Goal: Task Accomplishment & Management: Manage account settings

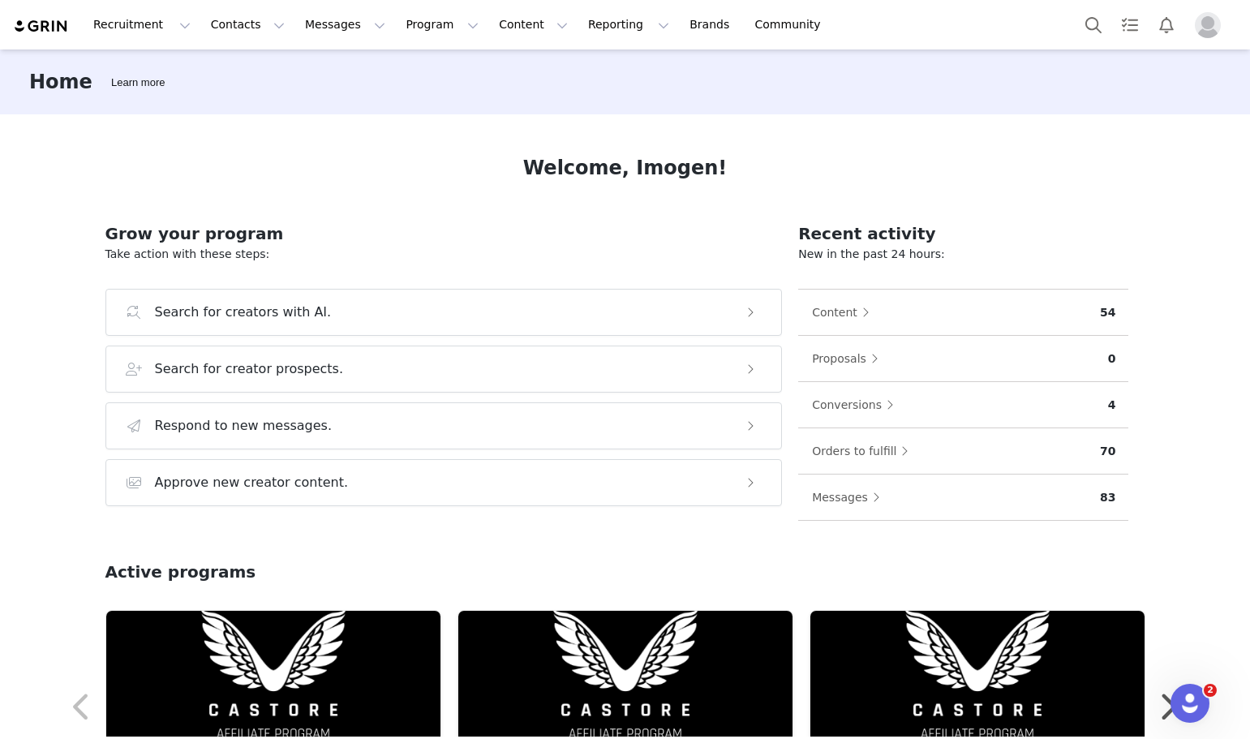
click at [228, 44] on div "Recruitment Recruitment Creator Search Curated Lists Landing Pages Web Extensio…" at bounding box center [625, 24] width 1250 height 49
click at [243, 29] on button "Contacts Contacts" at bounding box center [247, 24] width 93 height 37
click at [238, 105] on p "Prospects" at bounding box center [226, 101] width 54 height 17
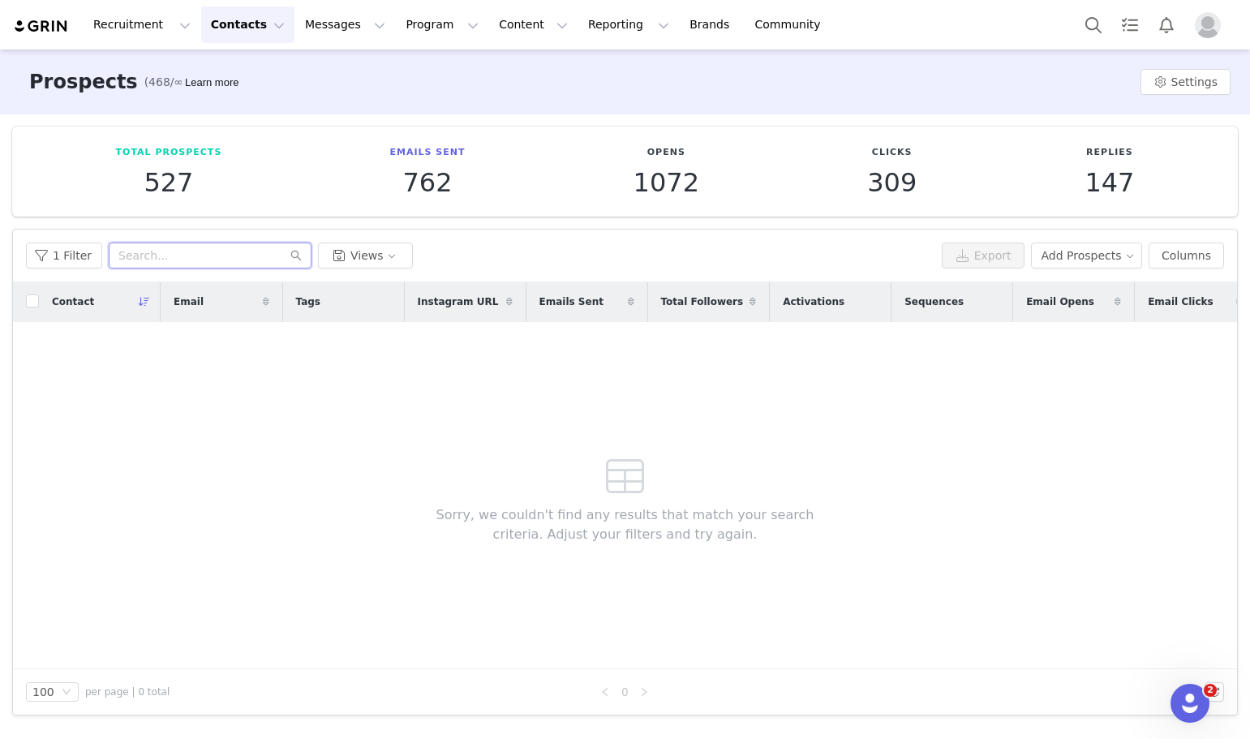
click at [211, 251] on input "text" at bounding box center [210, 256] width 203 height 26
type input "bethsgolf"
click at [84, 262] on button "1 Filter" at bounding box center [64, 256] width 76 height 26
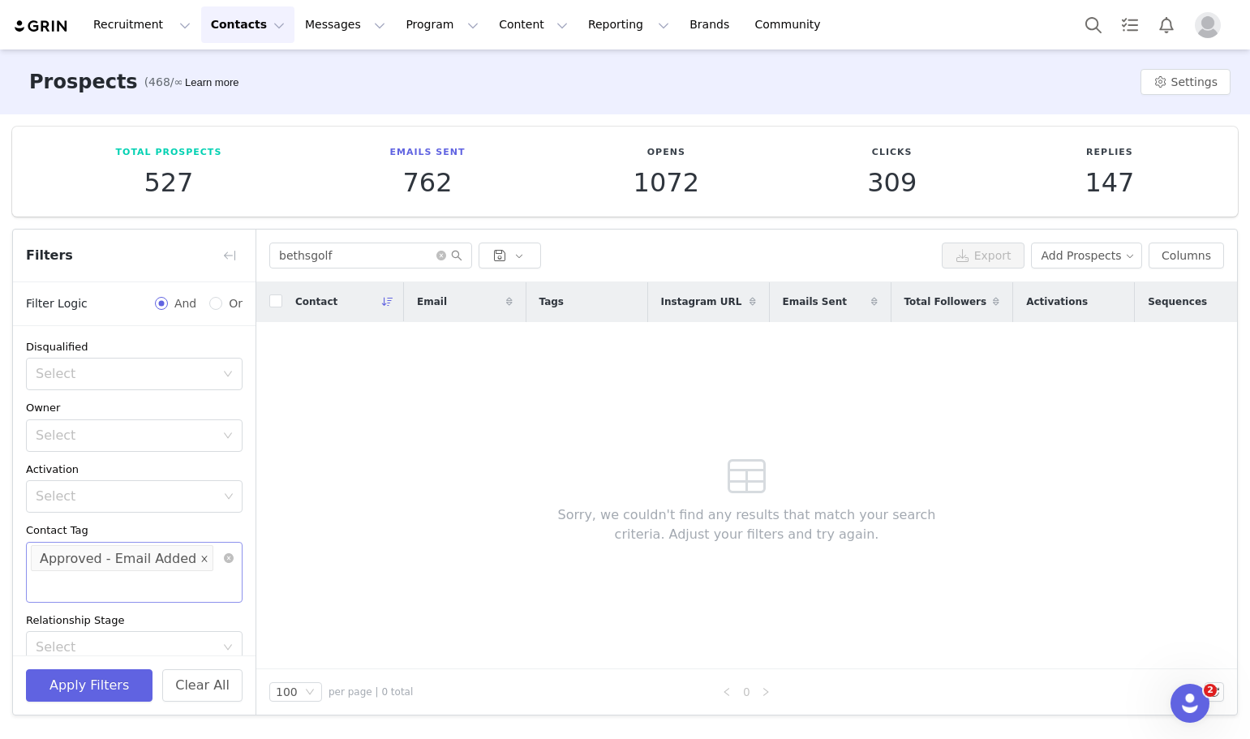
click at [200, 561] on icon "icon: close" at bounding box center [204, 558] width 8 height 8
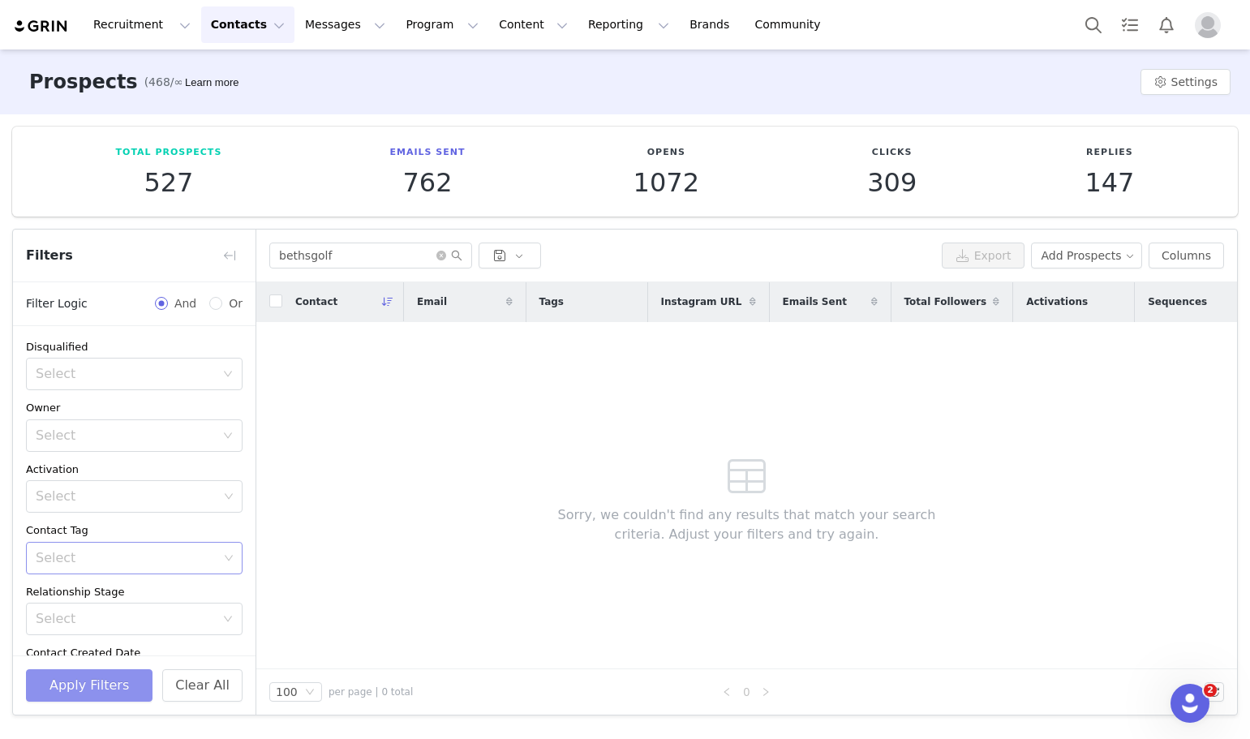
click at [132, 687] on button "Apply Filters" at bounding box center [89, 685] width 127 height 32
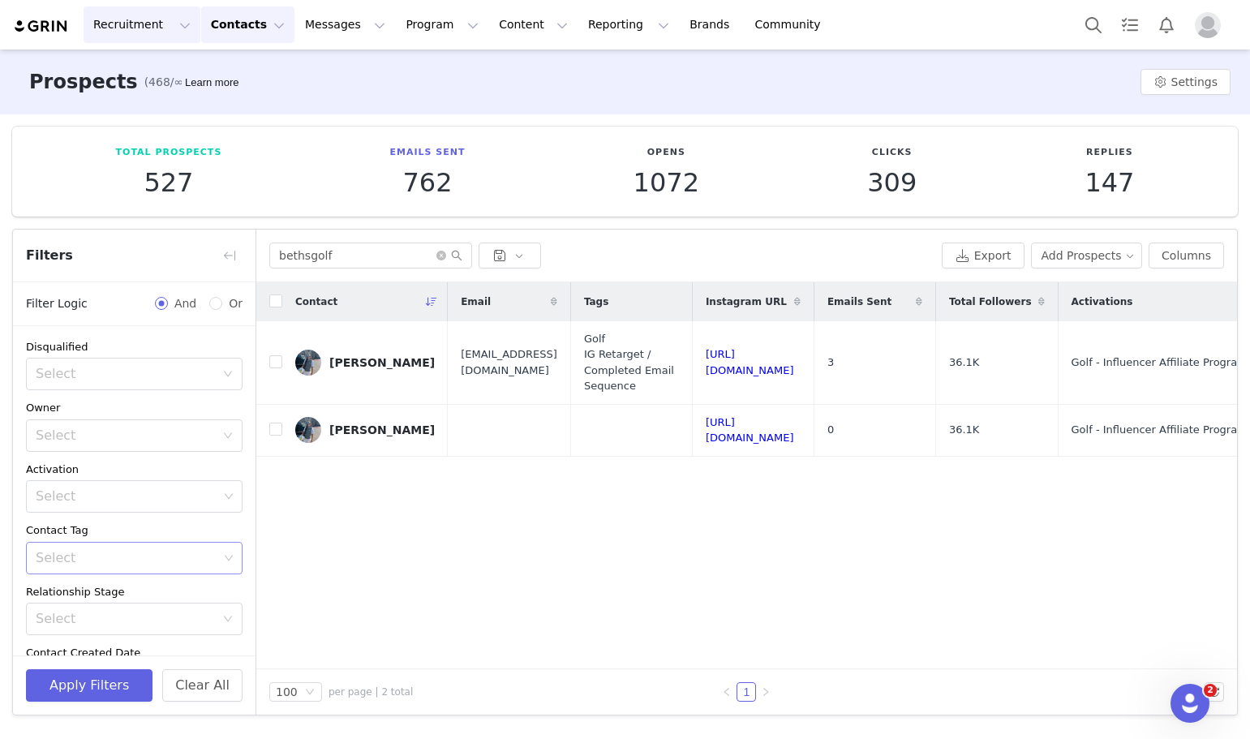
click at [139, 22] on button "Recruitment Recruitment" at bounding box center [142, 24] width 117 height 37
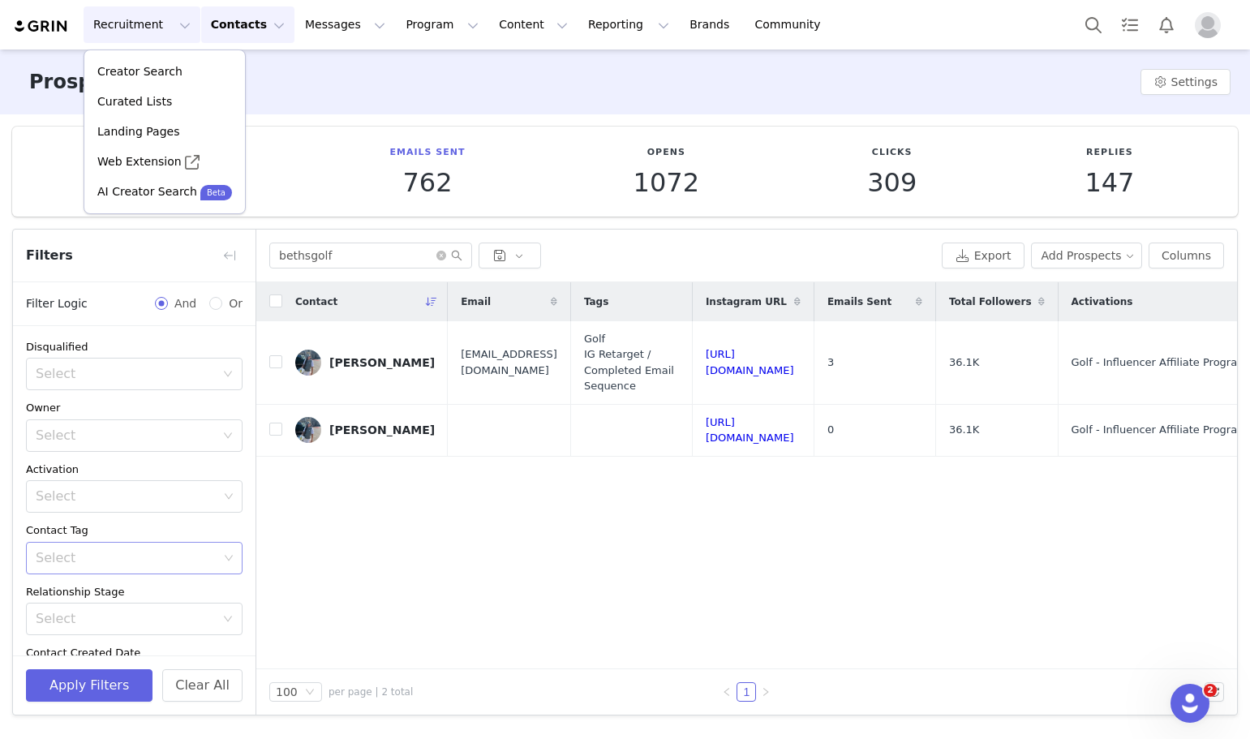
drag, startPoint x: 236, startPoint y: 24, endPoint x: 233, endPoint y: 16, distance: 8.7
click at [234, 19] on button "Contacts Contacts" at bounding box center [247, 24] width 93 height 37
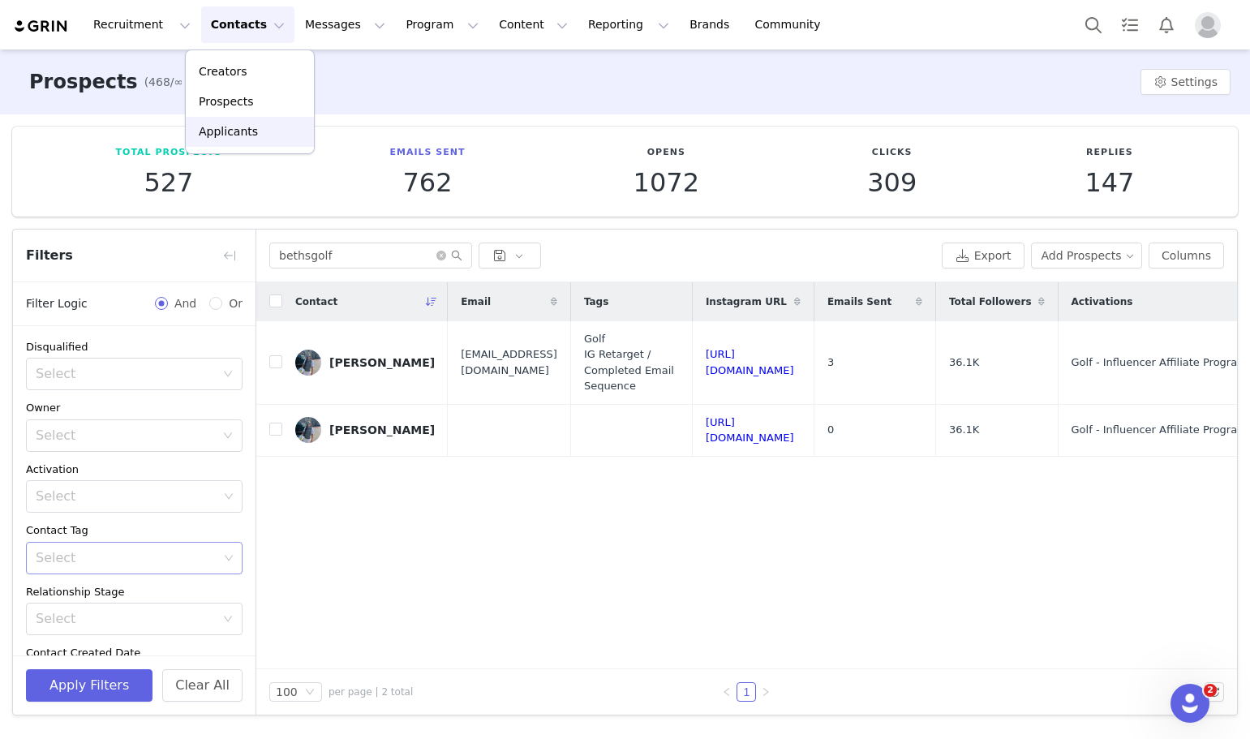
click at [210, 138] on p "Applicants" at bounding box center [228, 131] width 59 height 17
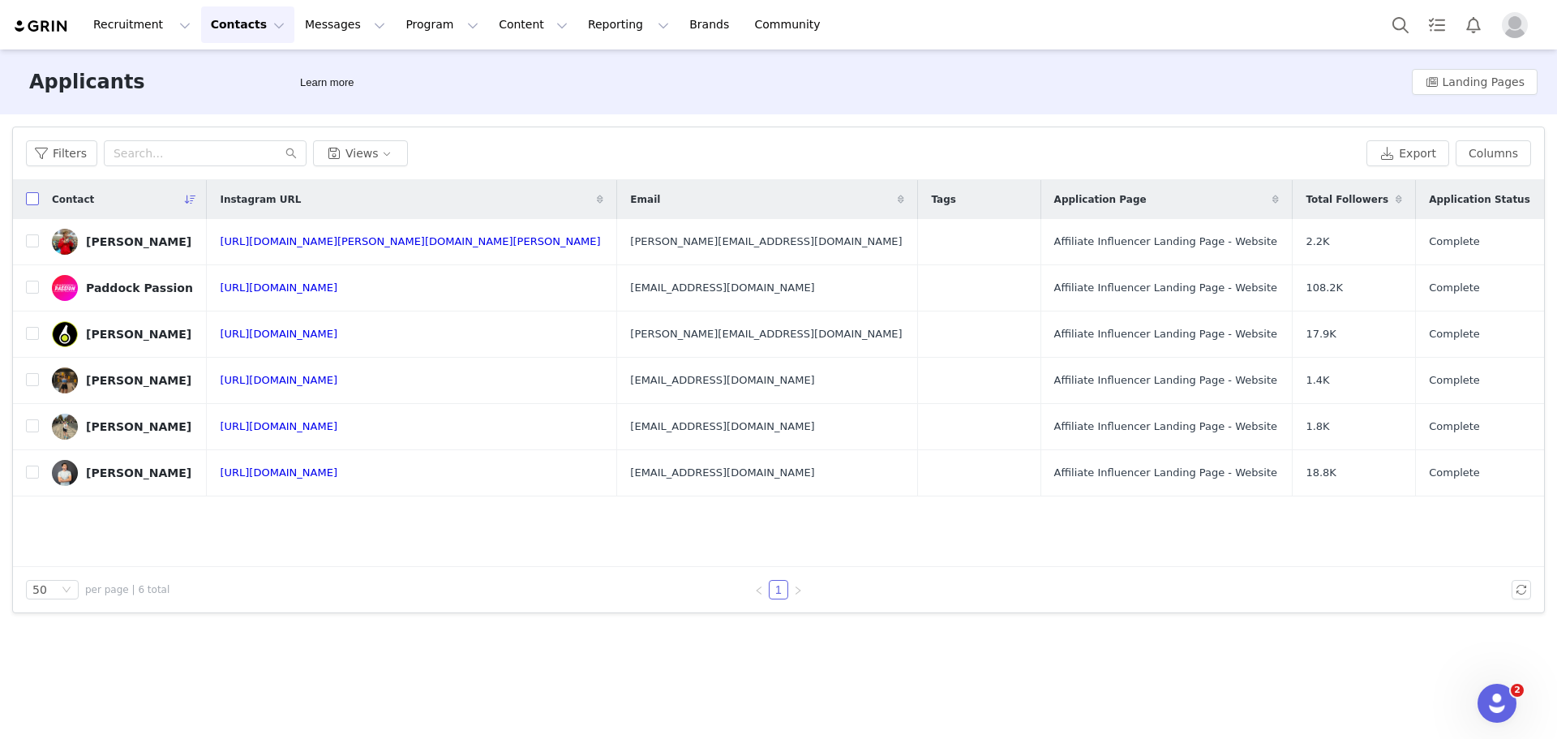
click at [37, 200] on input "checkbox" at bounding box center [32, 198] width 13 height 13
checkbox input "true"
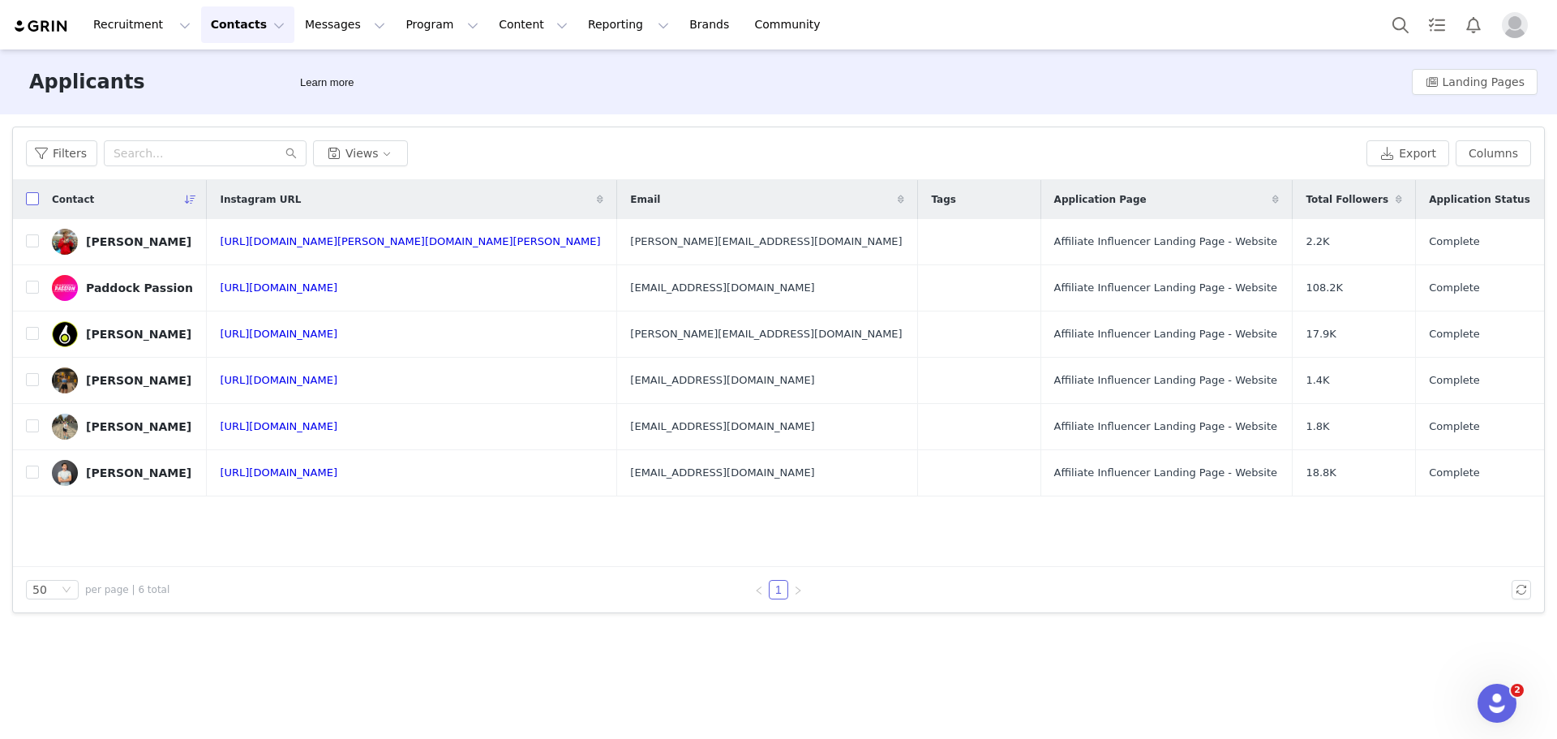
checkbox input "true"
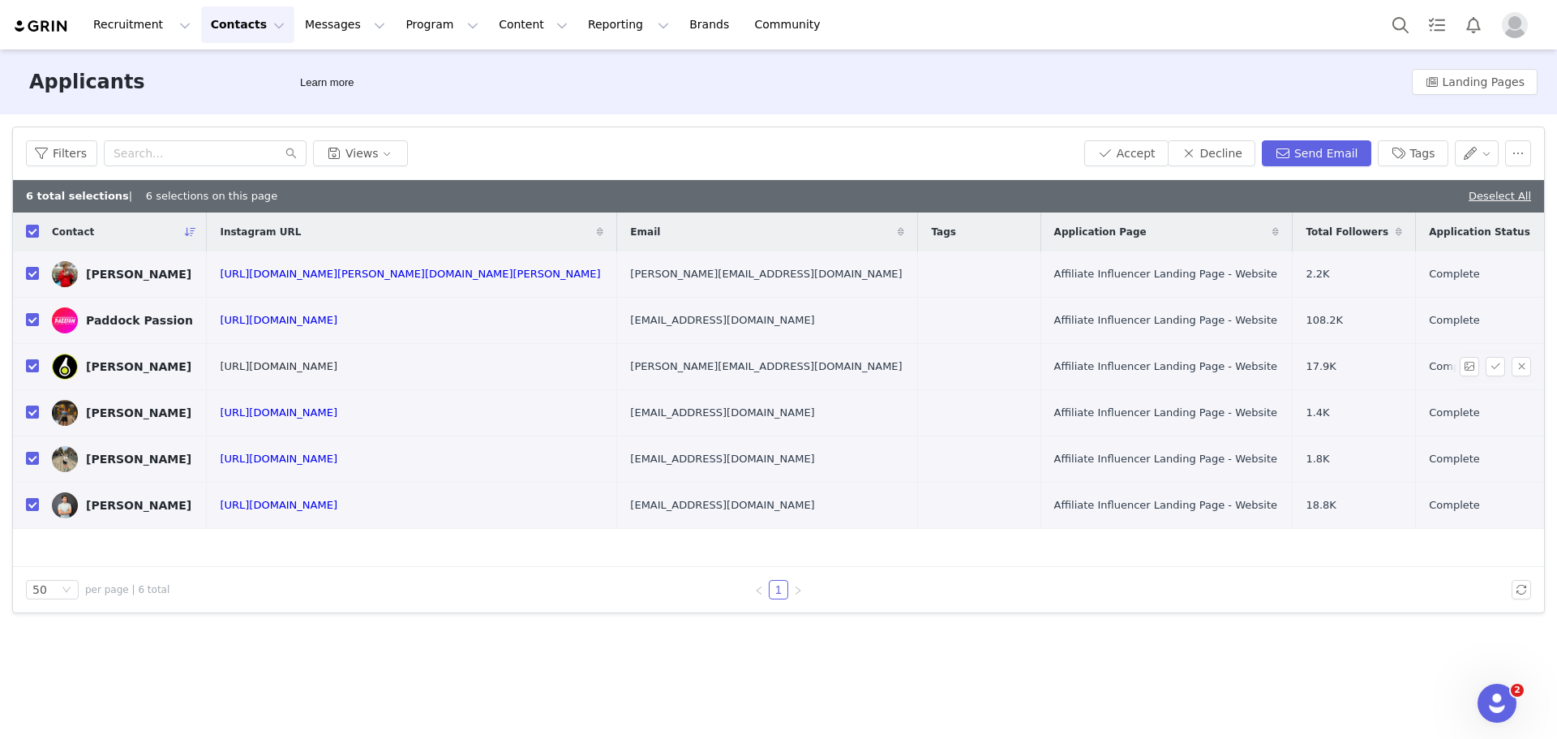
click at [337, 365] on link "[URL][DOMAIN_NAME]" at bounding box center [279, 366] width 118 height 12
click at [35, 235] on input "checkbox" at bounding box center [32, 231] width 13 height 13
checkbox input "false"
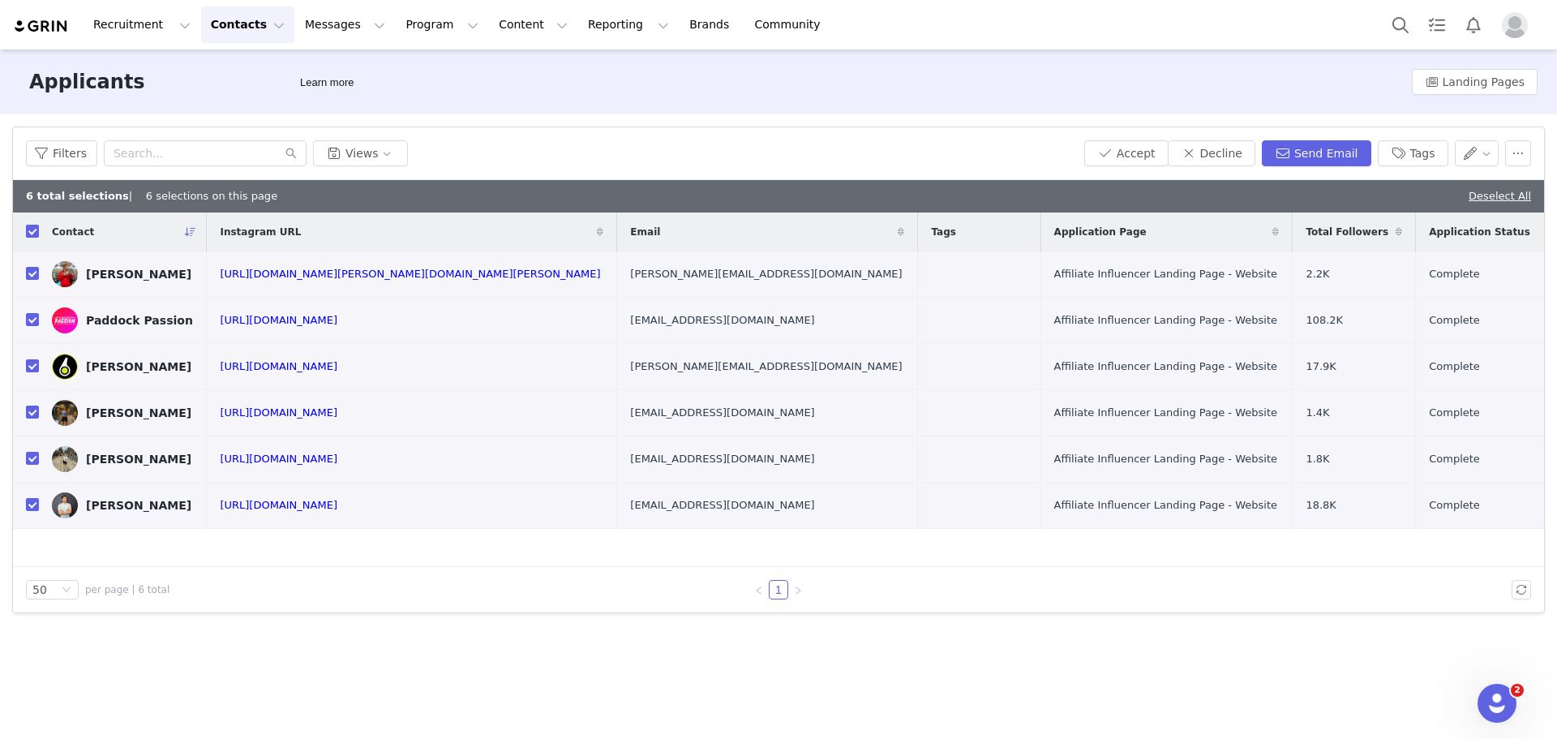
checkbox input "false"
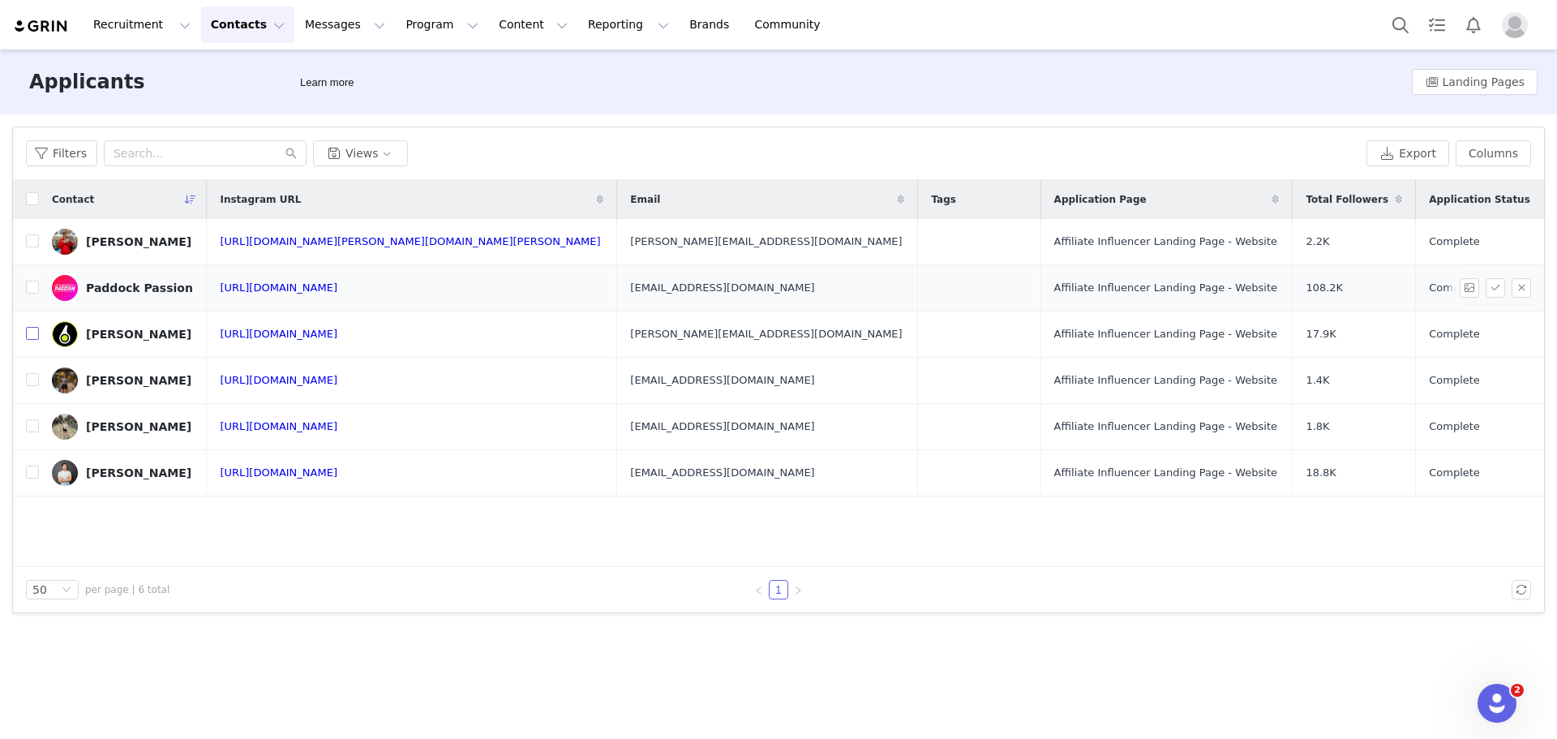
click at [34, 332] on input "checkbox" at bounding box center [32, 333] width 13 height 13
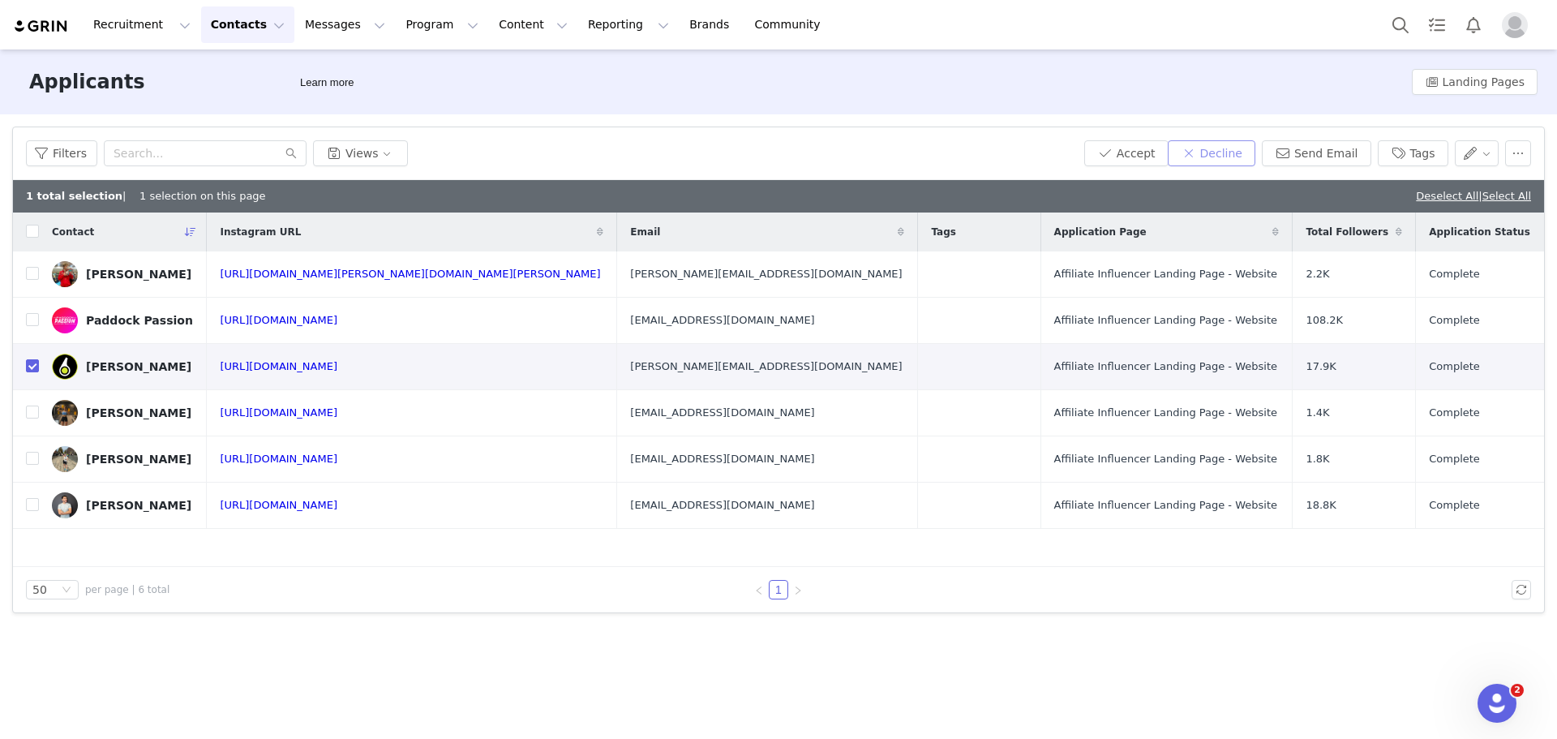
click at [1202, 160] on button "Decline" at bounding box center [1212, 153] width 88 height 26
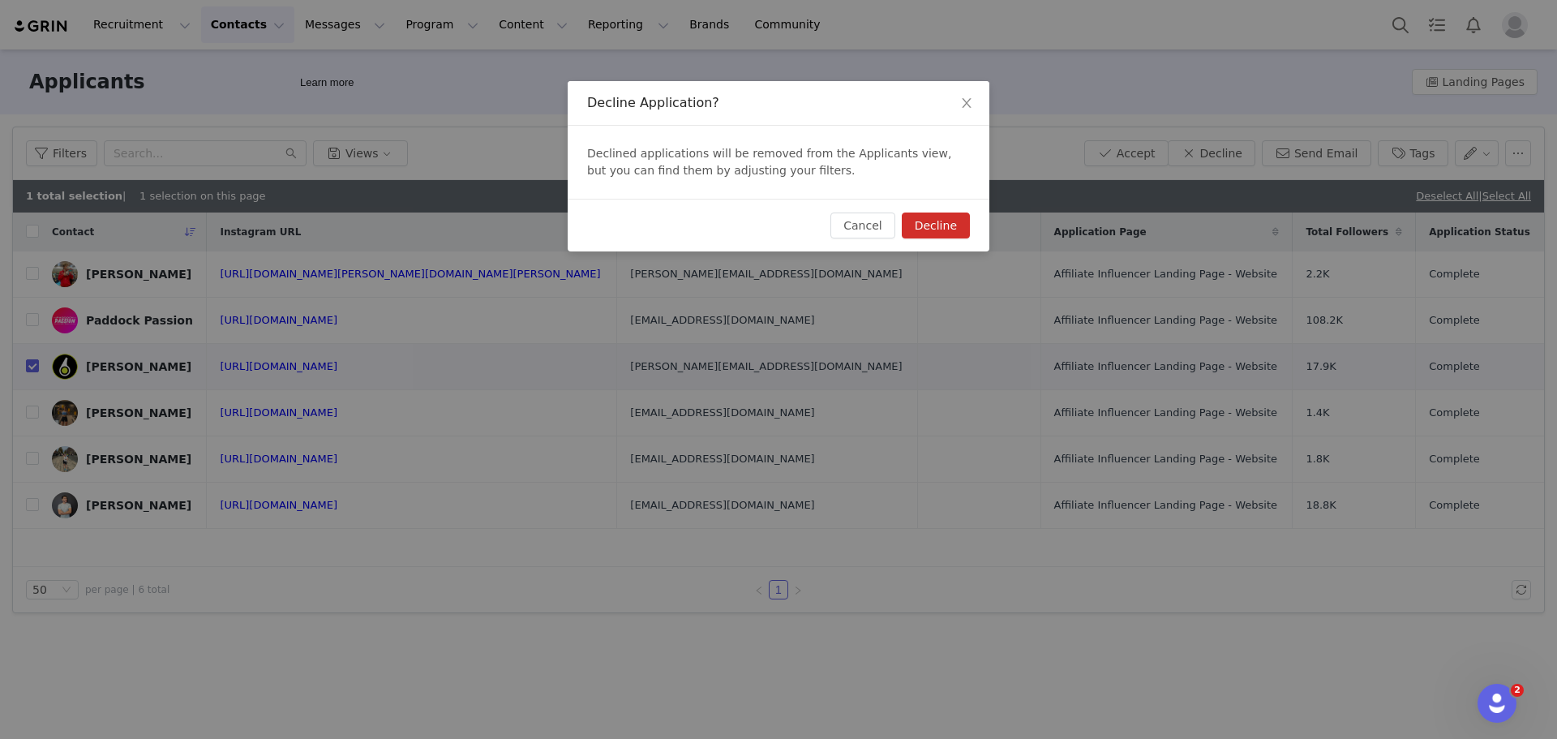
click at [943, 223] on button "Decline" at bounding box center [936, 226] width 68 height 26
checkbox input "false"
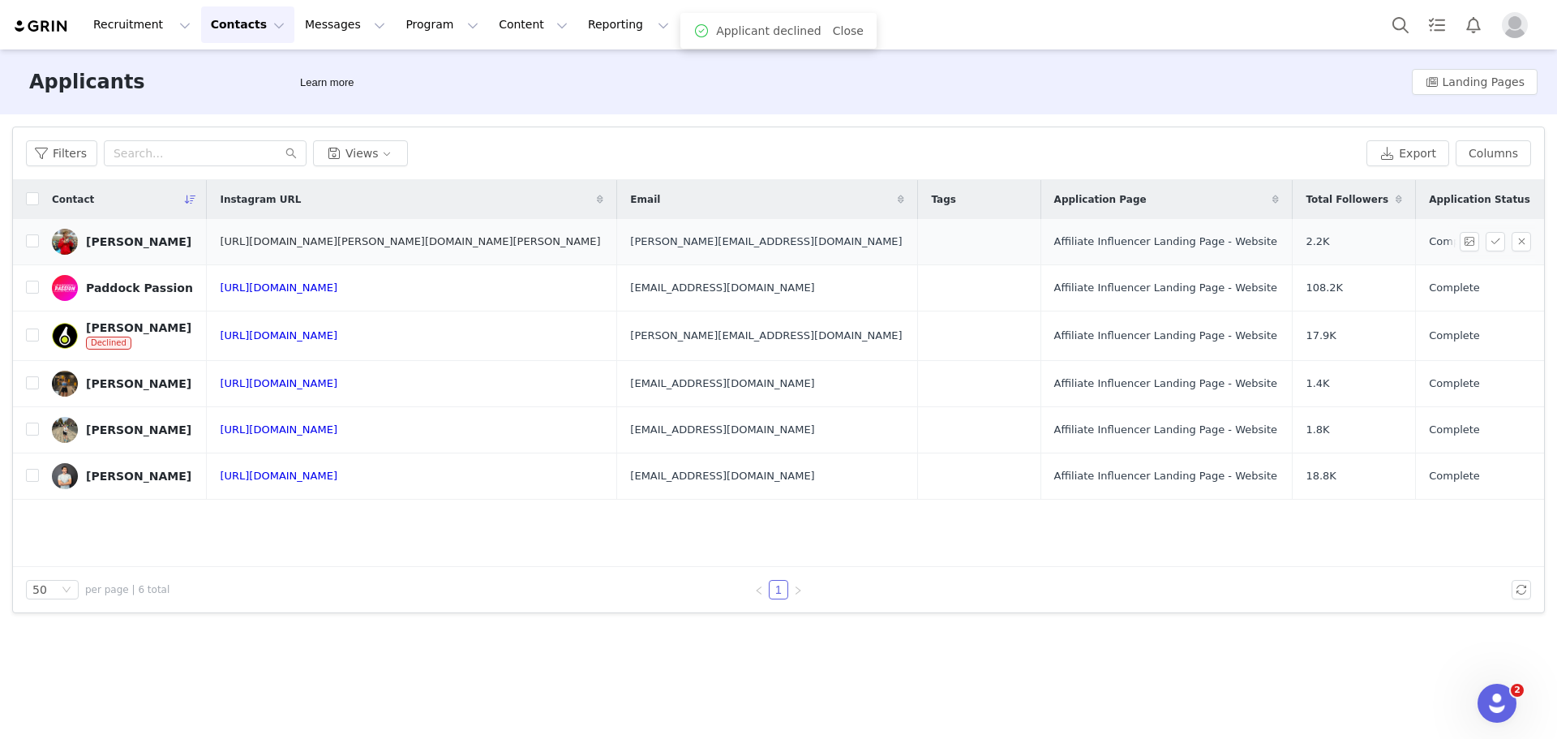
click at [391, 240] on link "[URL][DOMAIN_NAME][PERSON_NAME][DOMAIN_NAME][PERSON_NAME]" at bounding box center [410, 241] width 380 height 12
click at [30, 243] on input "checkbox" at bounding box center [32, 240] width 13 height 13
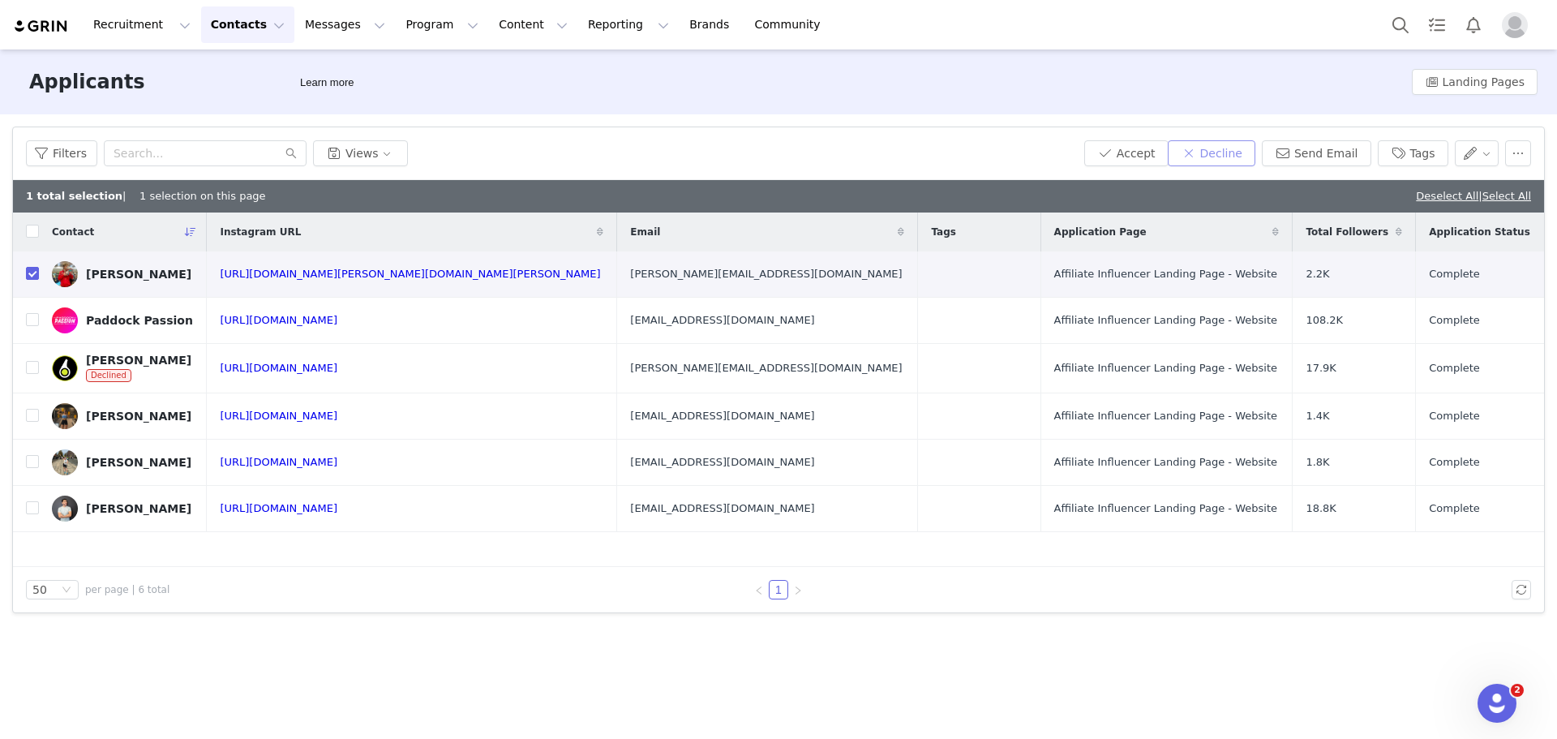
click at [1235, 161] on button "Decline" at bounding box center [1212, 153] width 88 height 26
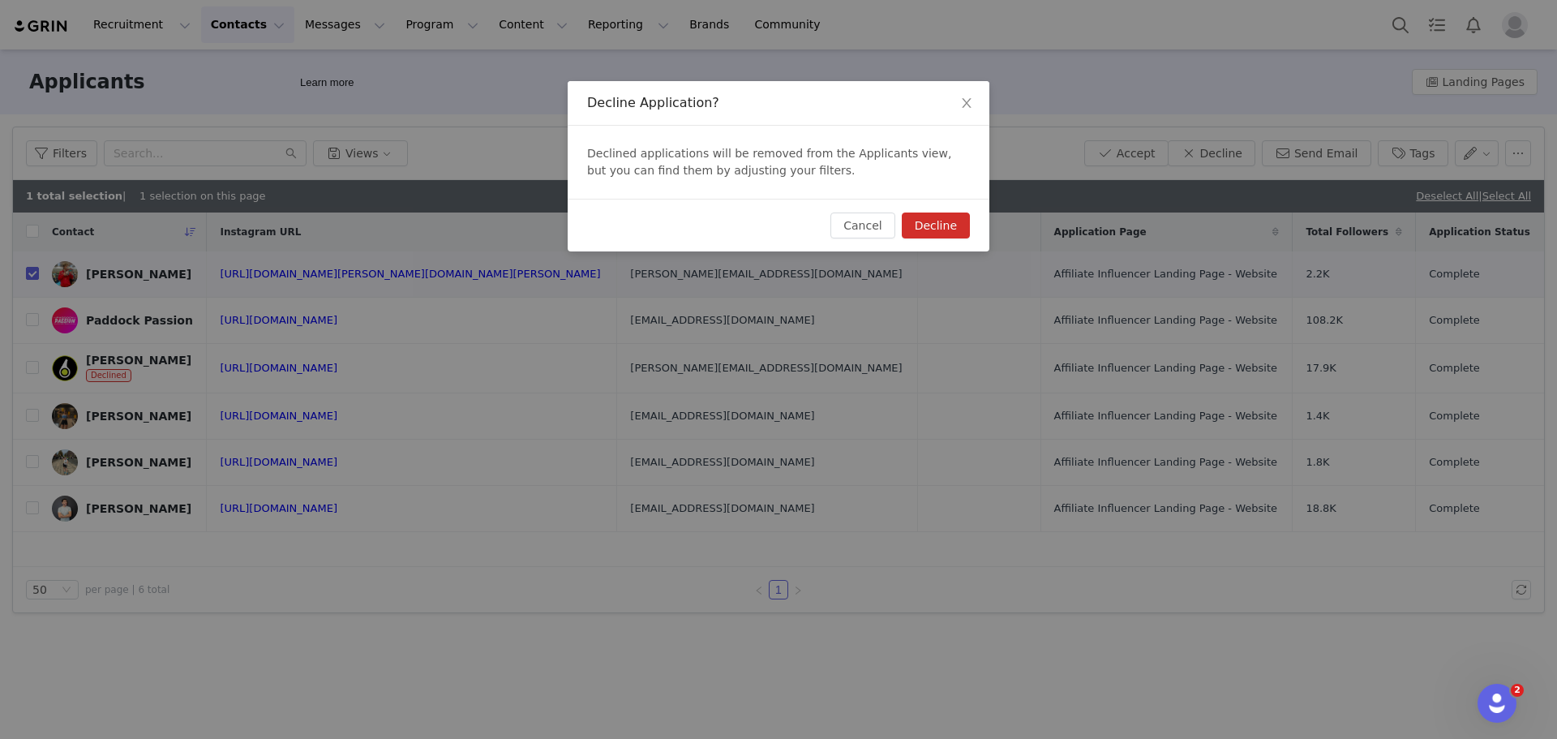
click at [940, 226] on button "Decline" at bounding box center [936, 226] width 68 height 26
checkbox input "false"
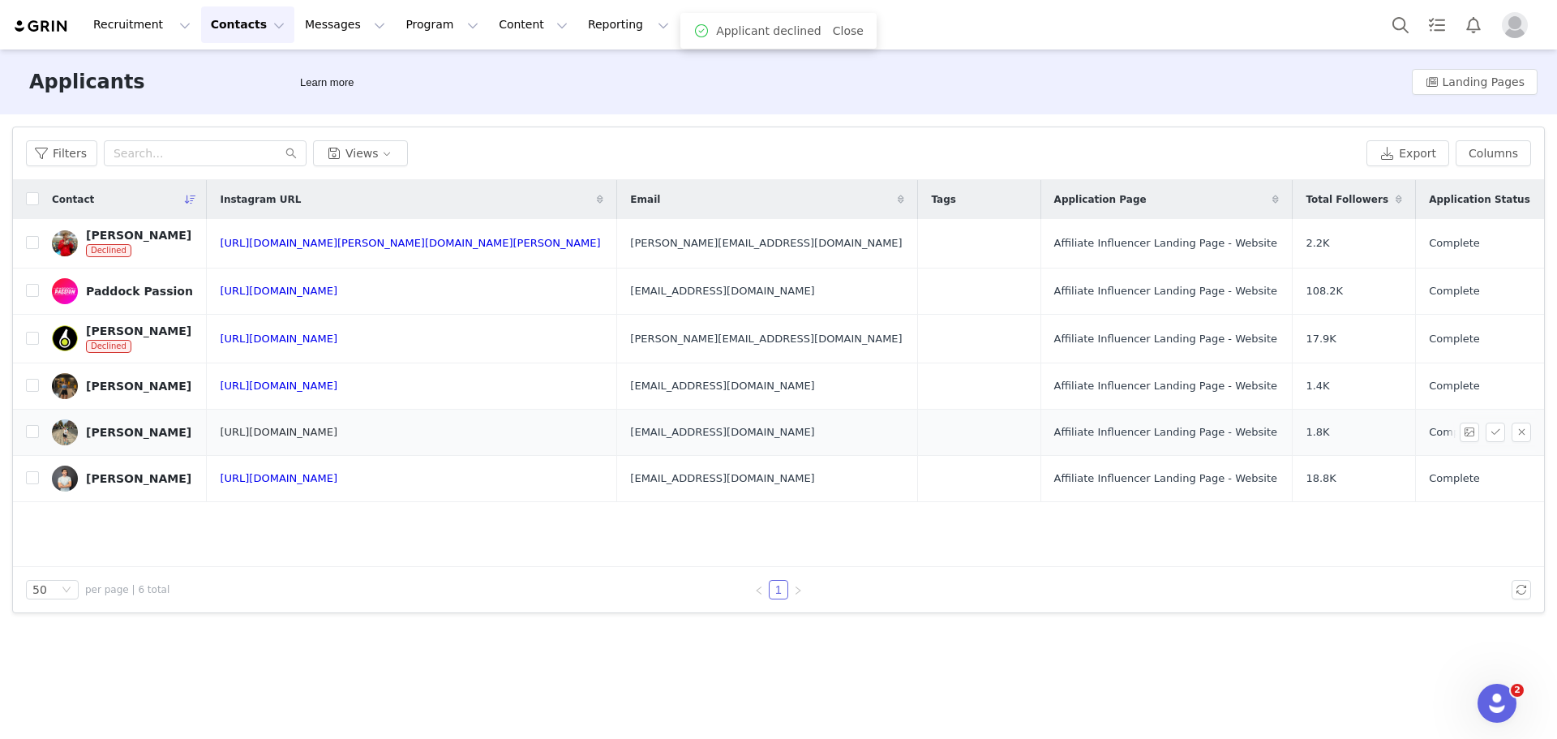
click at [322, 437] on link "[URL][DOMAIN_NAME]" at bounding box center [279, 432] width 118 height 12
click at [27, 290] on input "checkbox" at bounding box center [32, 290] width 13 height 13
checkbox input "true"
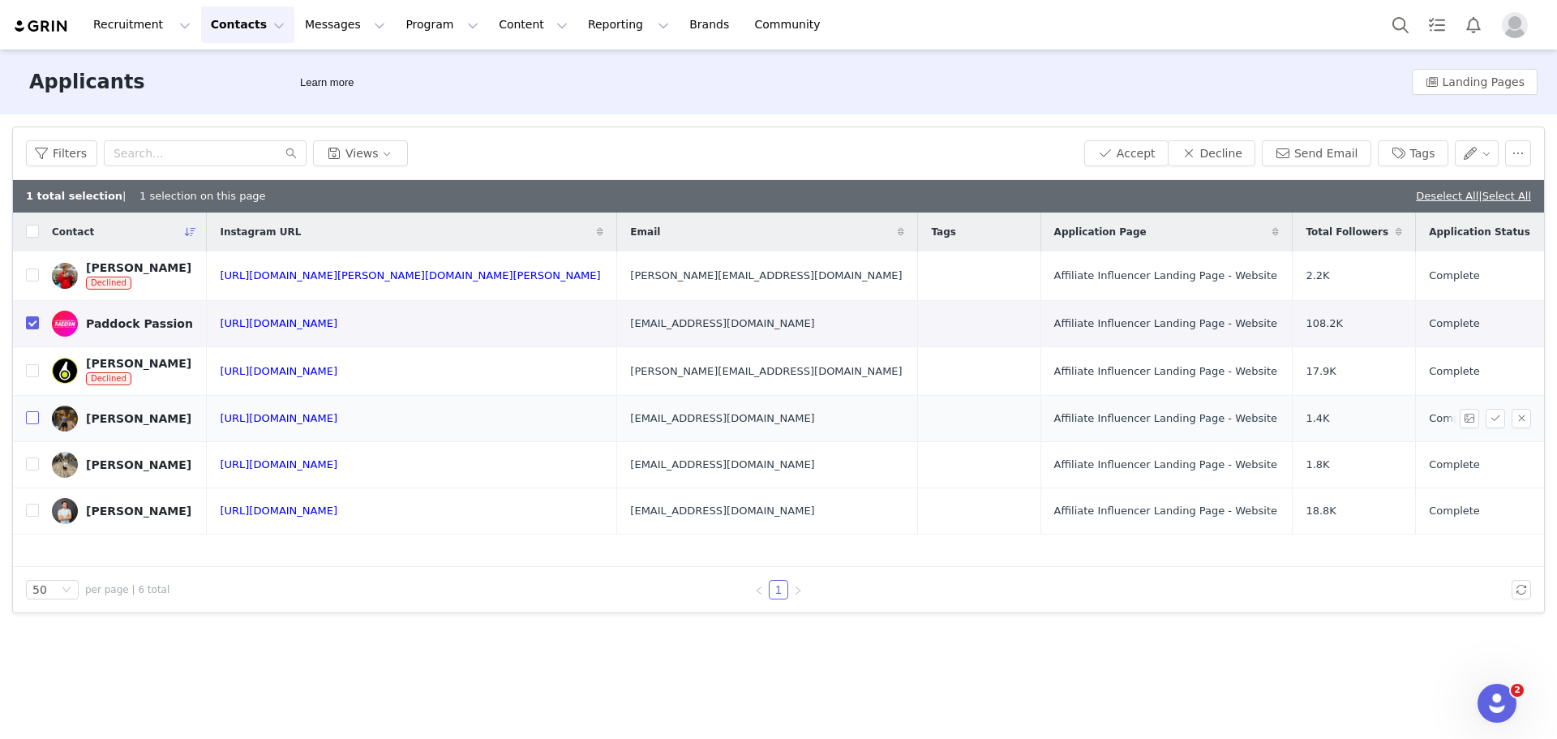
click at [36, 417] on input "checkbox" at bounding box center [32, 417] width 13 height 13
checkbox input "true"
click at [27, 462] on input "checkbox" at bounding box center [32, 463] width 13 height 13
checkbox input "true"
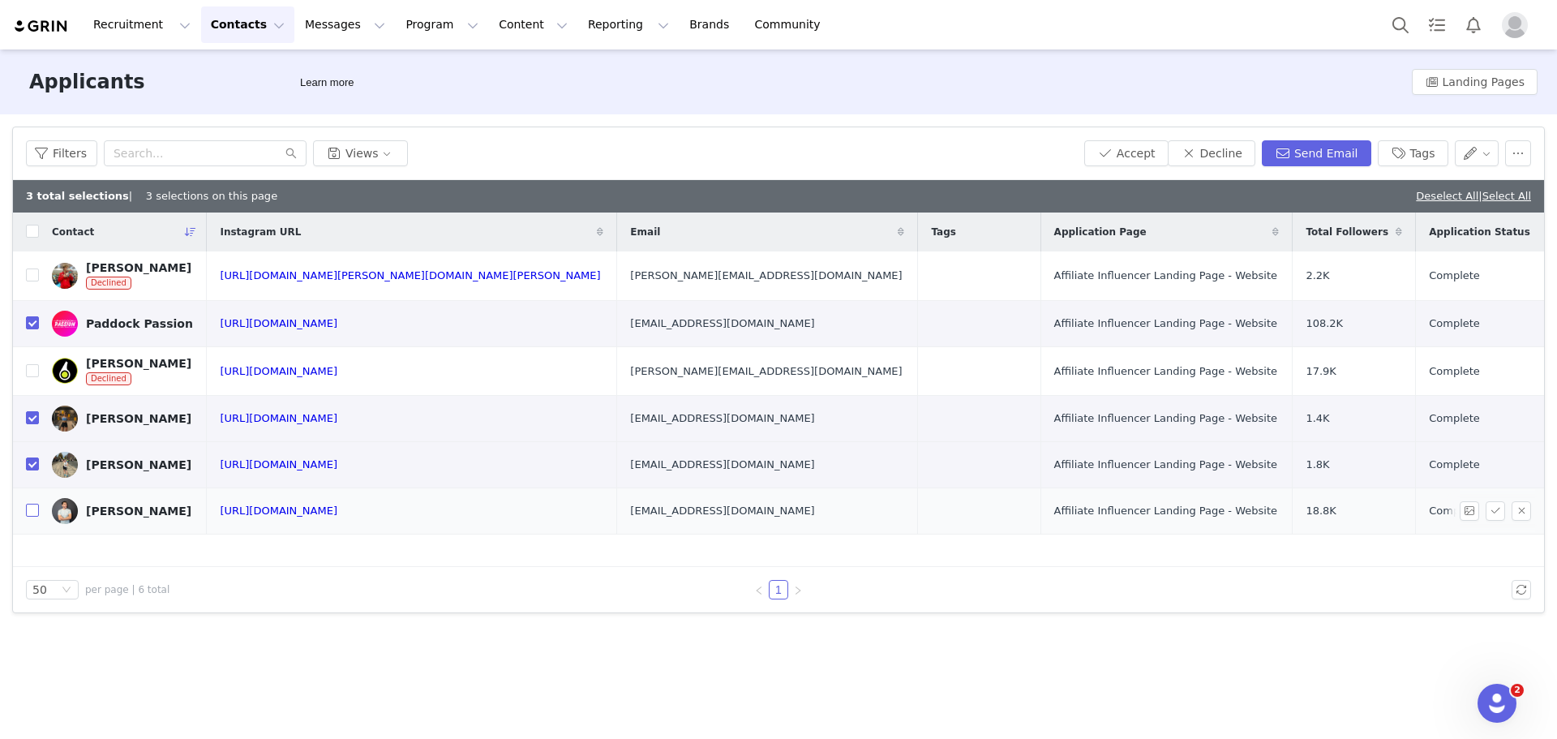
drag, startPoint x: 27, startPoint y: 512, endPoint x: 39, endPoint y: 508, distance: 12.8
click at [28, 512] on input "checkbox" at bounding box center [32, 510] width 13 height 13
checkbox input "true"
click at [28, 320] on input "checkbox" at bounding box center [32, 322] width 13 height 13
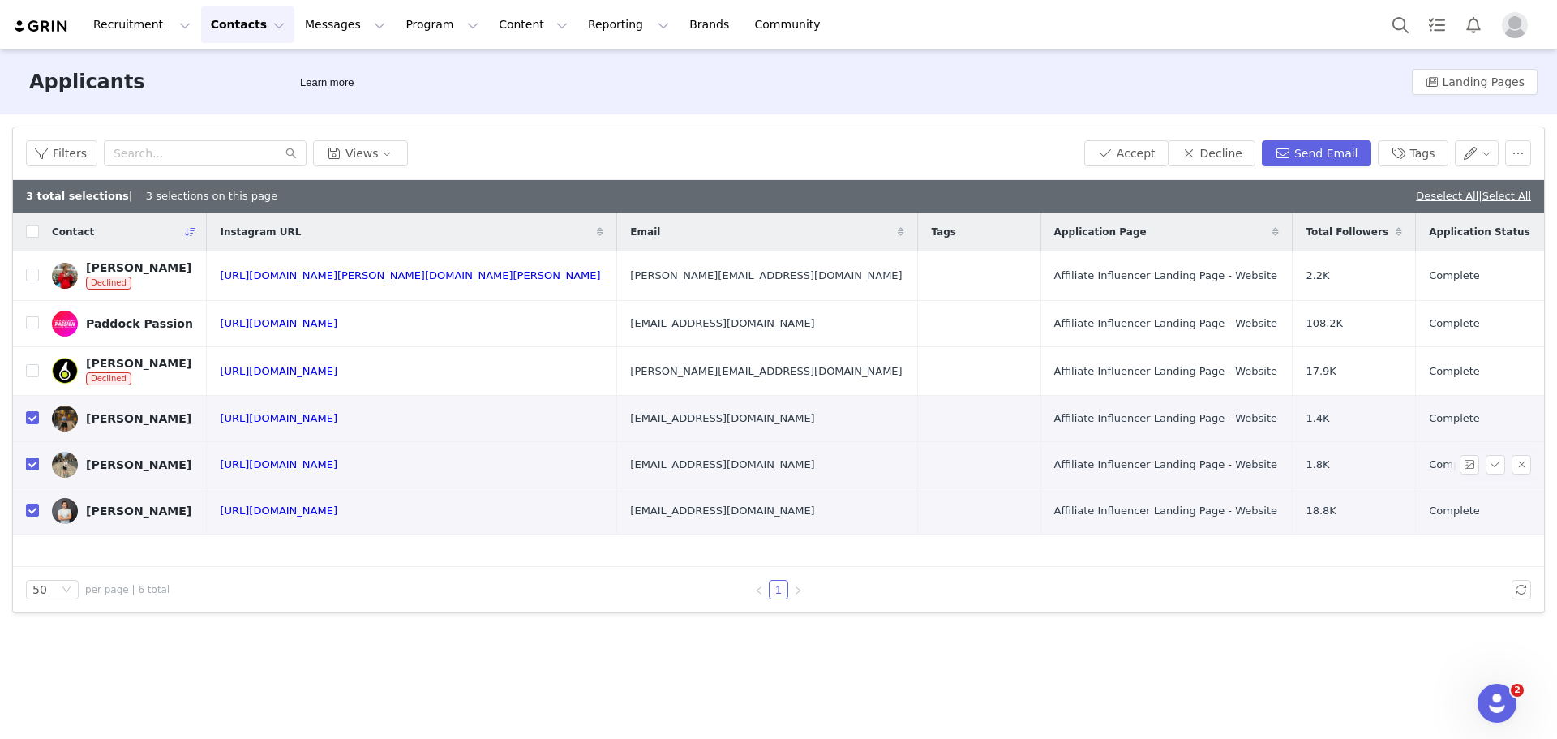
click at [365, 475] on td "[URL][DOMAIN_NAME]" at bounding box center [412, 465] width 410 height 46
click at [337, 468] on link "[URL][DOMAIN_NAME]" at bounding box center [279, 464] width 118 height 12
click at [32, 324] on input "checkbox" at bounding box center [32, 322] width 13 height 13
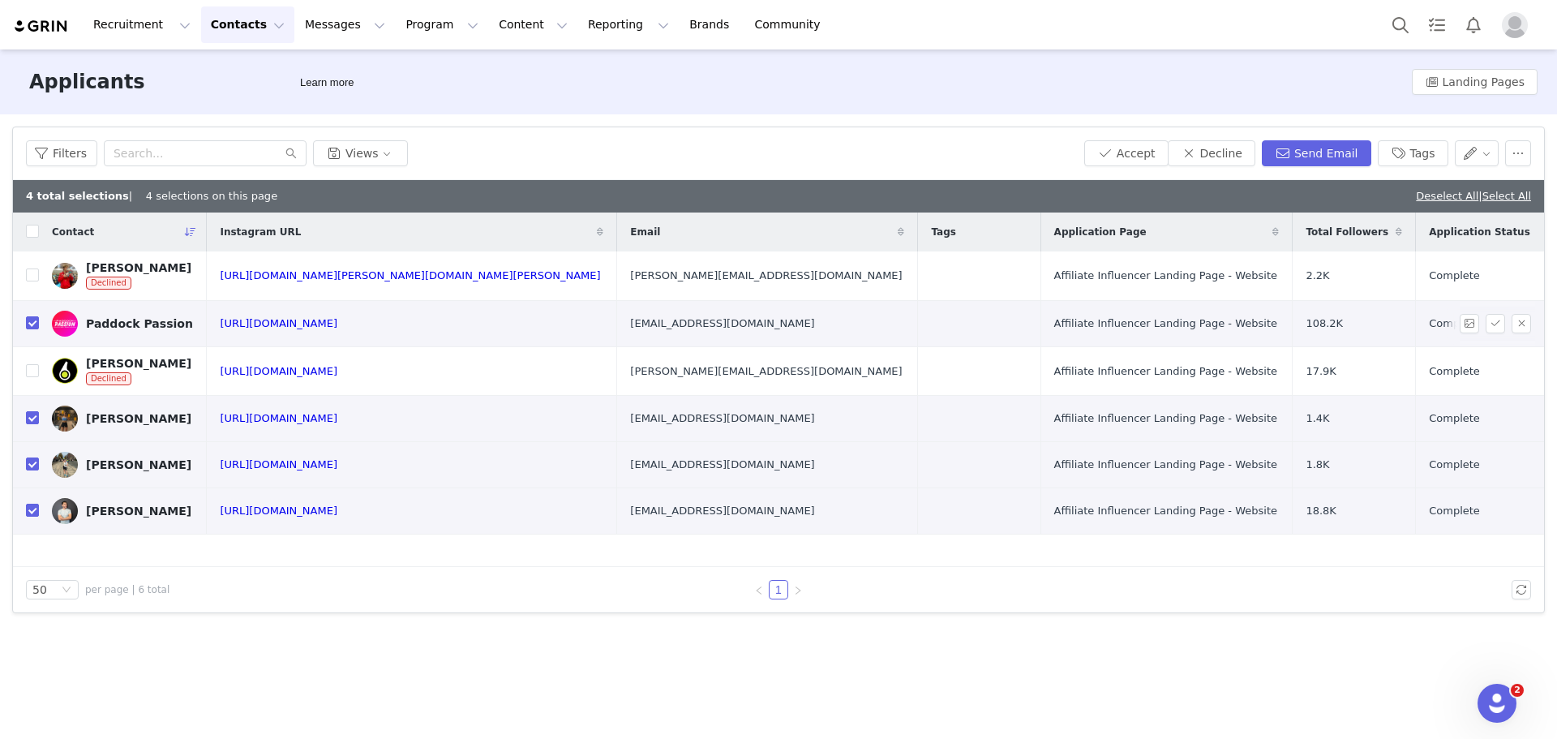
click at [28, 314] on td at bounding box center [26, 323] width 26 height 46
click at [28, 332] on label at bounding box center [32, 323] width 13 height 17
click at [28, 329] on input "checkbox" at bounding box center [32, 322] width 13 height 13
checkbox input "false"
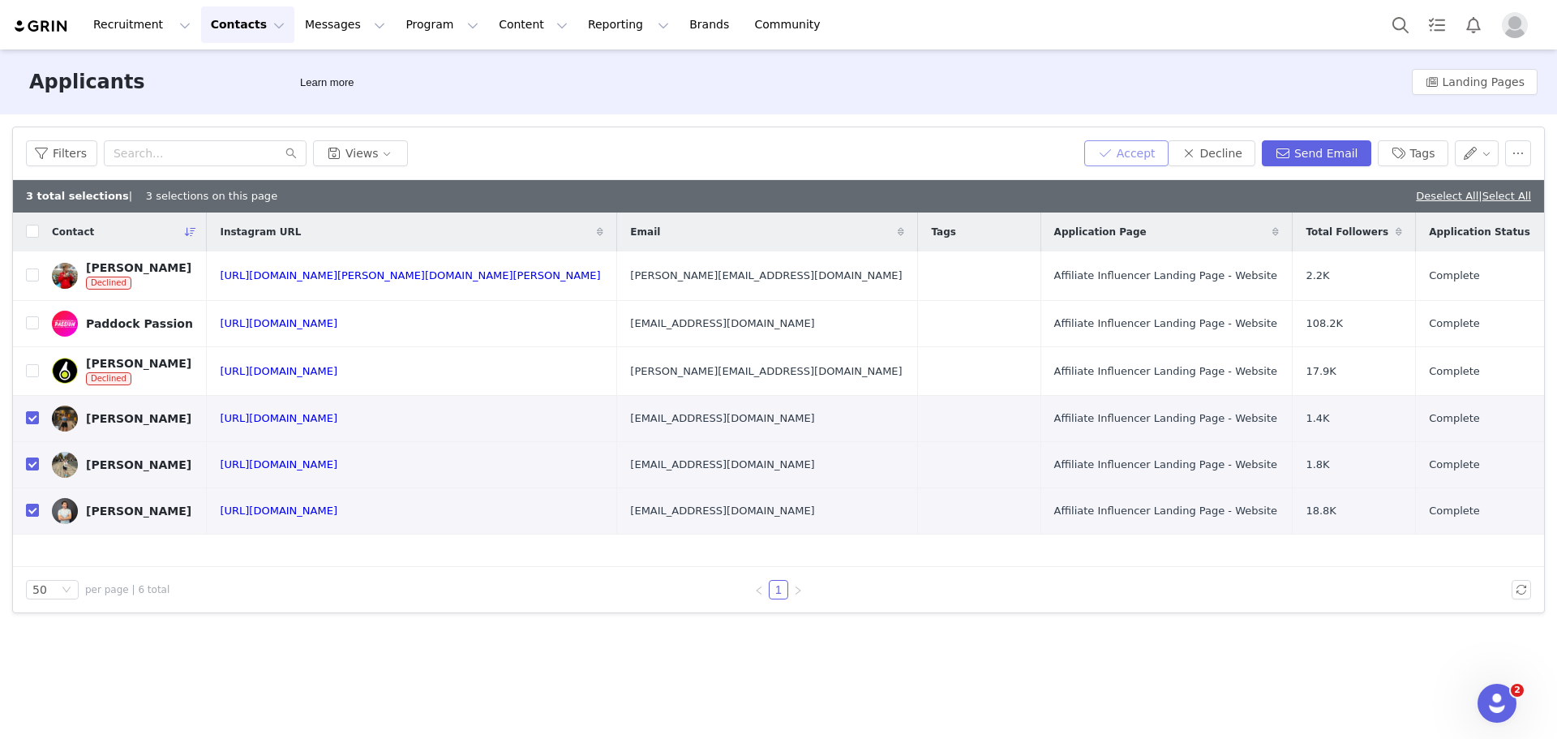
click at [1136, 147] on button "Accept" at bounding box center [1126, 153] width 84 height 26
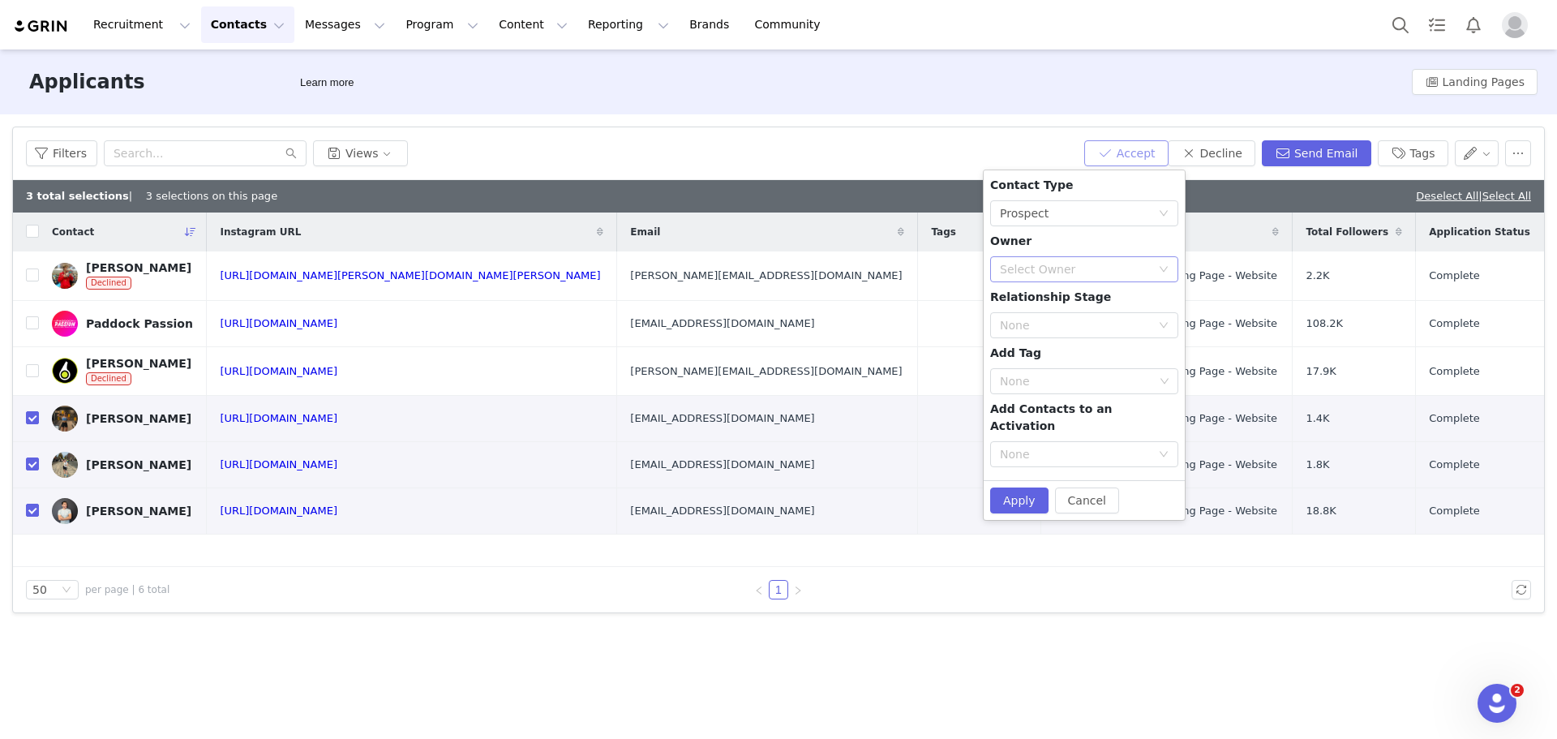
click at [1118, 264] on div "Select Owner" at bounding box center [1075, 269] width 151 height 16
click at [1044, 380] on li "[PERSON_NAME]" at bounding box center [1084, 380] width 188 height 26
click at [1108, 375] on div "None" at bounding box center [1077, 381] width 154 height 16
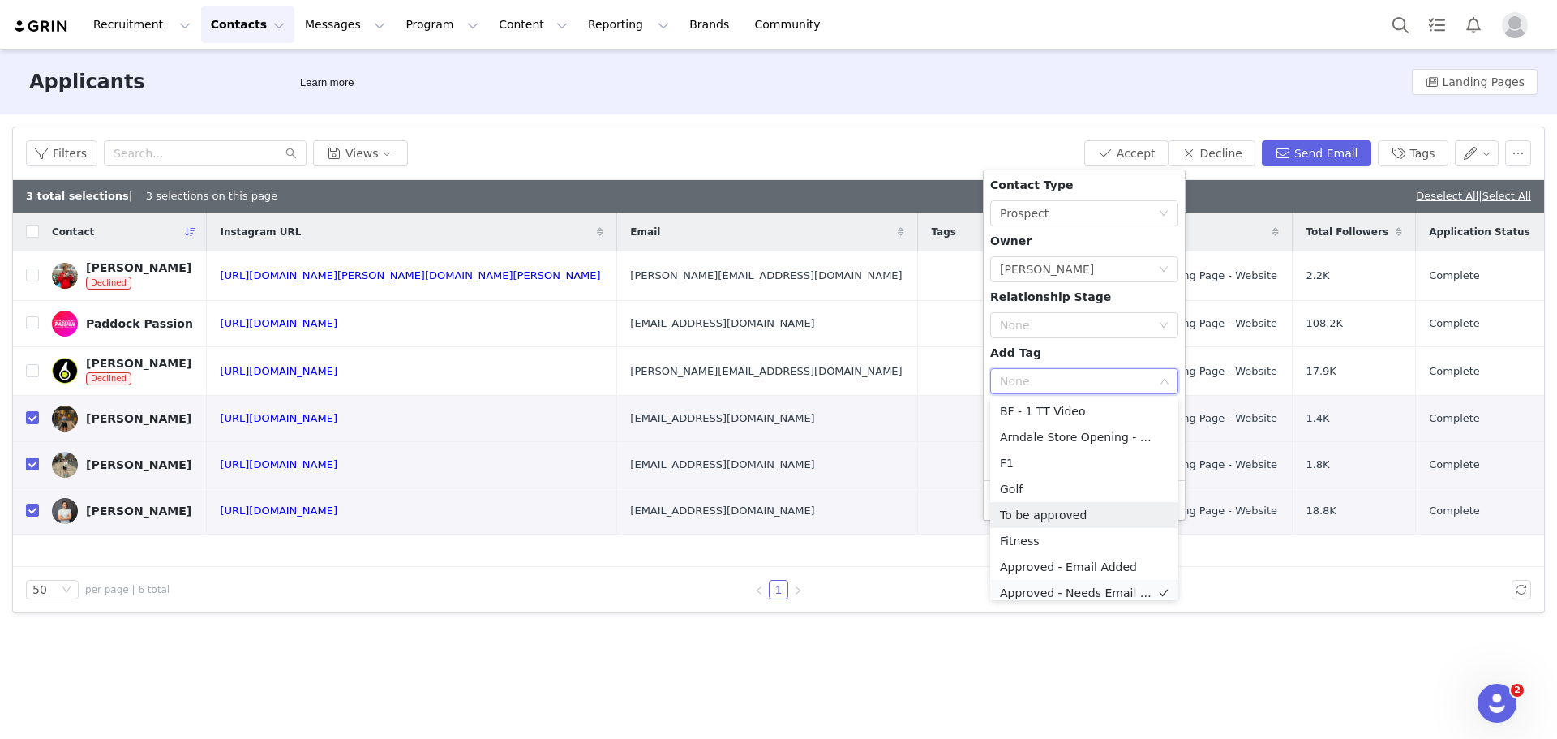
scroll to position [81, 0]
click at [1037, 513] on li "Fitness" at bounding box center [1084, 514] width 188 height 26
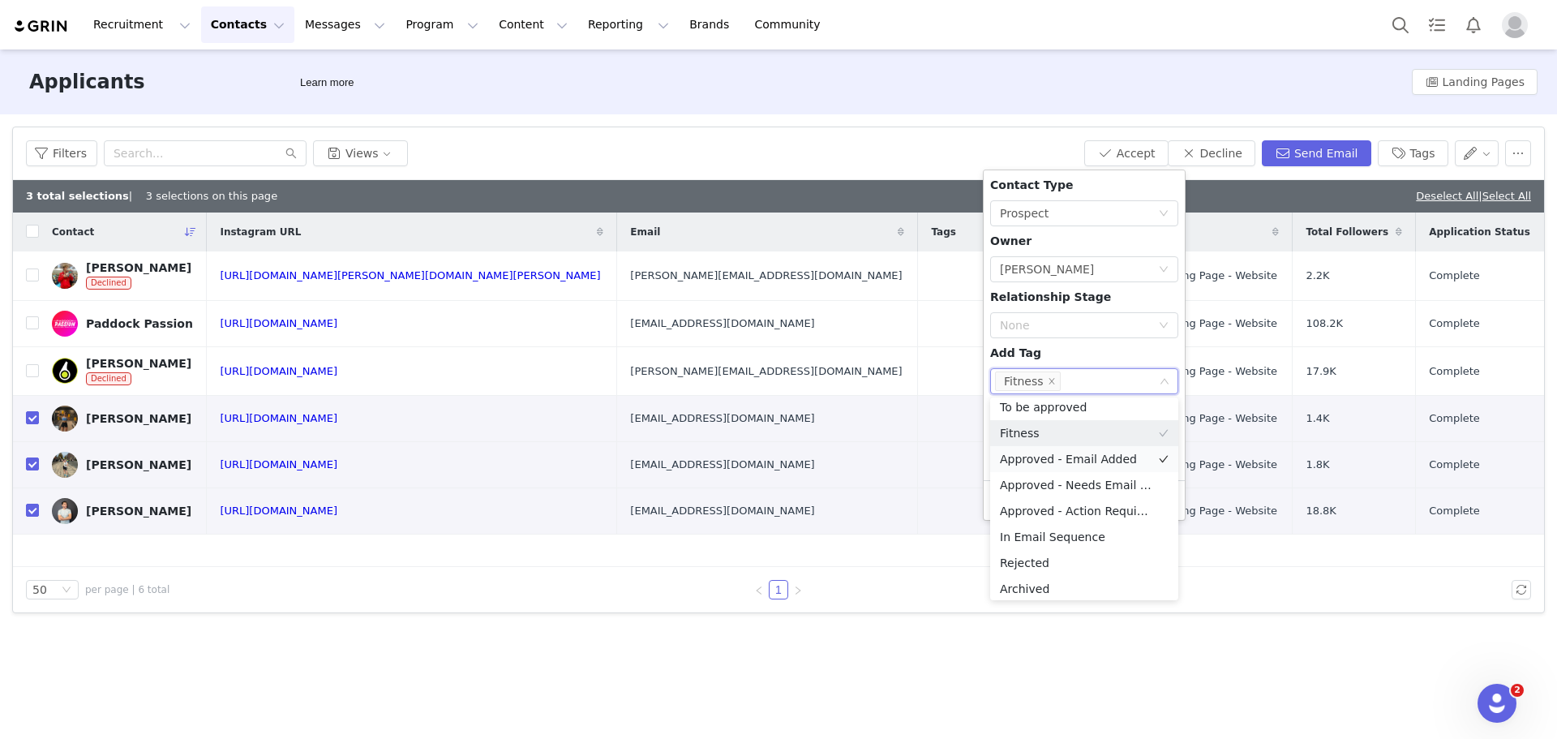
click at [1093, 467] on li "Approved - Email Added" at bounding box center [1084, 459] width 188 height 26
click at [1095, 339] on div "Contact Type None Prospect Owner Select Owner [PERSON_NAME] Relationship Stage …" at bounding box center [1084, 347] width 188 height 341
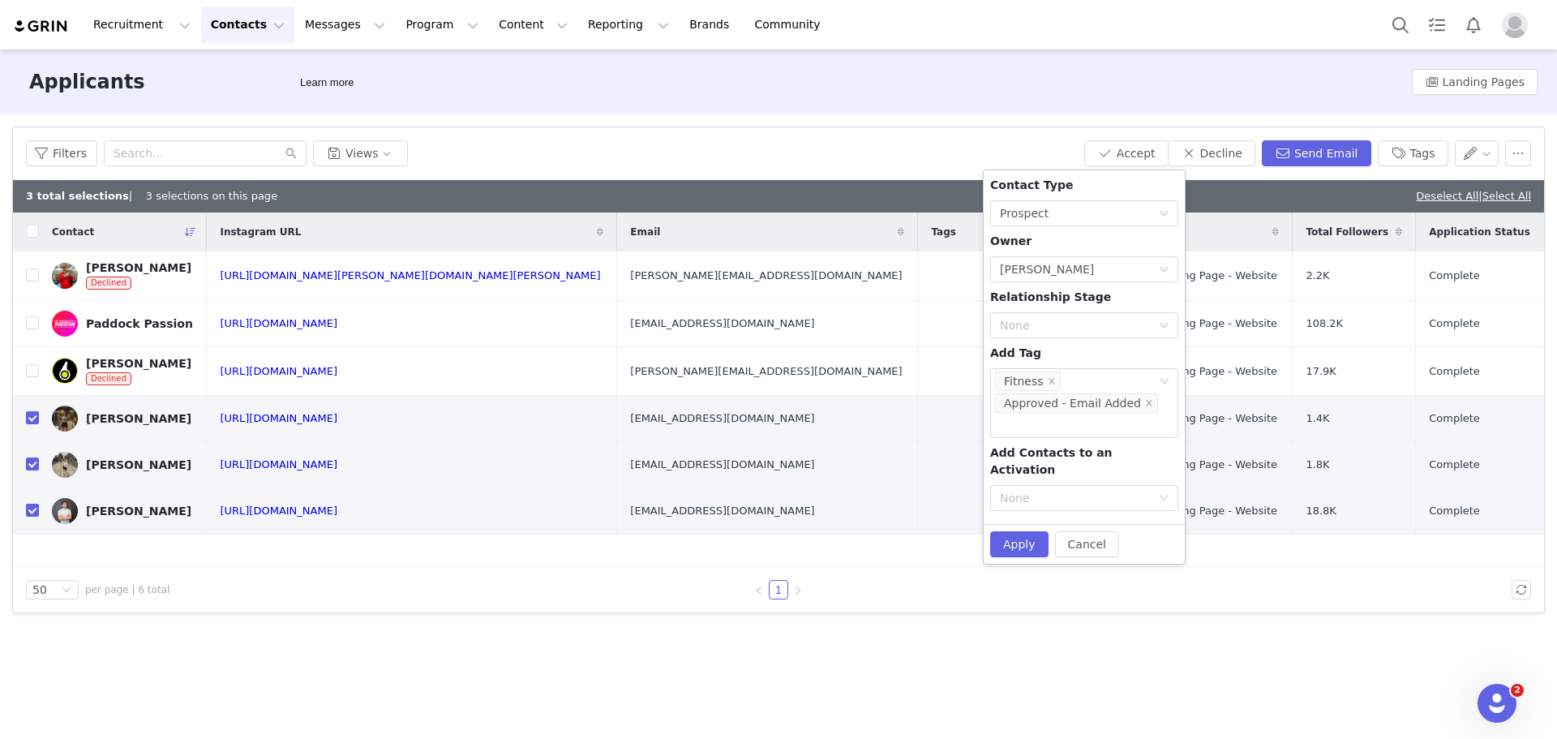
click at [1131, 475] on div "Contact Type None Prospect Owner Select Owner [PERSON_NAME] Relationship Stage …" at bounding box center [1084, 347] width 188 height 341
click at [1132, 490] on div "None" at bounding box center [1075, 498] width 151 height 16
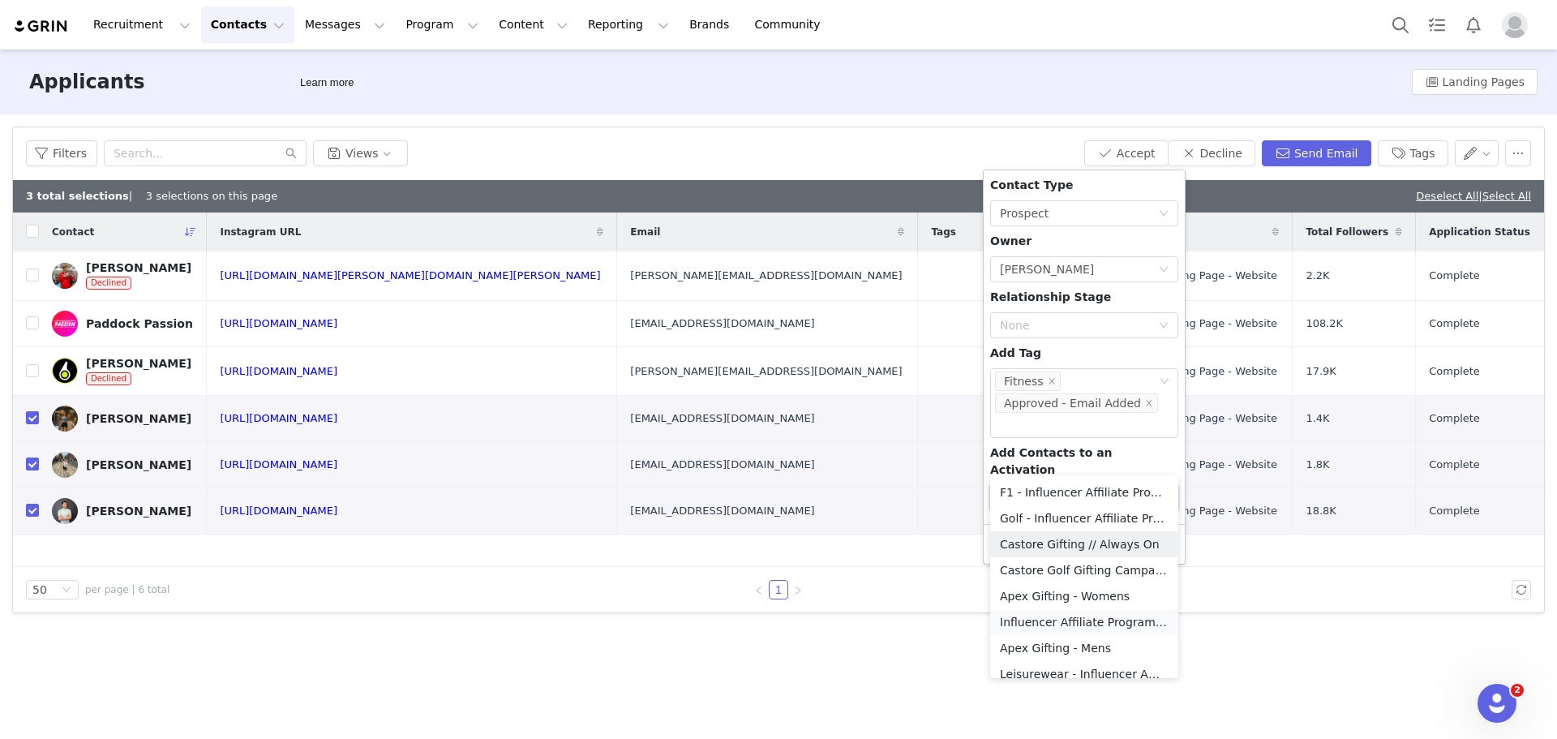
scroll to position [141, 0]
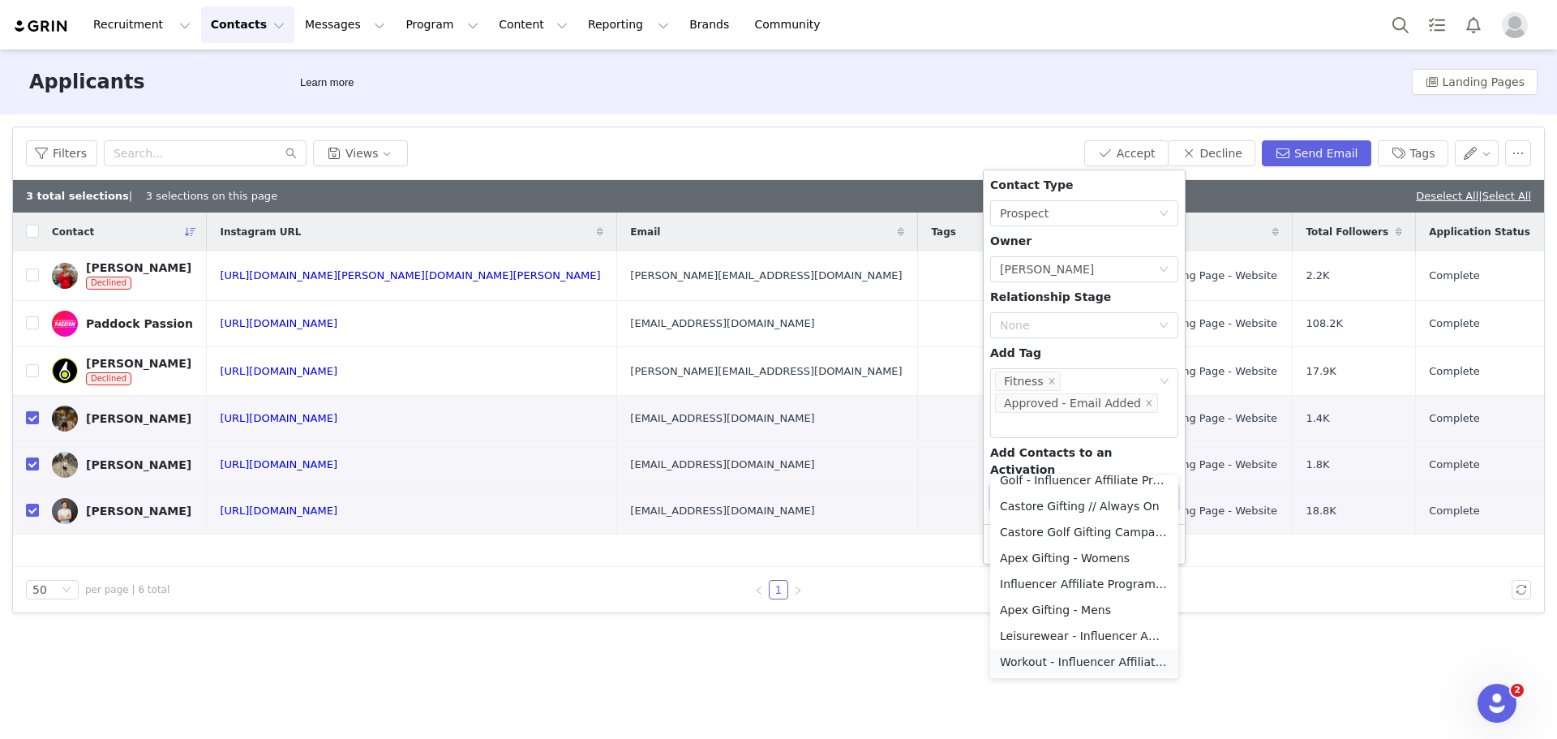
click at [1048, 657] on li "Workout - Influencer Affiliate Programme" at bounding box center [1084, 662] width 188 height 26
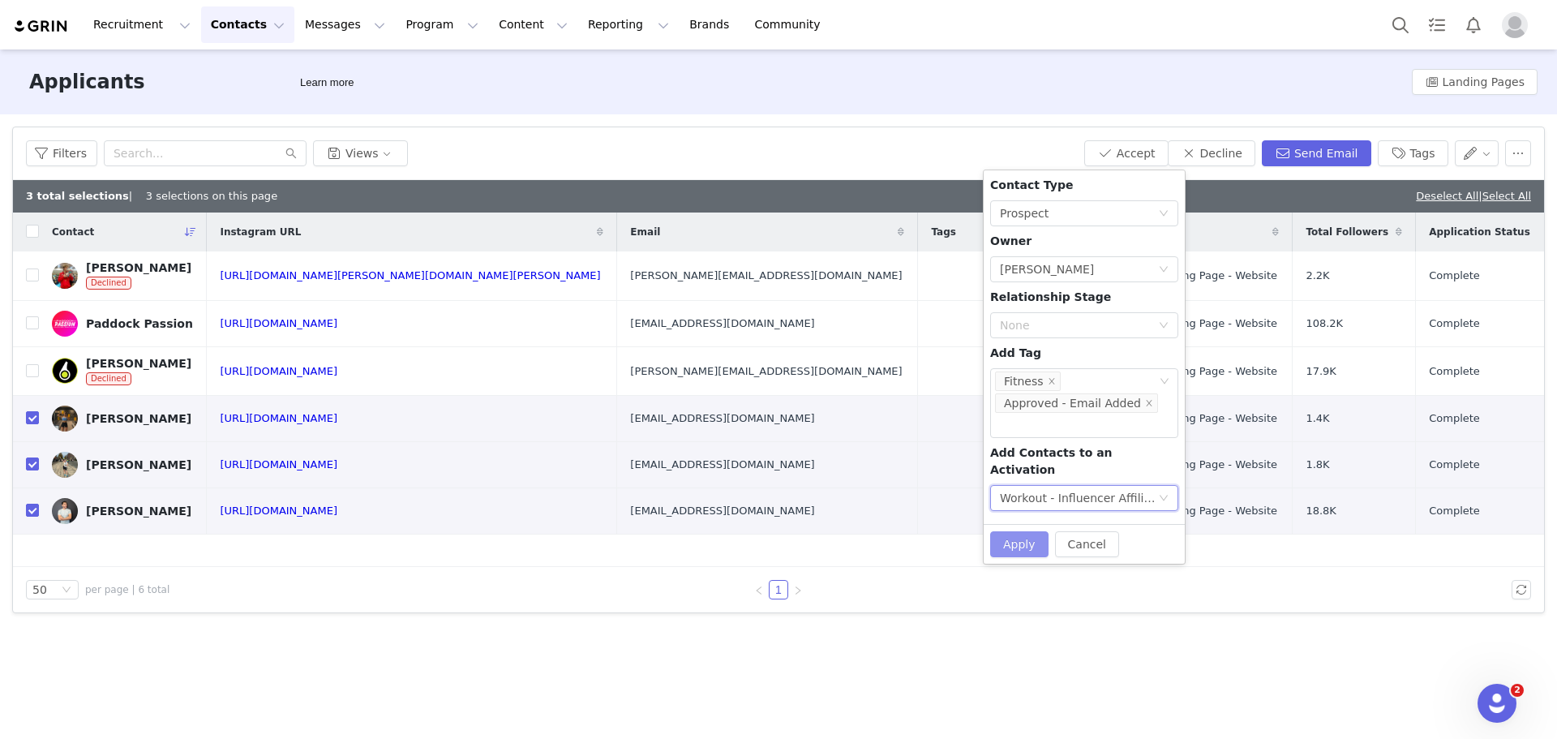
click at [1019, 531] on button "Apply" at bounding box center [1019, 544] width 58 height 26
checkbox input "false"
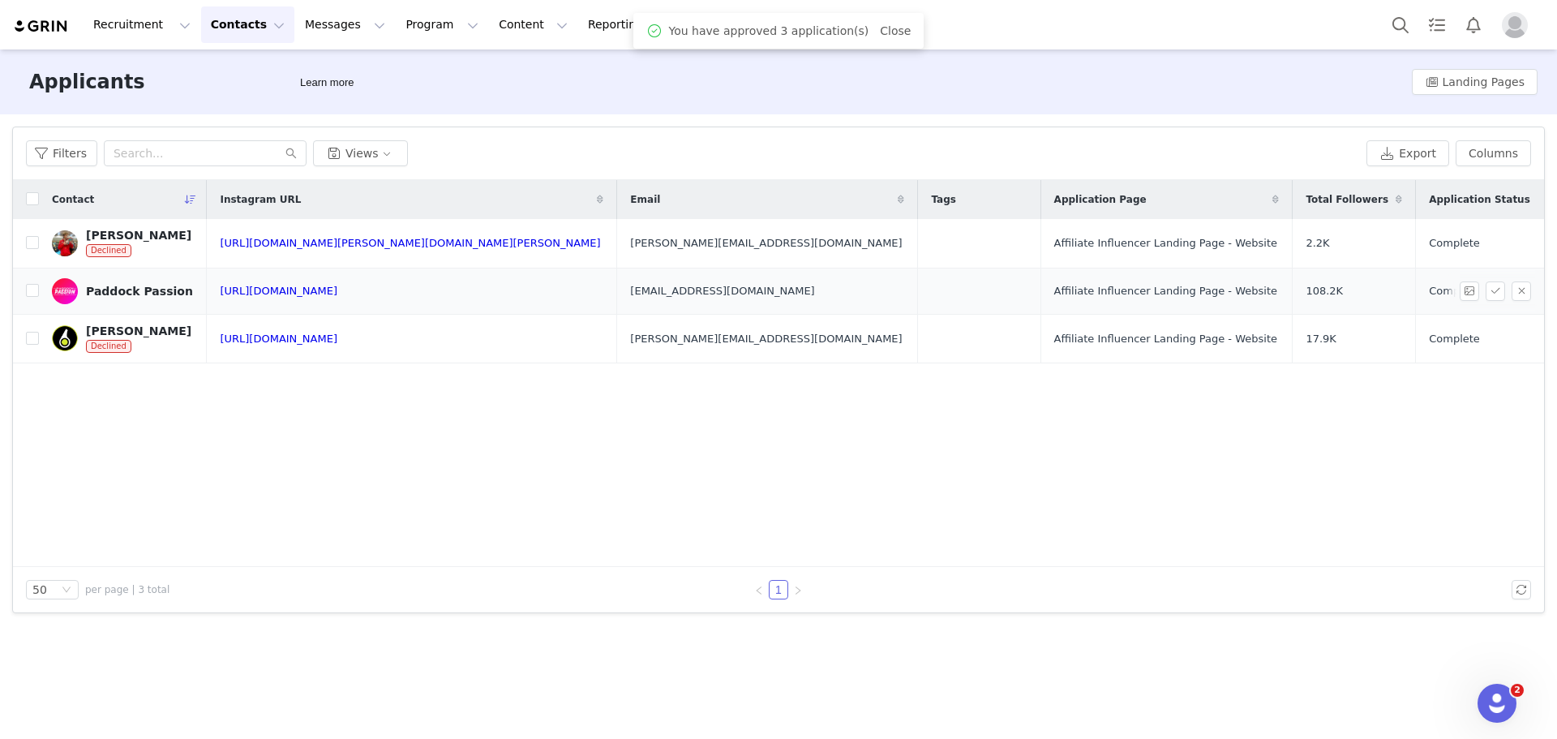
click at [24, 284] on td at bounding box center [26, 291] width 26 height 46
click at [28, 289] on input "checkbox" at bounding box center [32, 290] width 13 height 13
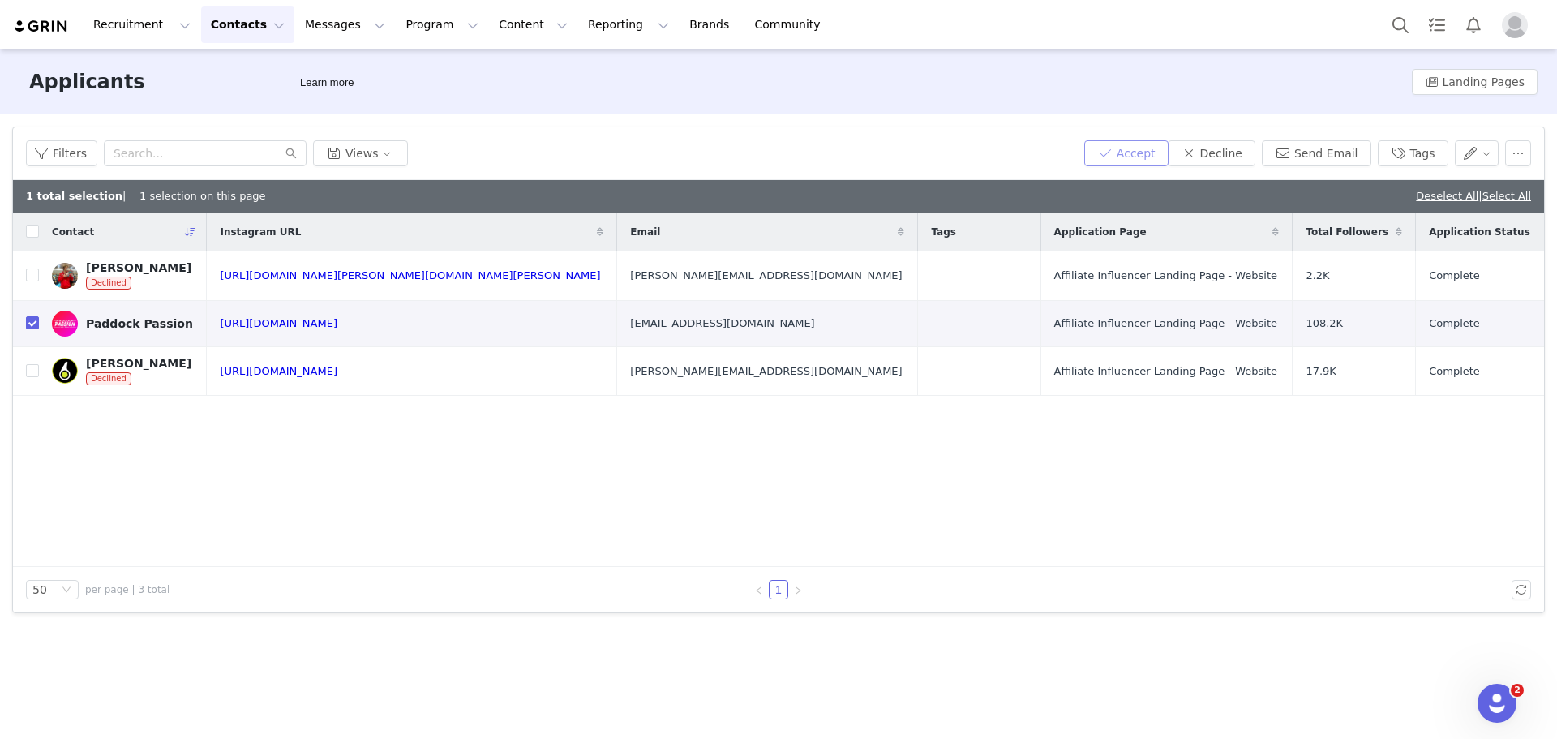
click at [1157, 159] on button "Accept" at bounding box center [1126, 153] width 84 height 26
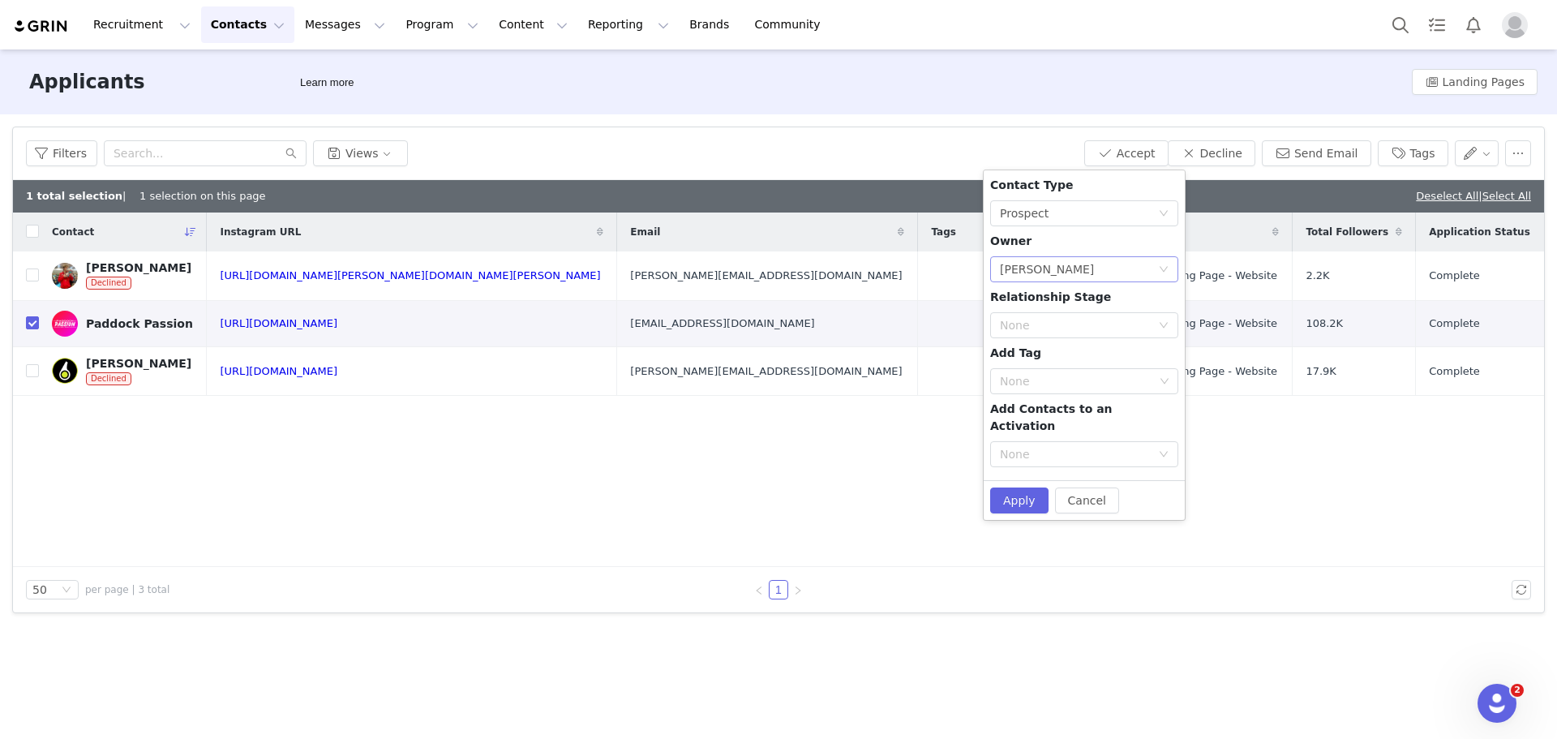
click at [1093, 269] on div "Select Owner [PERSON_NAME]" at bounding box center [1079, 269] width 158 height 24
click at [1051, 380] on li "[PERSON_NAME]" at bounding box center [1084, 380] width 188 height 26
click at [1101, 318] on div "None" at bounding box center [1075, 325] width 151 height 16
click at [1102, 283] on div "Contact Type None Prospect Owner Select Owner [PERSON_NAME] Relationship Stage …" at bounding box center [1084, 325] width 188 height 297
click at [1070, 365] on div "Contact Type None Prospect Owner Select Owner [PERSON_NAME] Relationship Stage …" at bounding box center [1084, 325] width 188 height 297
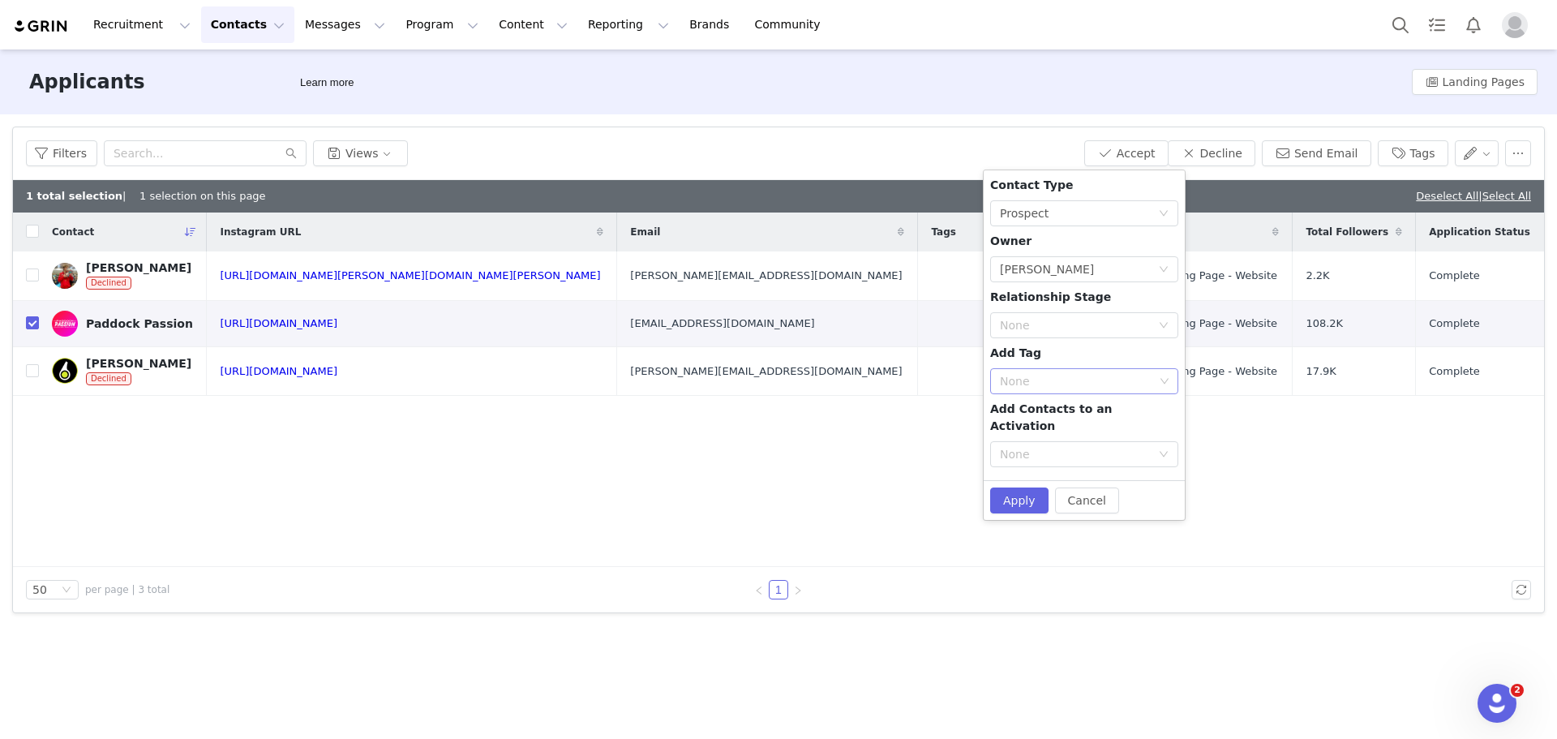
click at [1068, 371] on div "None" at bounding box center [1078, 381] width 166 height 24
click at [1033, 518] on li "F1" at bounding box center [1084, 518] width 188 height 26
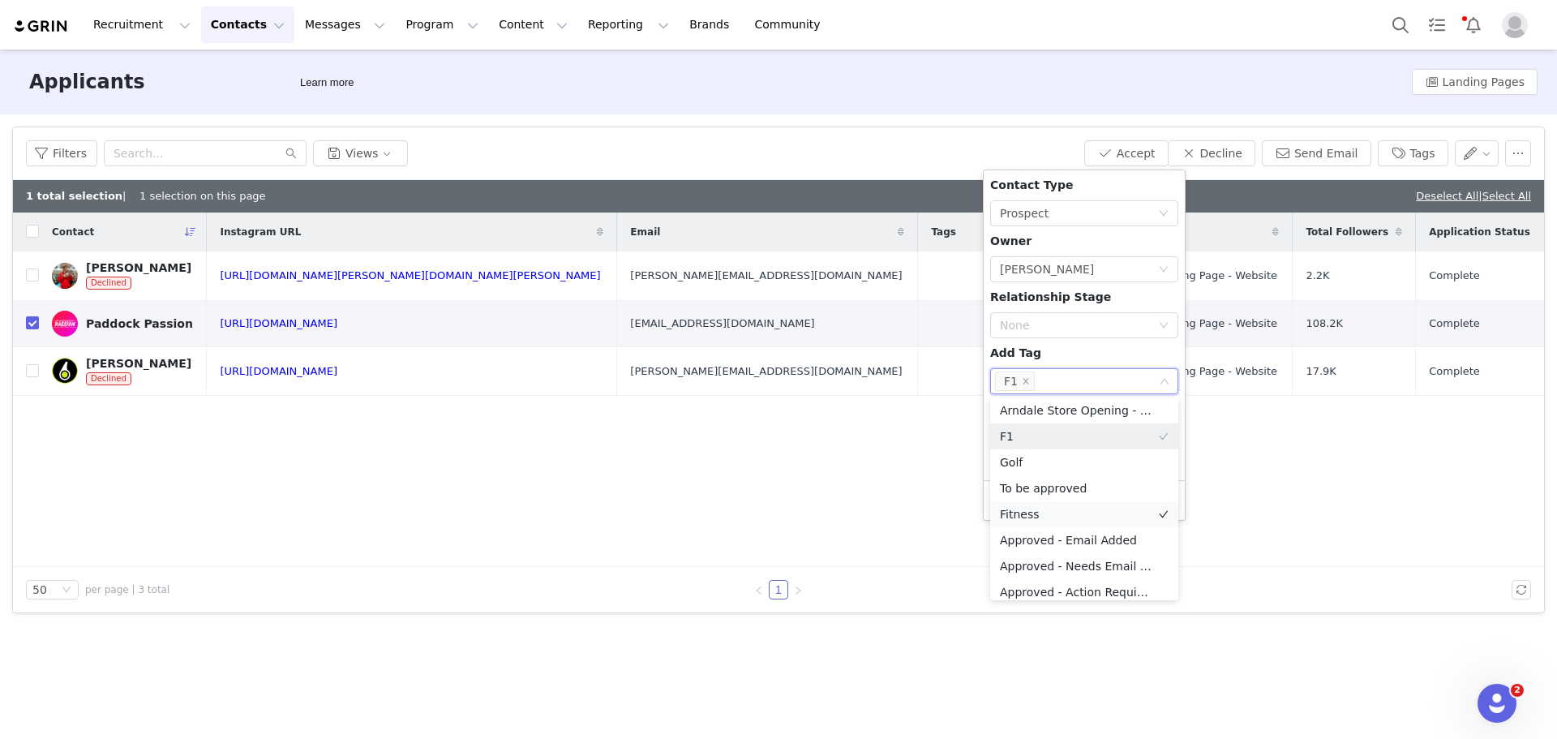
scroll to position [162, 0]
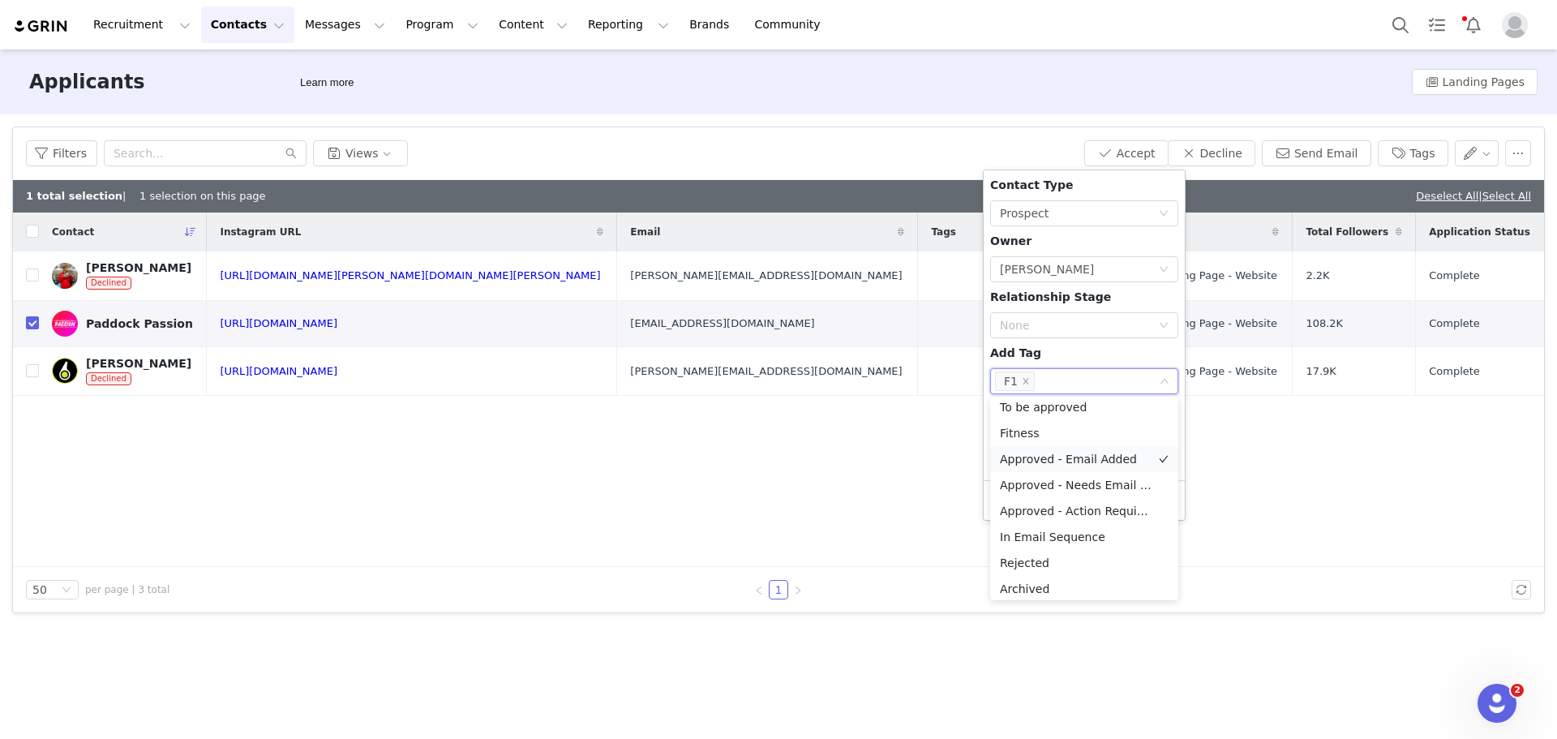
click at [1061, 461] on li "Approved - Email Added" at bounding box center [1084, 459] width 188 height 26
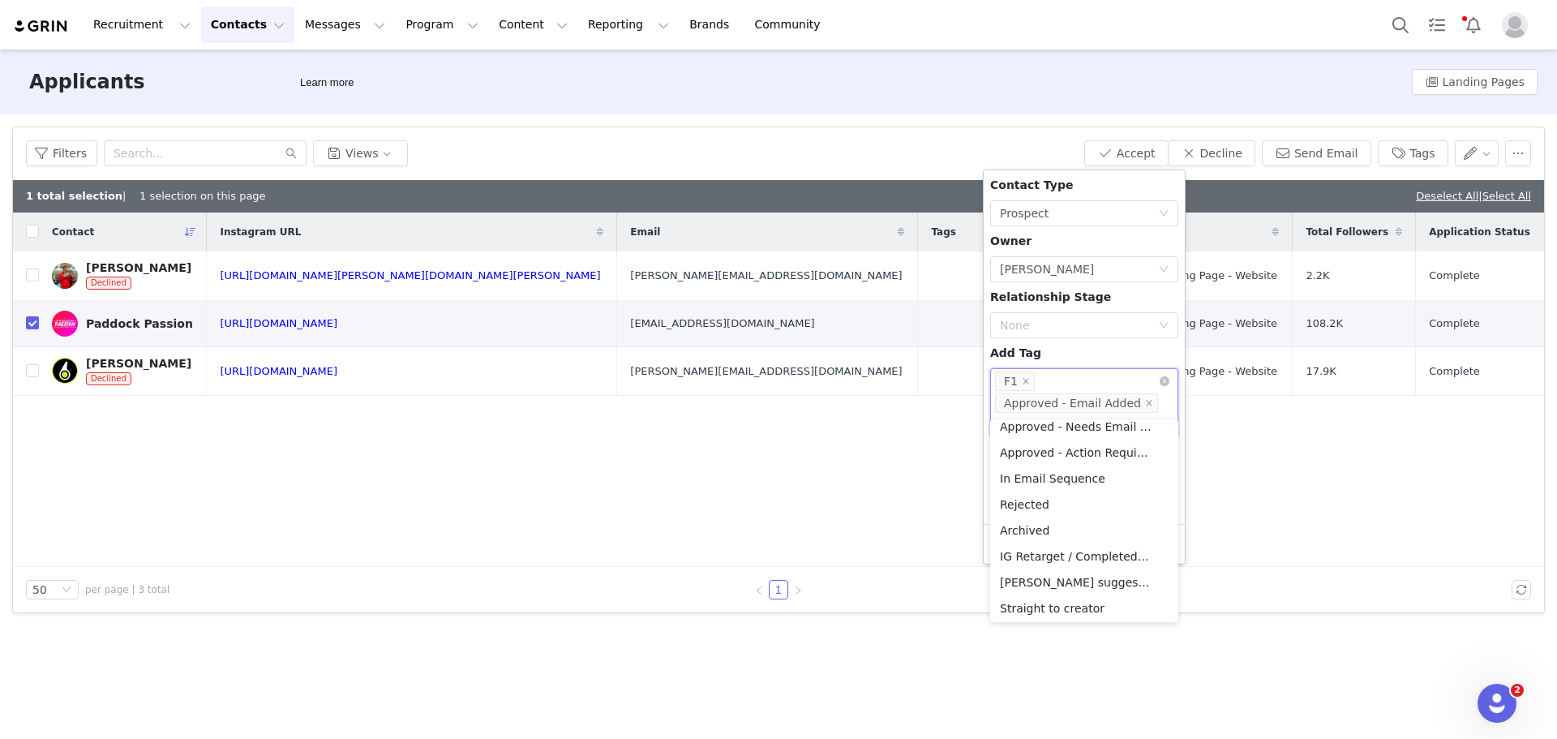
scroll to position [237, 0]
click at [1092, 347] on div "Contact Type None Prospect Owner Select Owner [PERSON_NAME] Relationship Stage …" at bounding box center [1084, 347] width 188 height 341
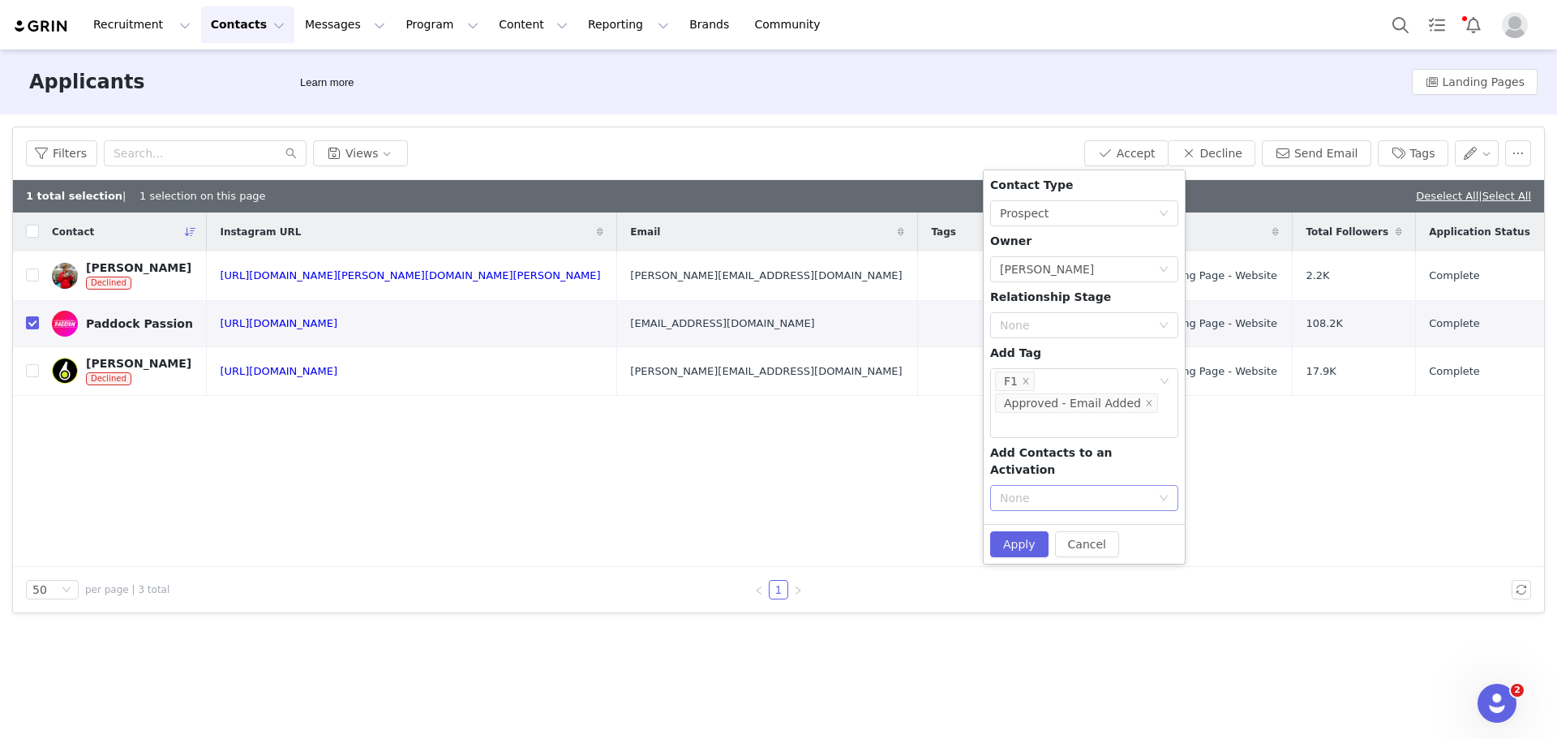
click at [1087, 490] on div "None" at bounding box center [1075, 498] width 151 height 16
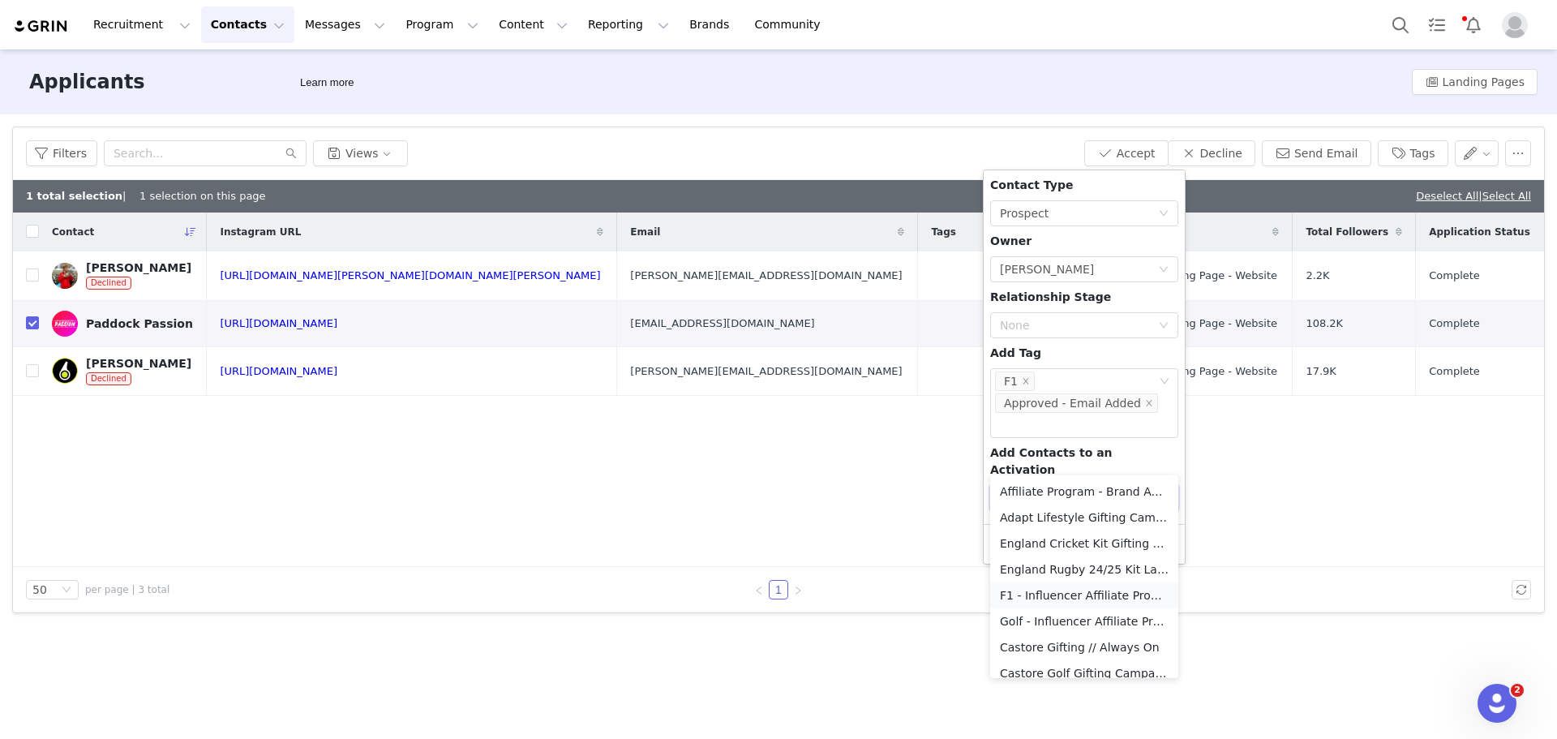
click at [1019, 592] on li "F1 - Influencer Affiliate Programme" at bounding box center [1084, 595] width 188 height 26
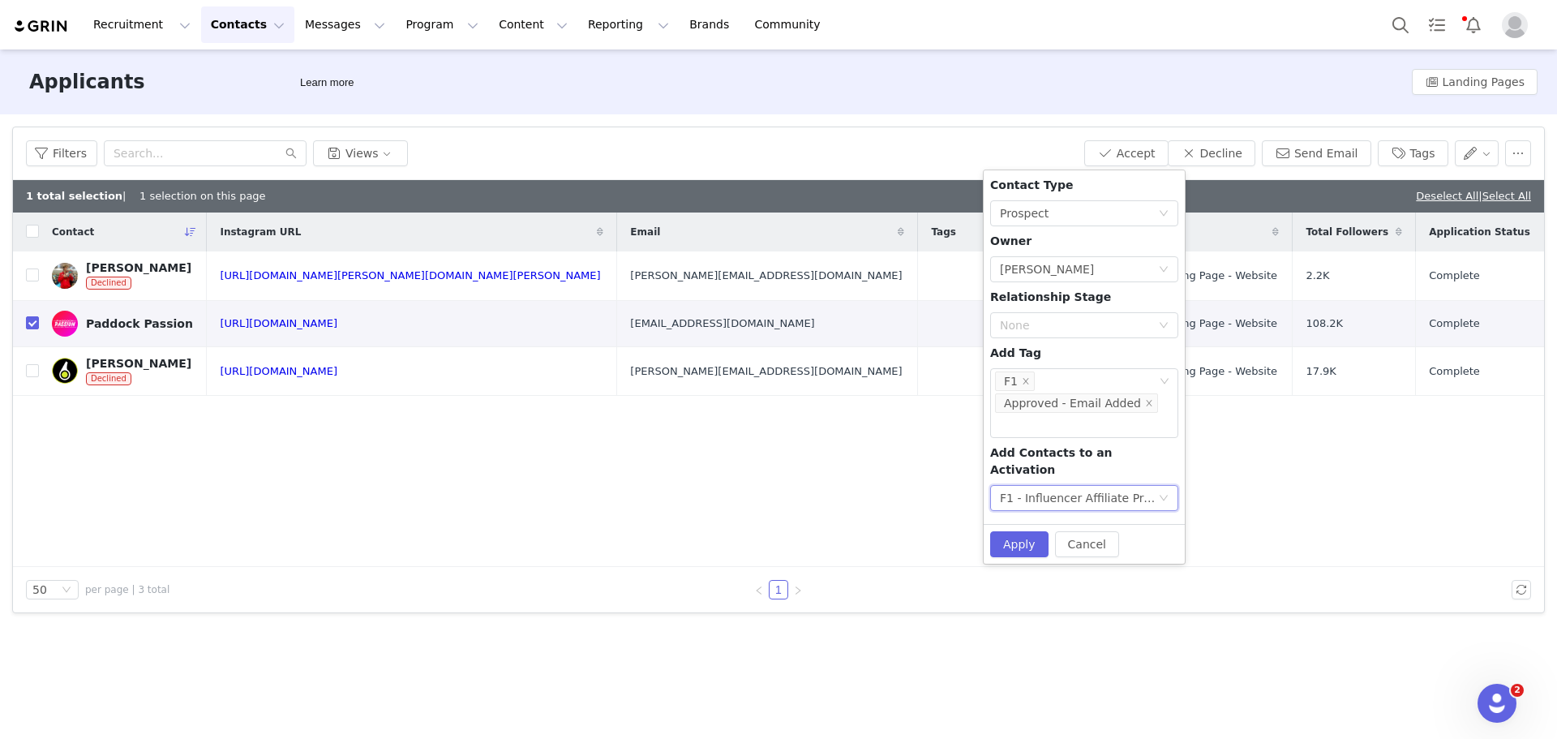
click at [1096, 359] on div "Contact Type None Prospect Owner Select Owner [PERSON_NAME] Relationship Stage …" at bounding box center [1084, 347] width 188 height 341
click at [1034, 531] on button "Apply" at bounding box center [1019, 544] width 58 height 26
checkbox input "false"
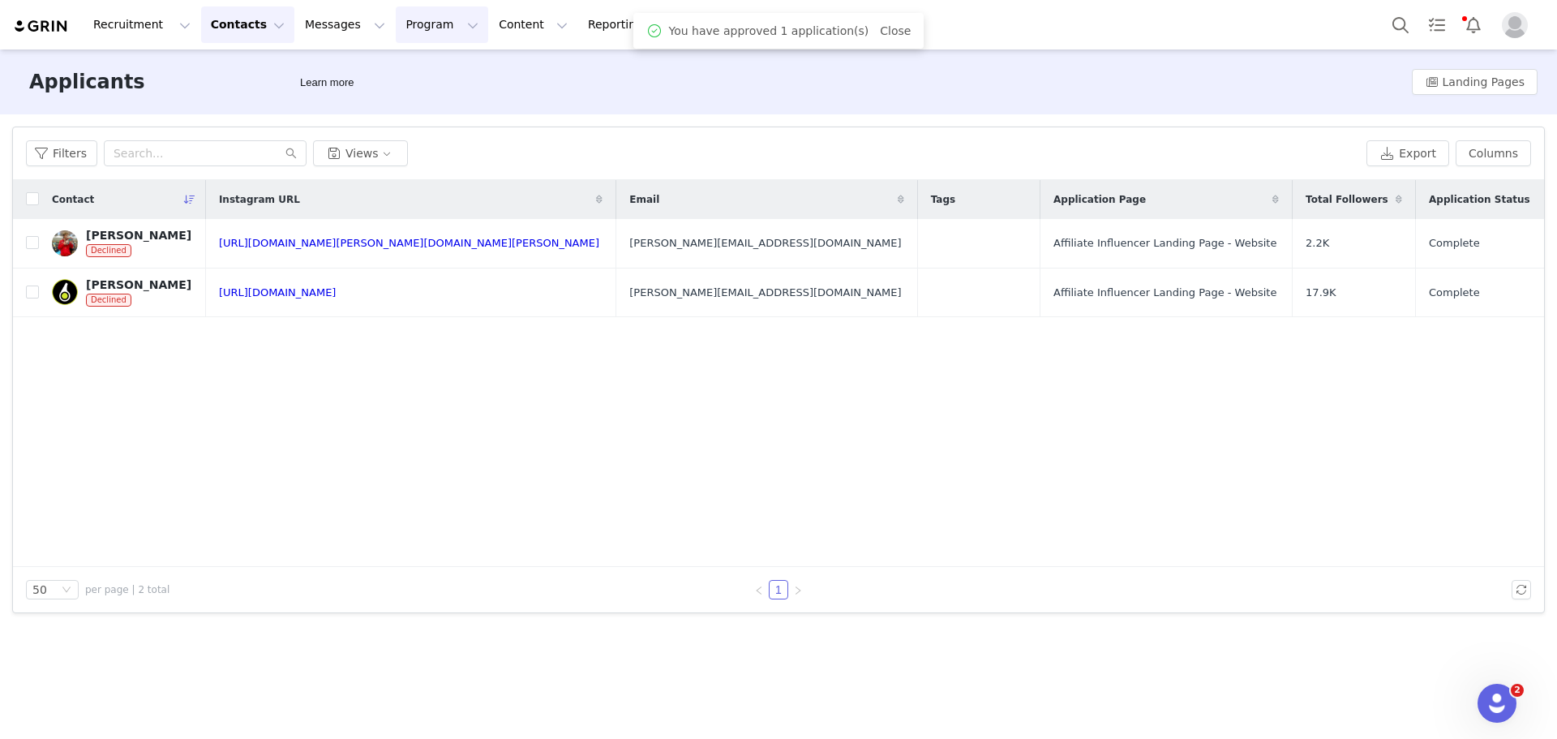
click at [405, 23] on button "Program Program" at bounding box center [442, 24] width 92 height 37
click at [317, 11] on button "Messages Messages" at bounding box center [345, 24] width 100 height 37
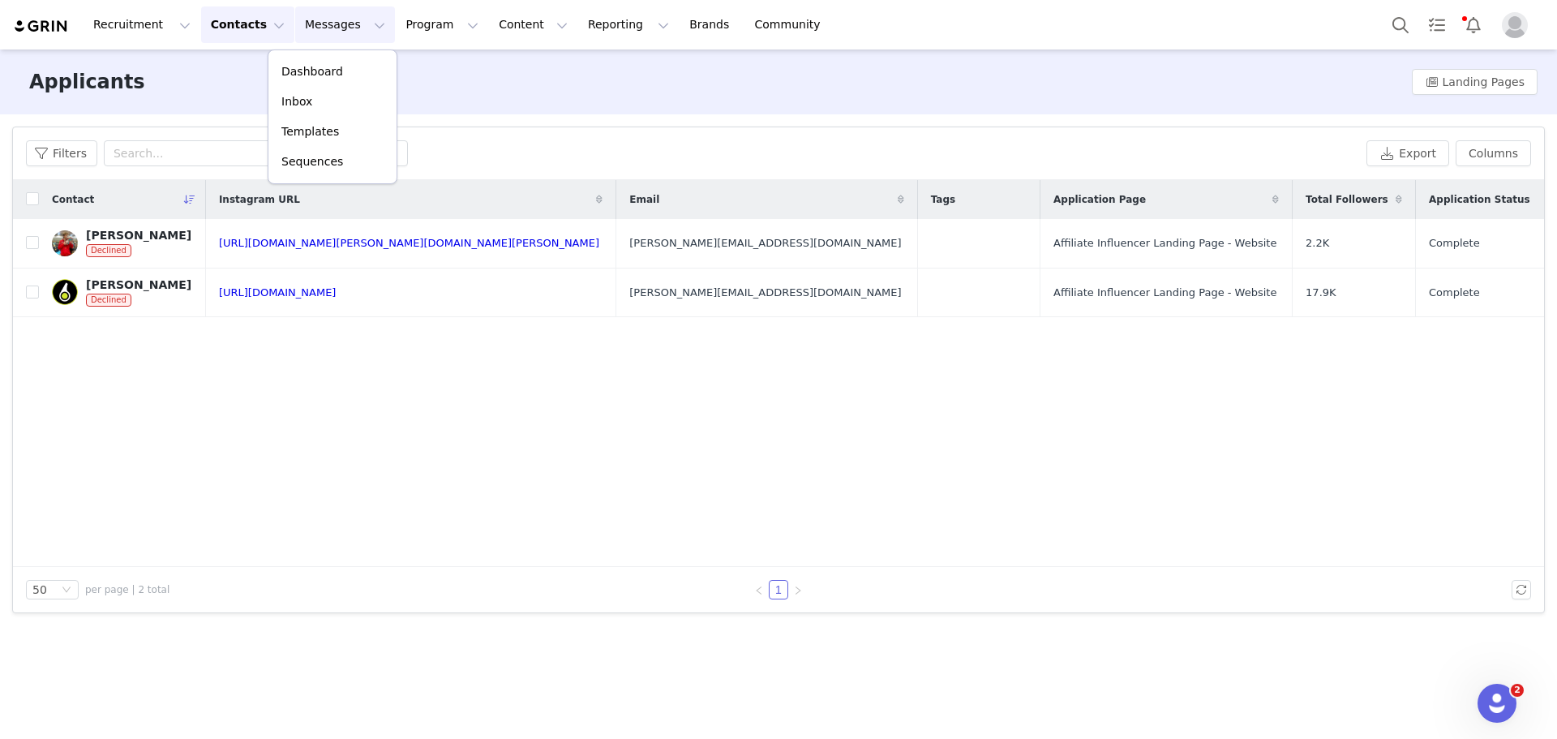
click at [238, 14] on button "Contacts Contacts" at bounding box center [247, 24] width 93 height 37
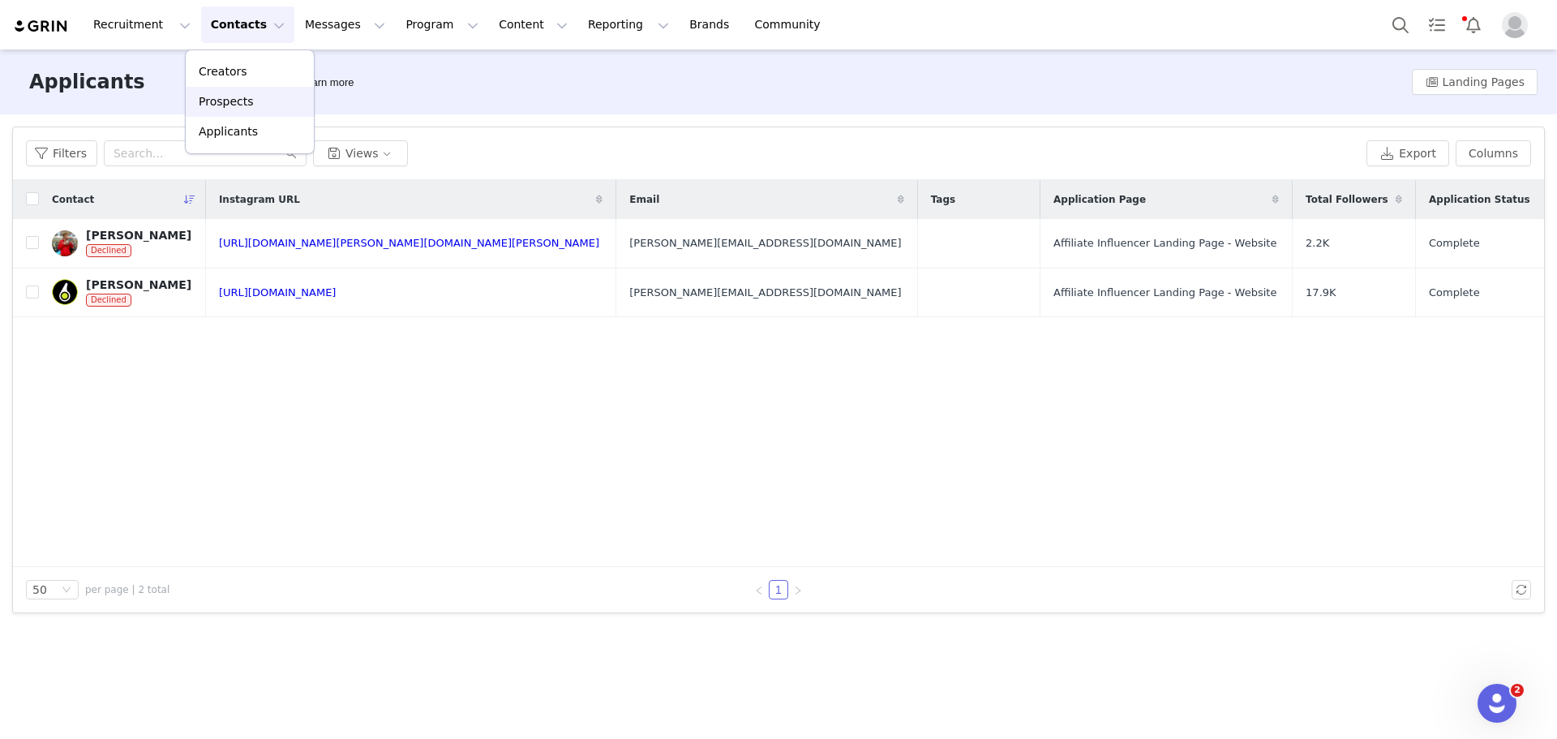
click at [253, 106] on div "Prospects" at bounding box center [249, 101] width 109 height 17
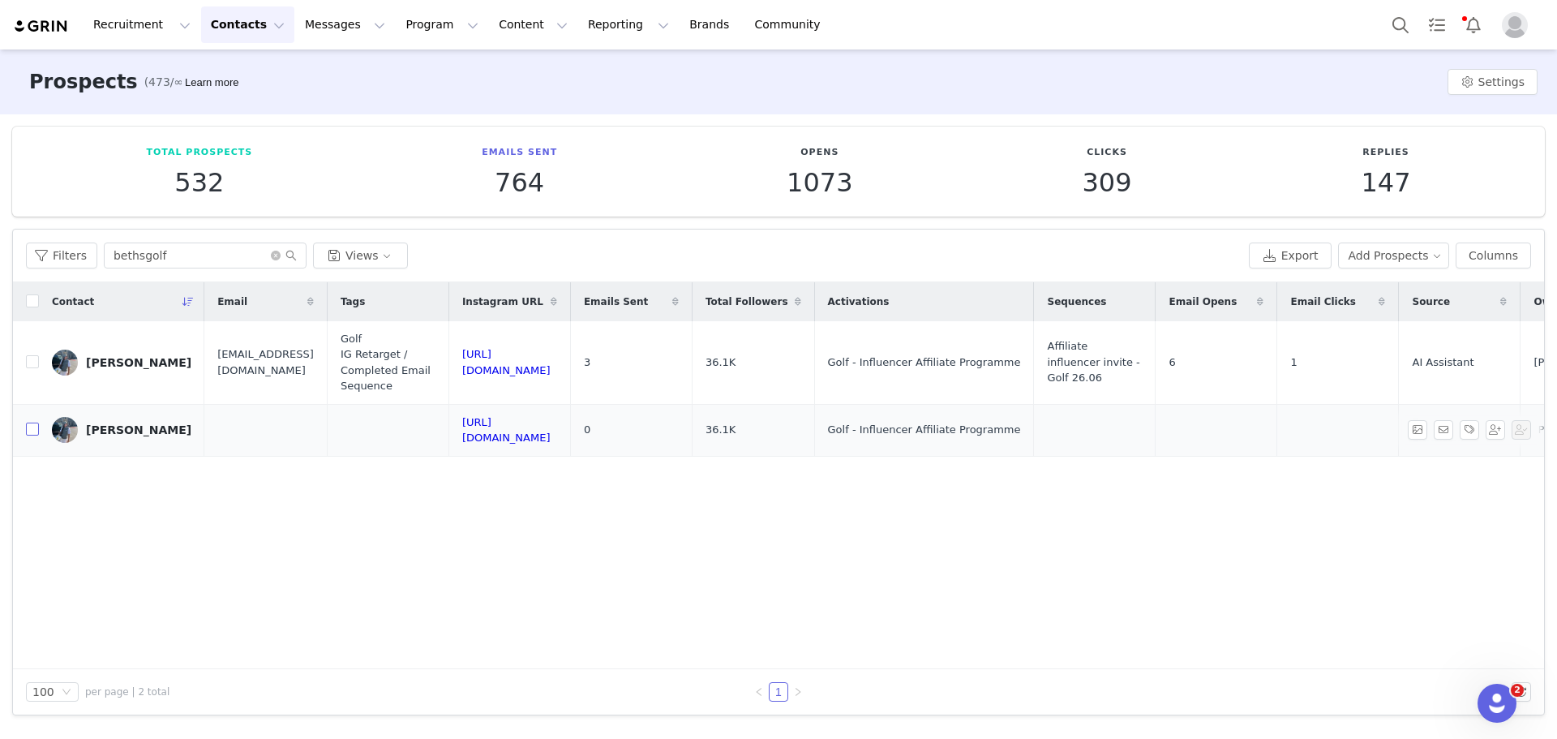
click at [37, 431] on input "checkbox" at bounding box center [32, 429] width 13 height 13
checkbox input "true"
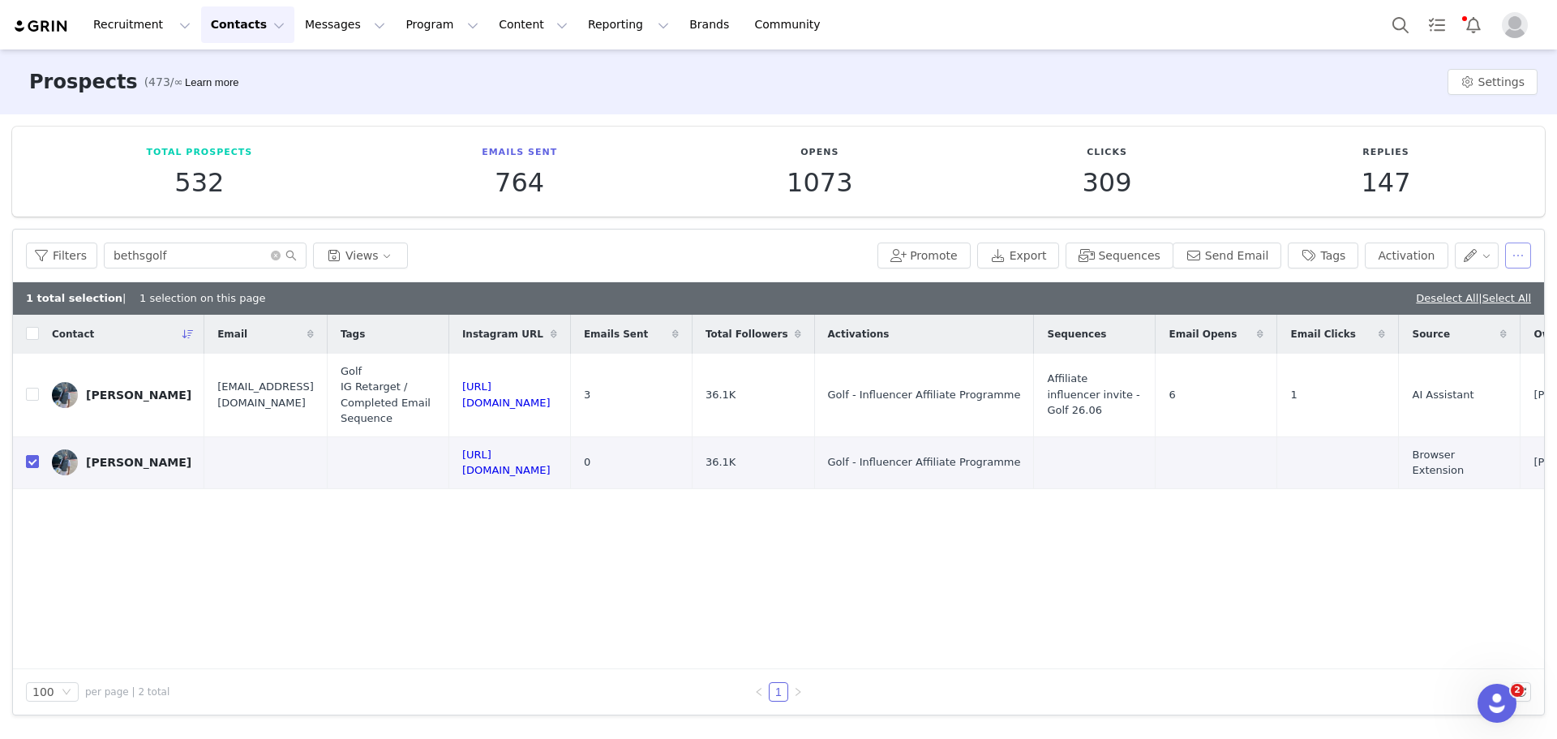
click at [1249, 252] on button "button" at bounding box center [1518, 256] width 26 height 26
click at [1249, 392] on div "Delete" at bounding box center [1472, 392] width 122 height 18
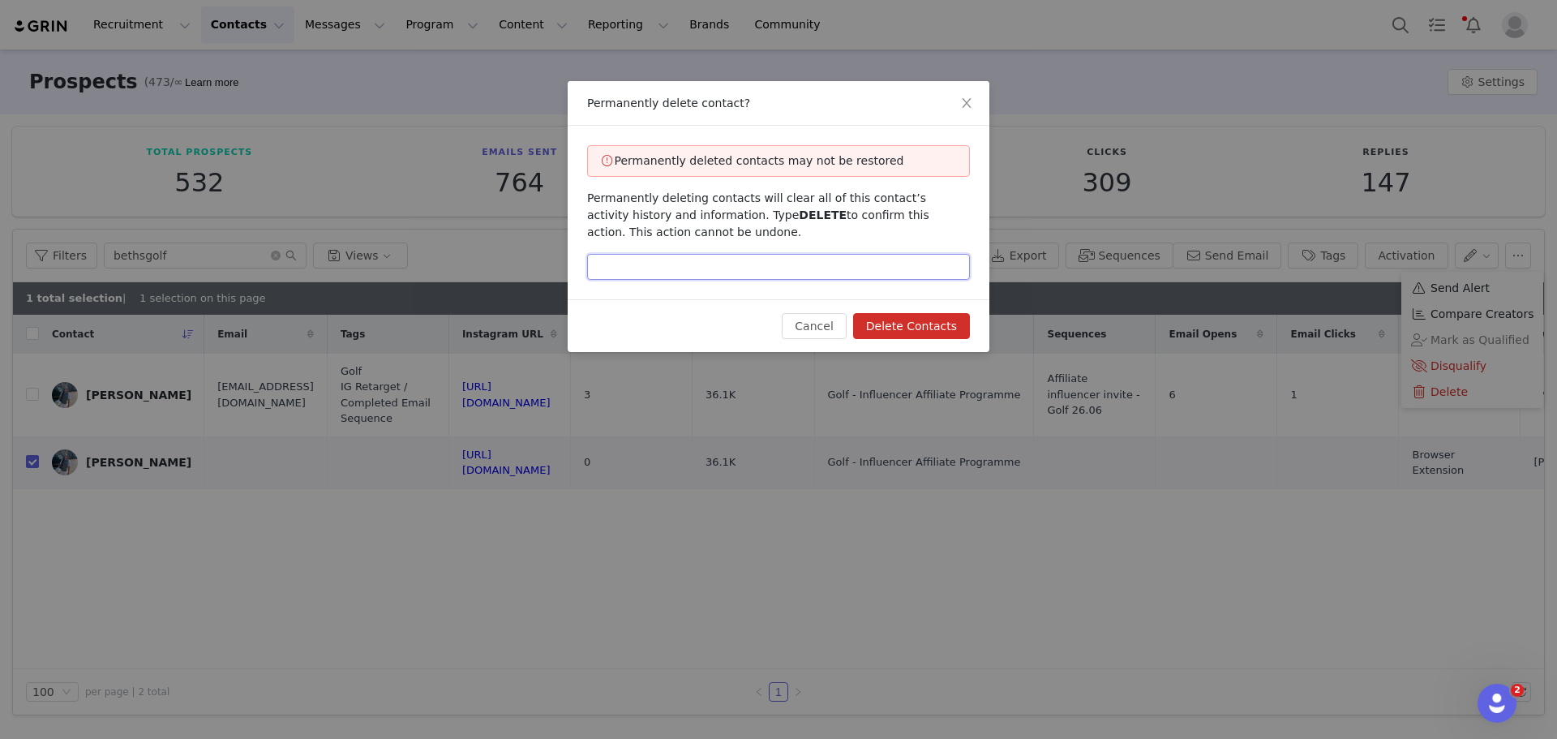
click at [668, 269] on input "text" at bounding box center [778, 267] width 383 height 26
type input "DELETE"
click at [952, 338] on button "Delete Contacts" at bounding box center [911, 326] width 117 height 26
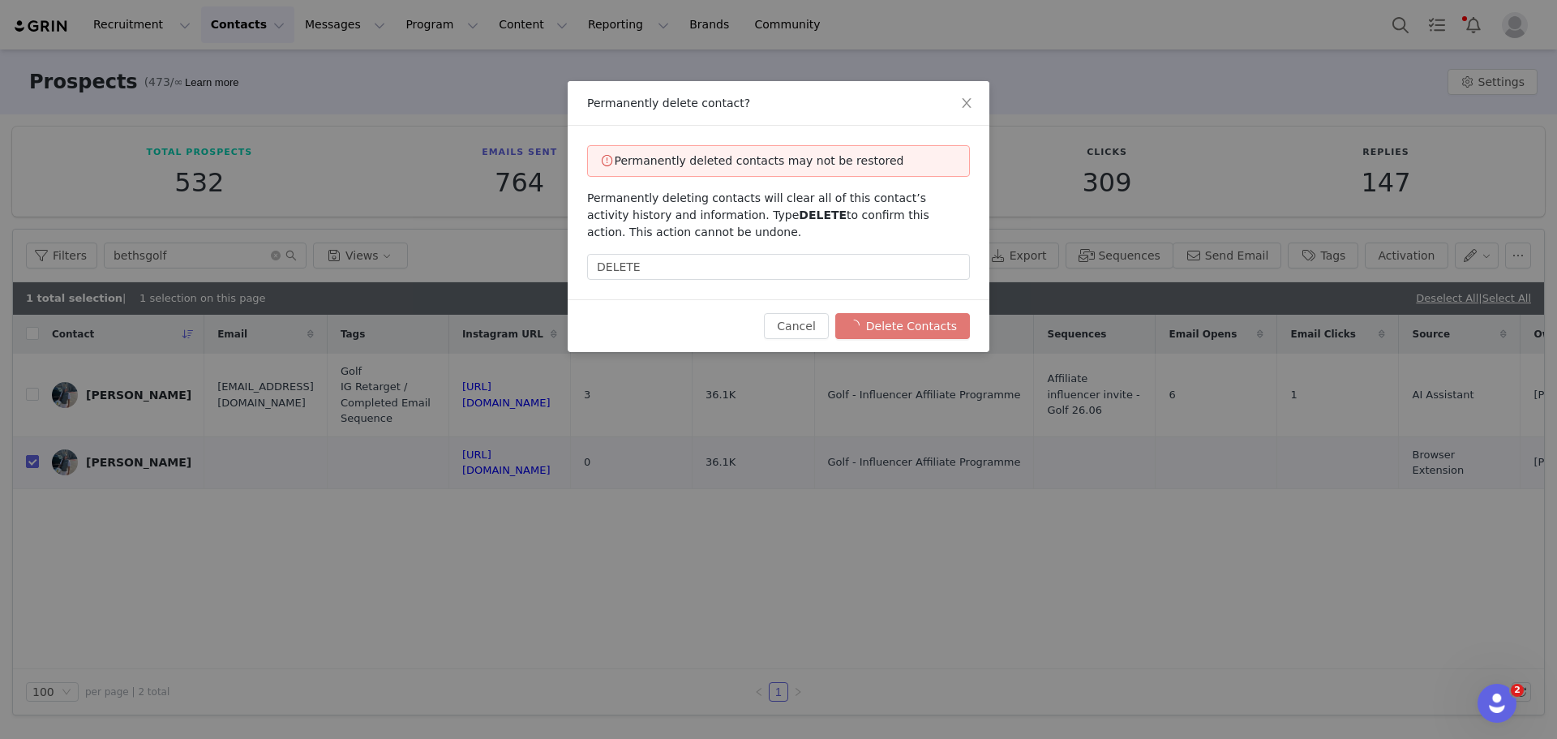
checkbox input "false"
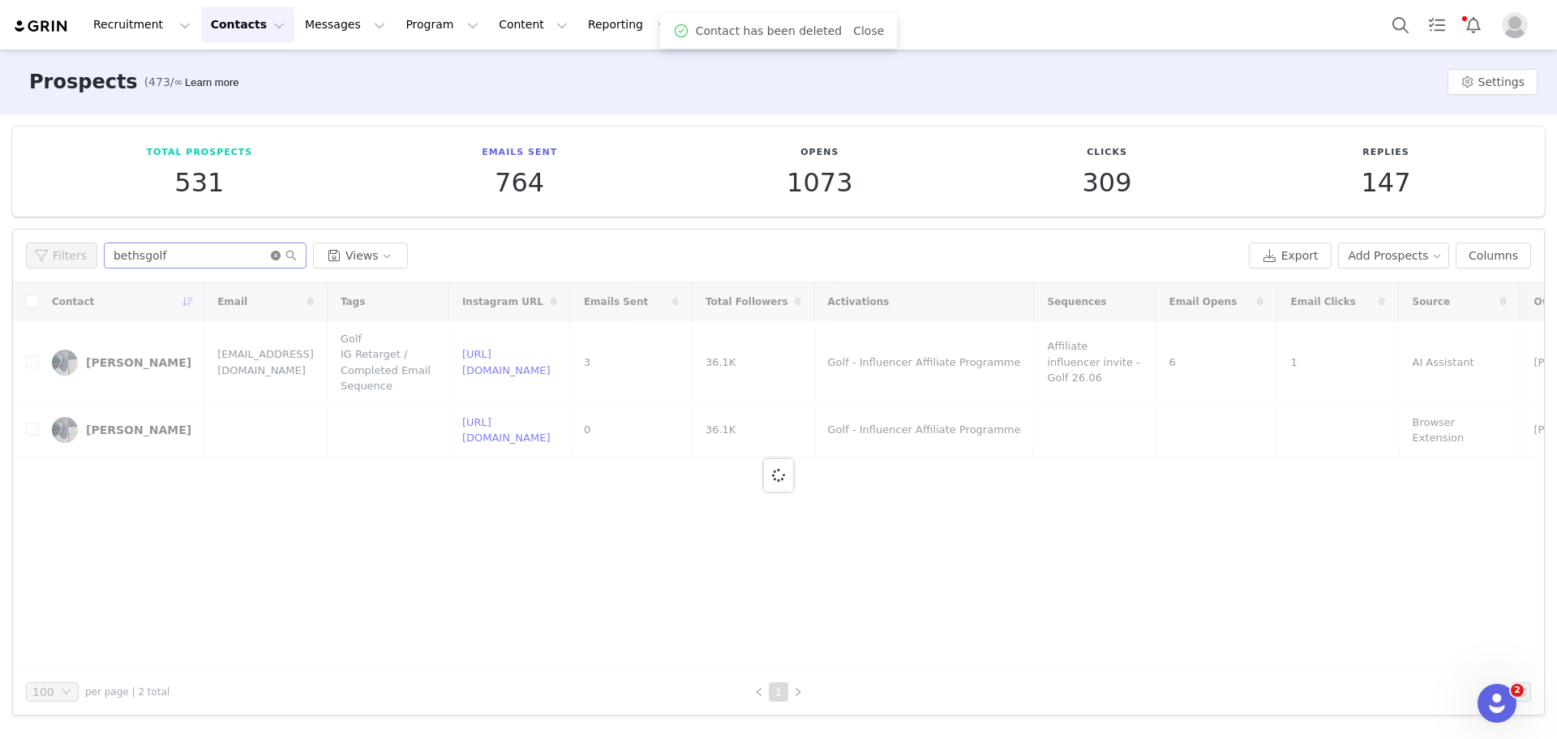
click at [271, 255] on icon "icon: close-circle" at bounding box center [276, 256] width 10 height 10
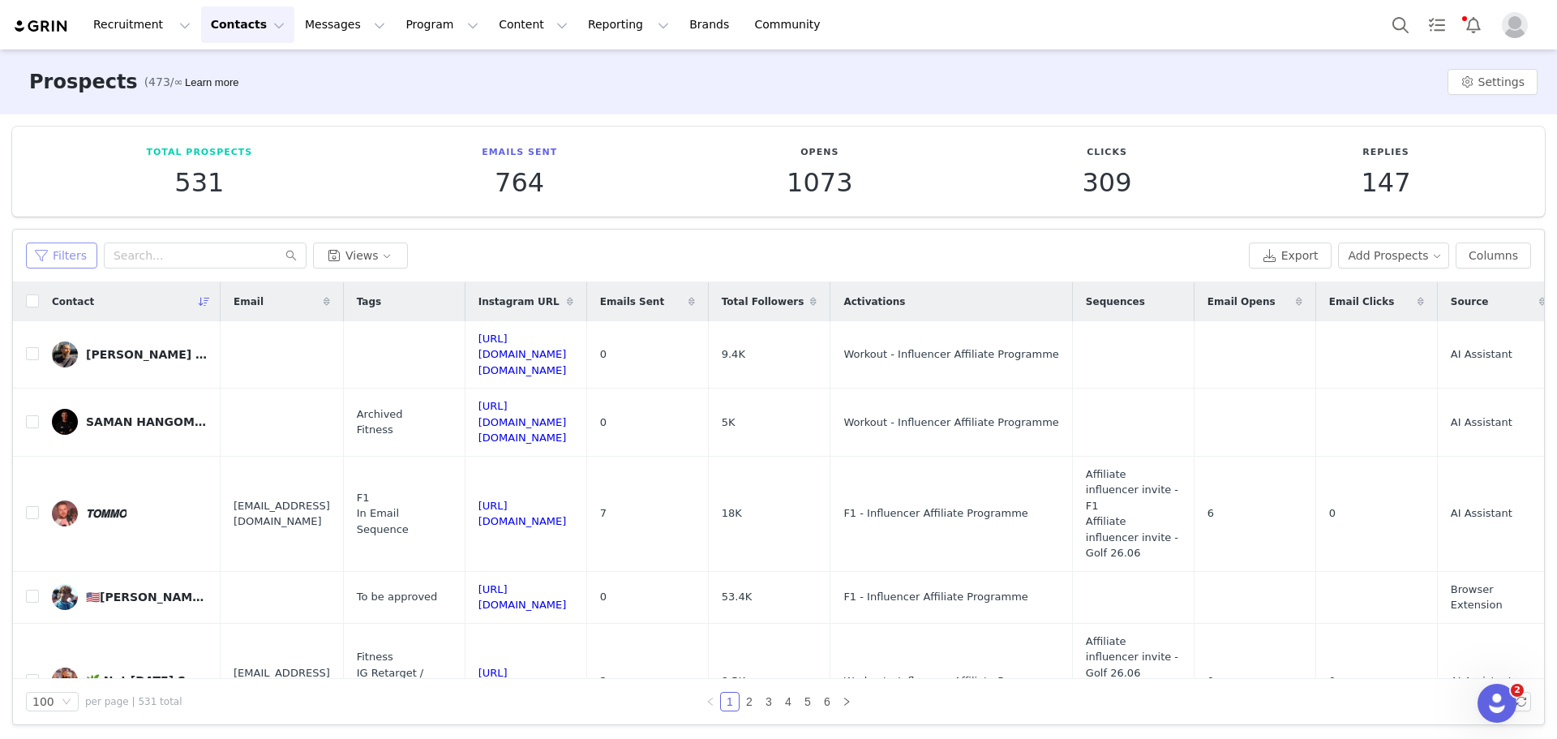
click at [65, 260] on button "Filters" at bounding box center [61, 256] width 71 height 26
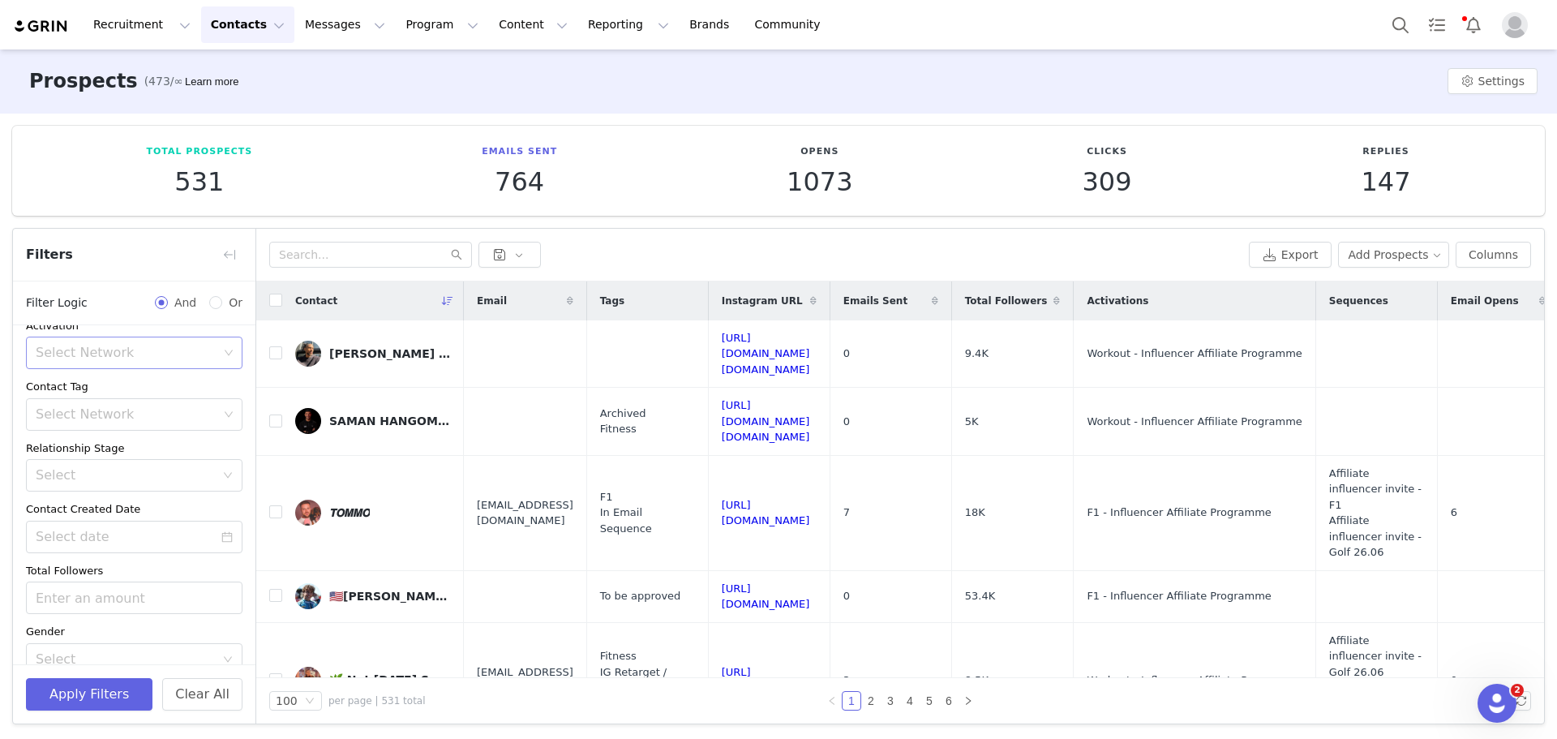
scroll to position [58, 0]
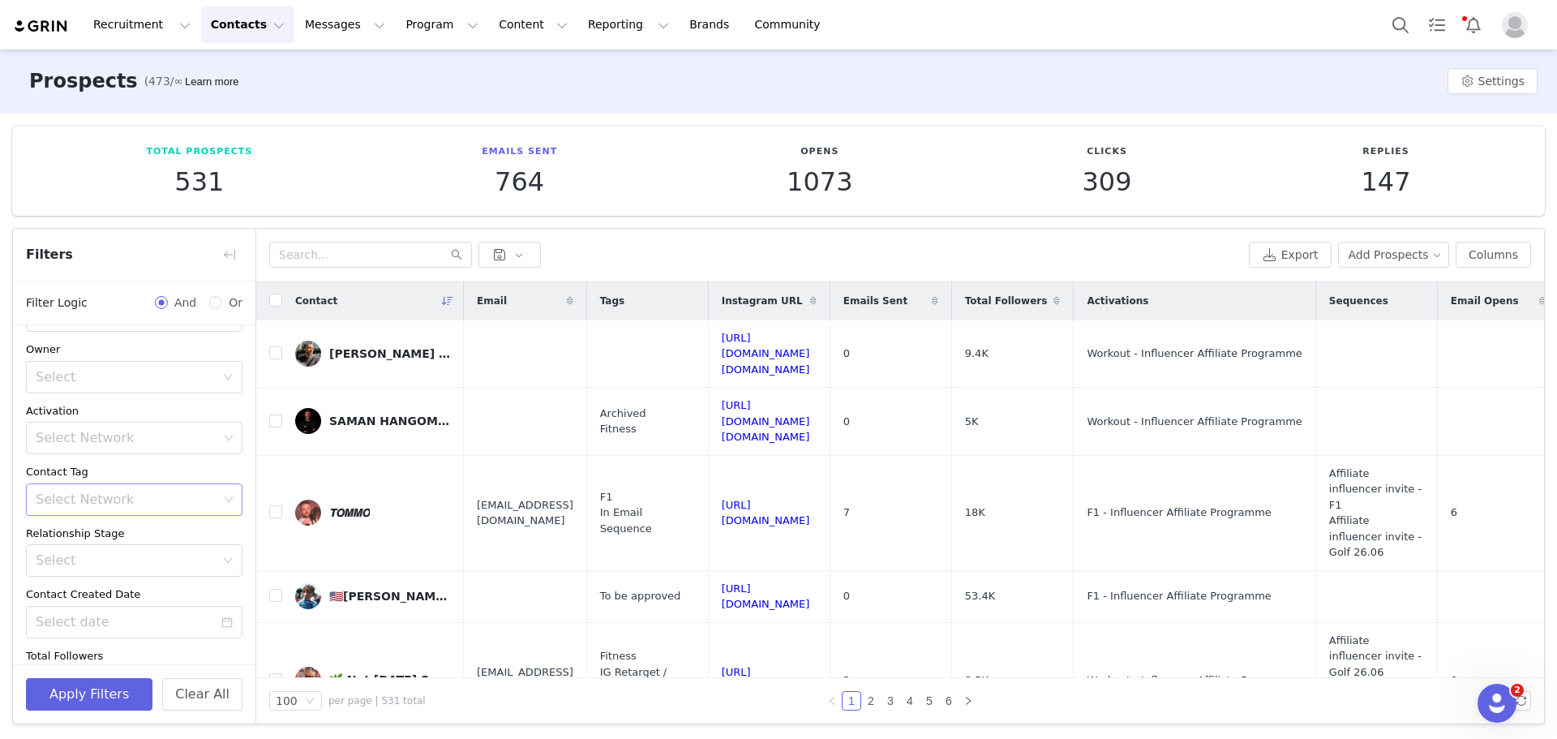
click at [162, 508] on div "Select Network" at bounding box center [128, 499] width 195 height 31
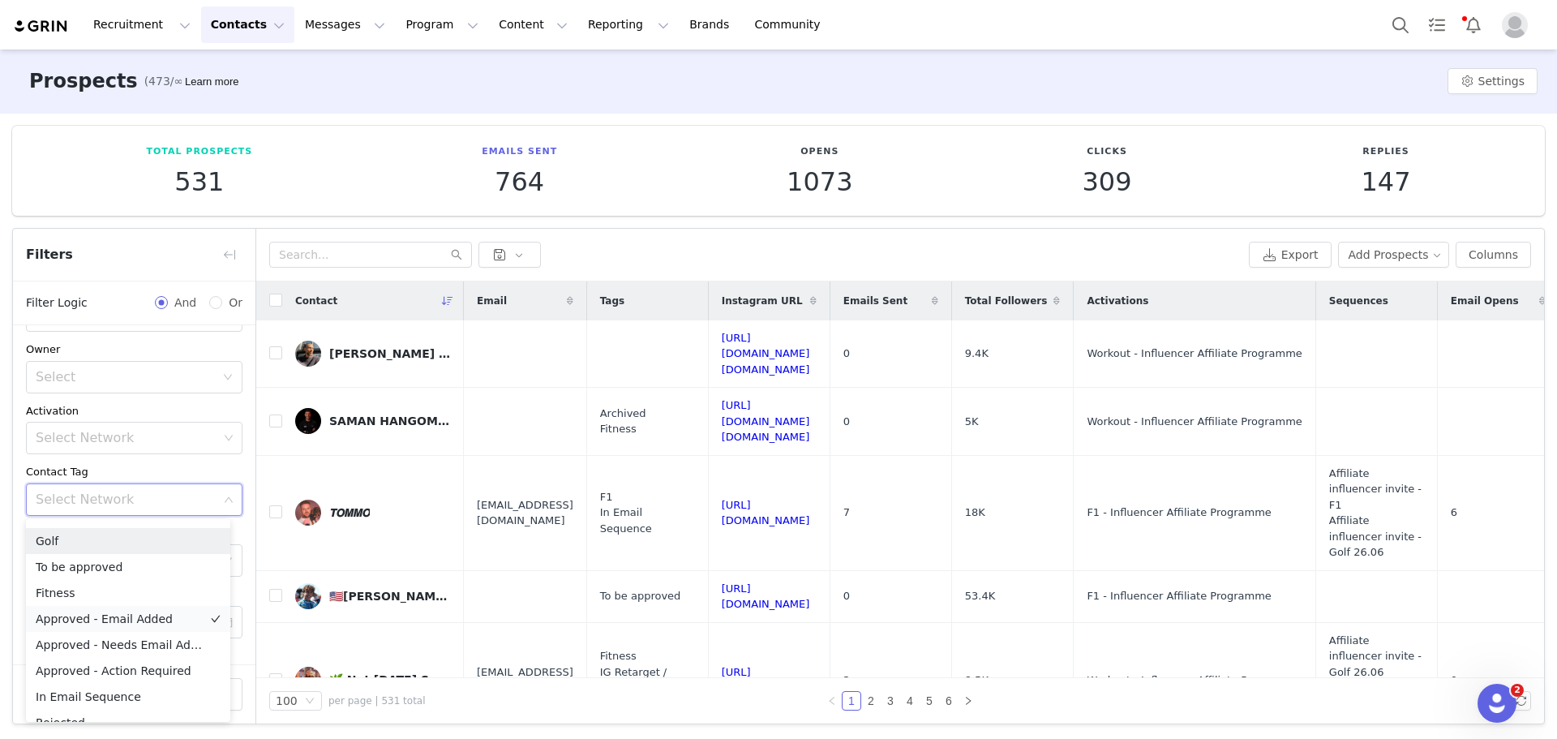
scroll to position [152, 0]
click at [110, 590] on li "Approved - Email Added" at bounding box center [128, 591] width 204 height 26
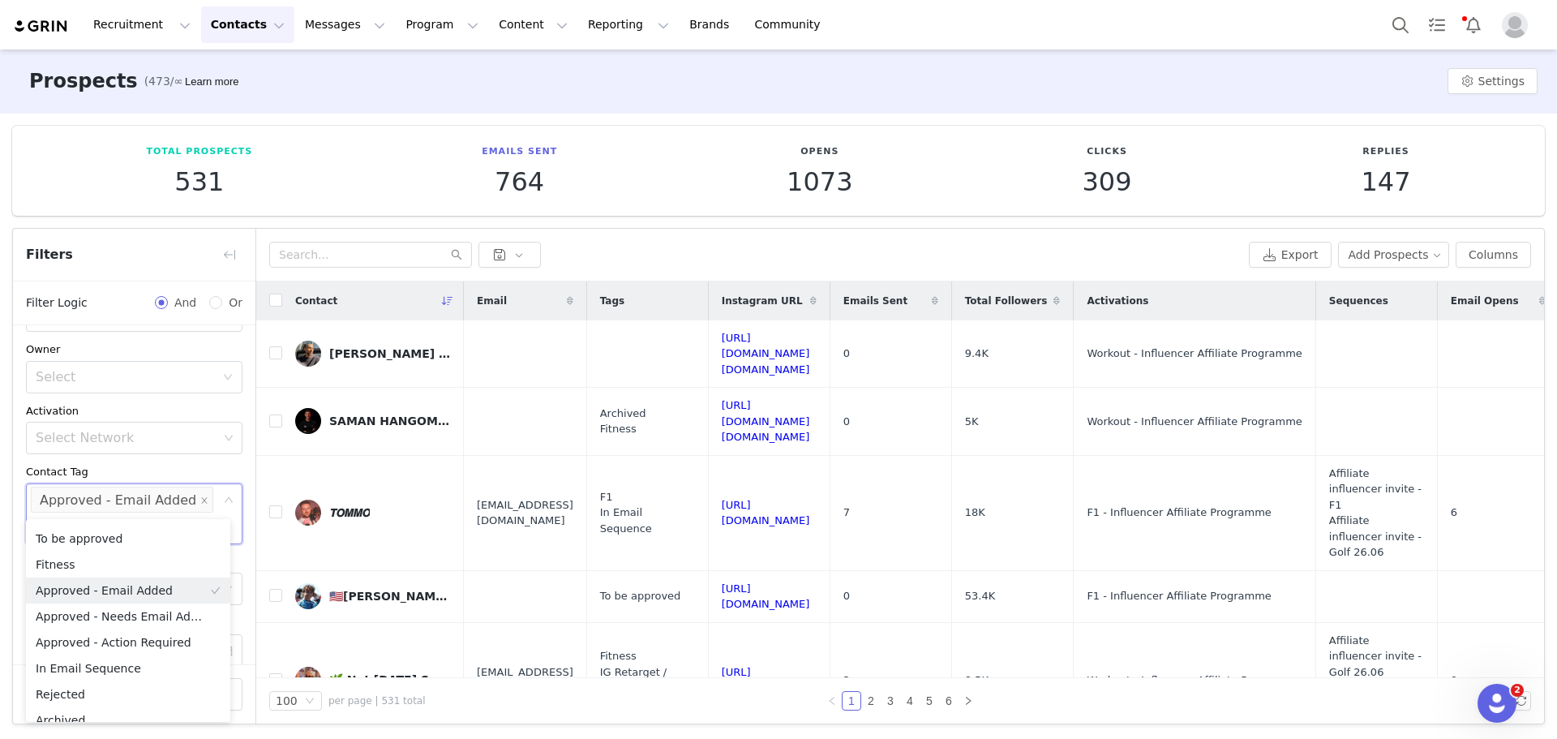
click at [154, 461] on div "Disqualified Select Owner Select Activation Select Network Contact Tag Select N…" at bounding box center [134, 535] width 243 height 535
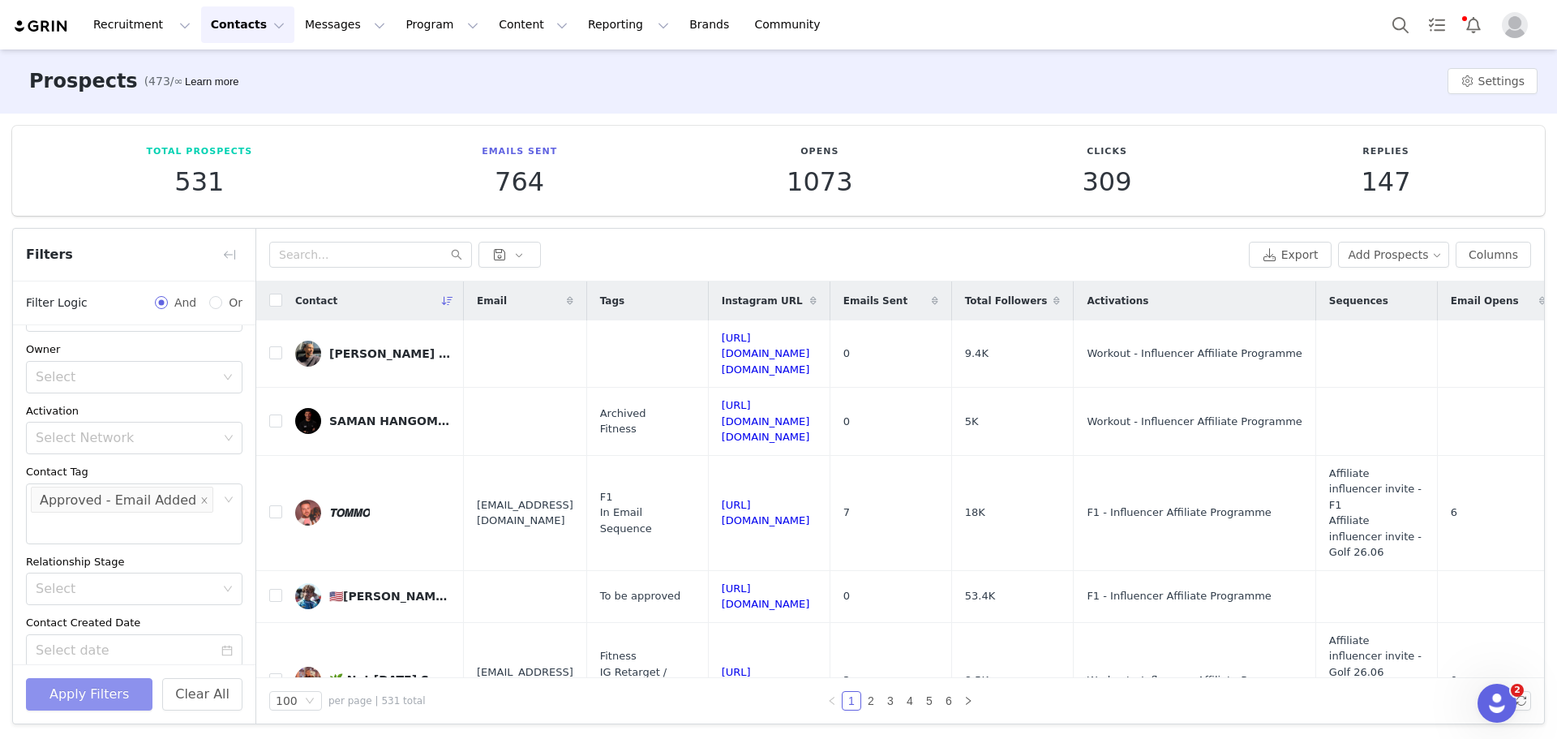
click at [110, 682] on button "Apply Filters" at bounding box center [89, 694] width 127 height 32
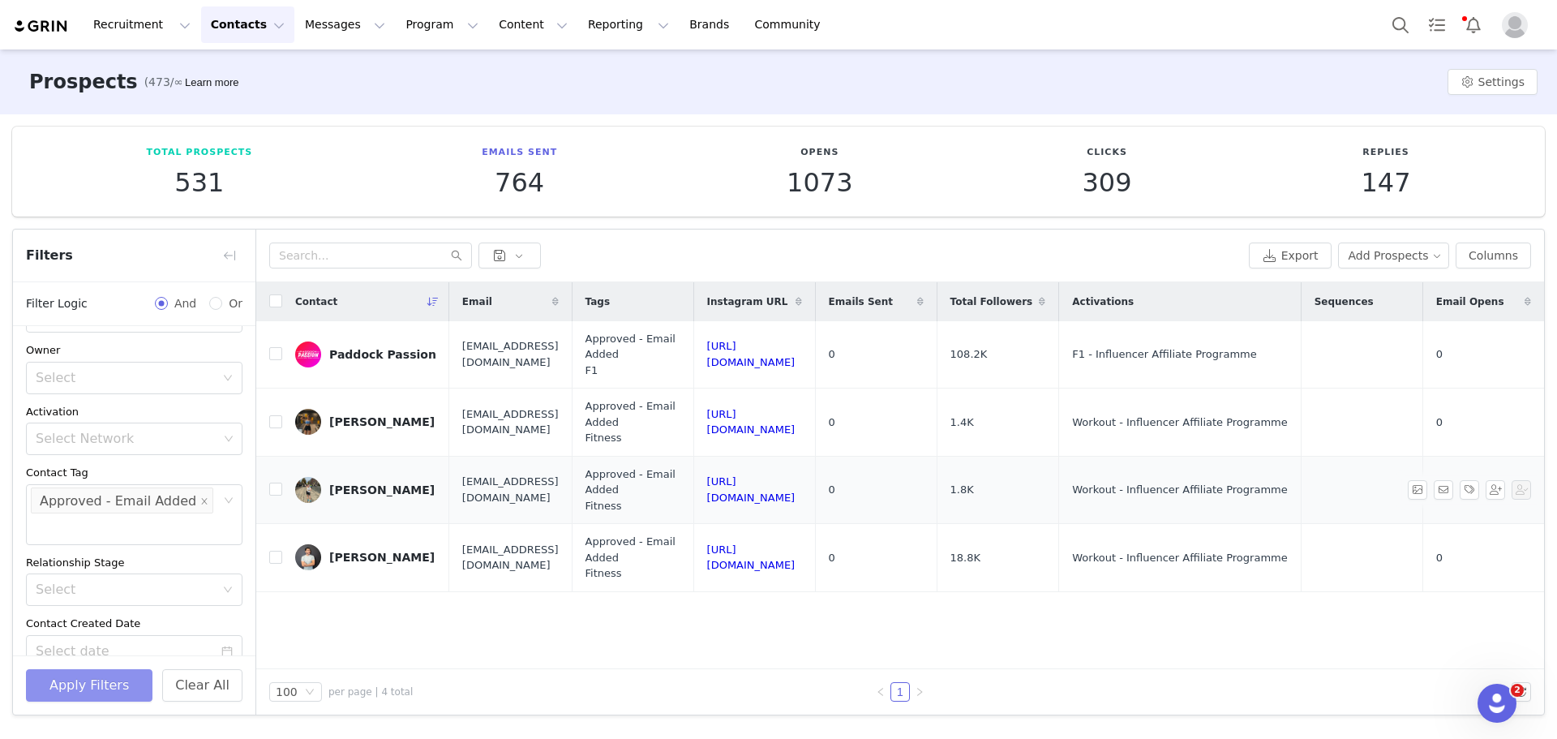
scroll to position [0, 0]
drag, startPoint x: 277, startPoint y: 423, endPoint x: 274, endPoint y: 437, distance: 14.8
click at [277, 423] on input "checkbox" at bounding box center [275, 421] width 13 height 13
checkbox input "true"
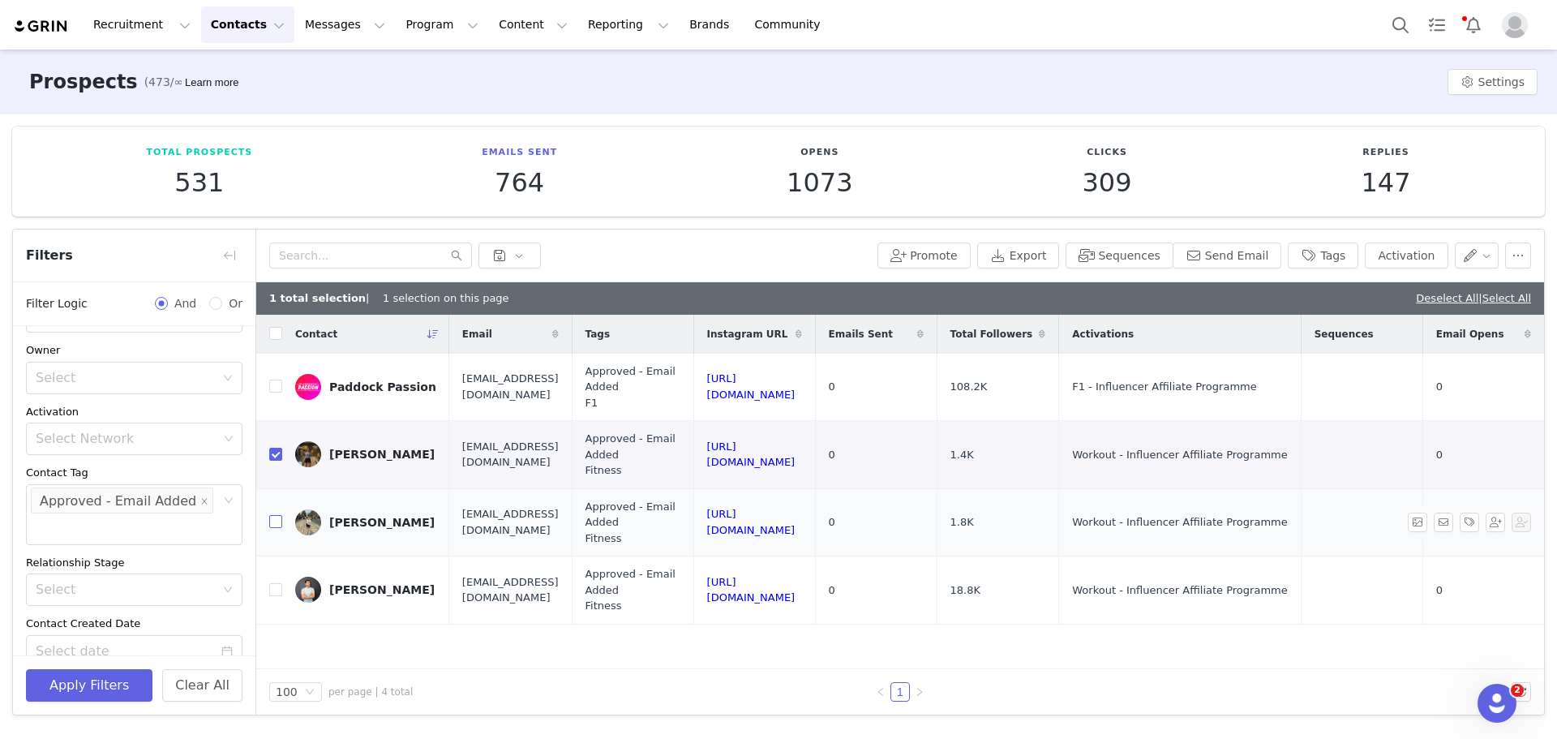
click at [274, 530] on label at bounding box center [275, 521] width 13 height 17
click at [274, 528] on input "checkbox" at bounding box center [275, 521] width 13 height 13
checkbox input "true"
click at [277, 594] on input "checkbox" at bounding box center [275, 589] width 13 height 13
checkbox input "true"
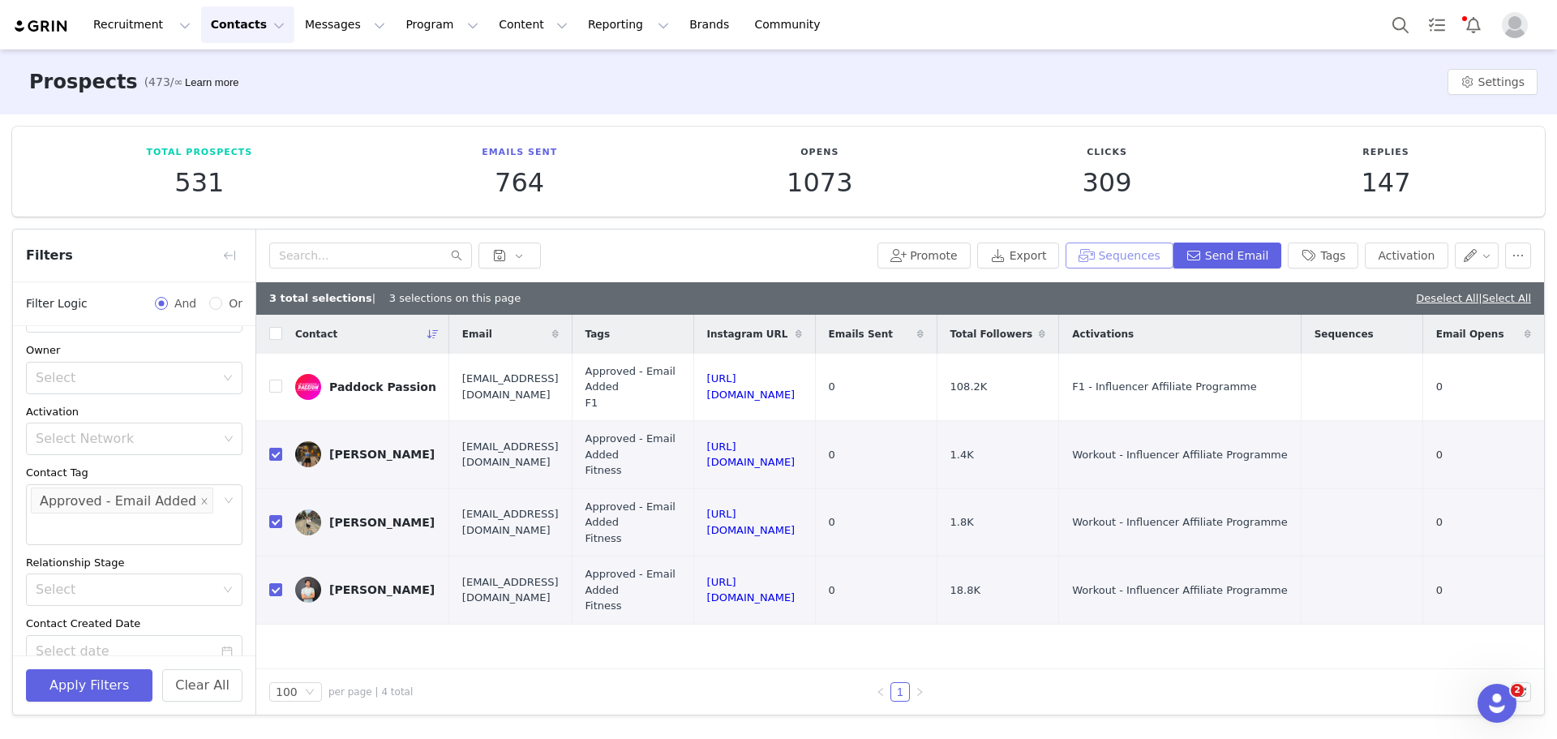
click at [1150, 260] on button "Sequences" at bounding box center [1119, 256] width 107 height 26
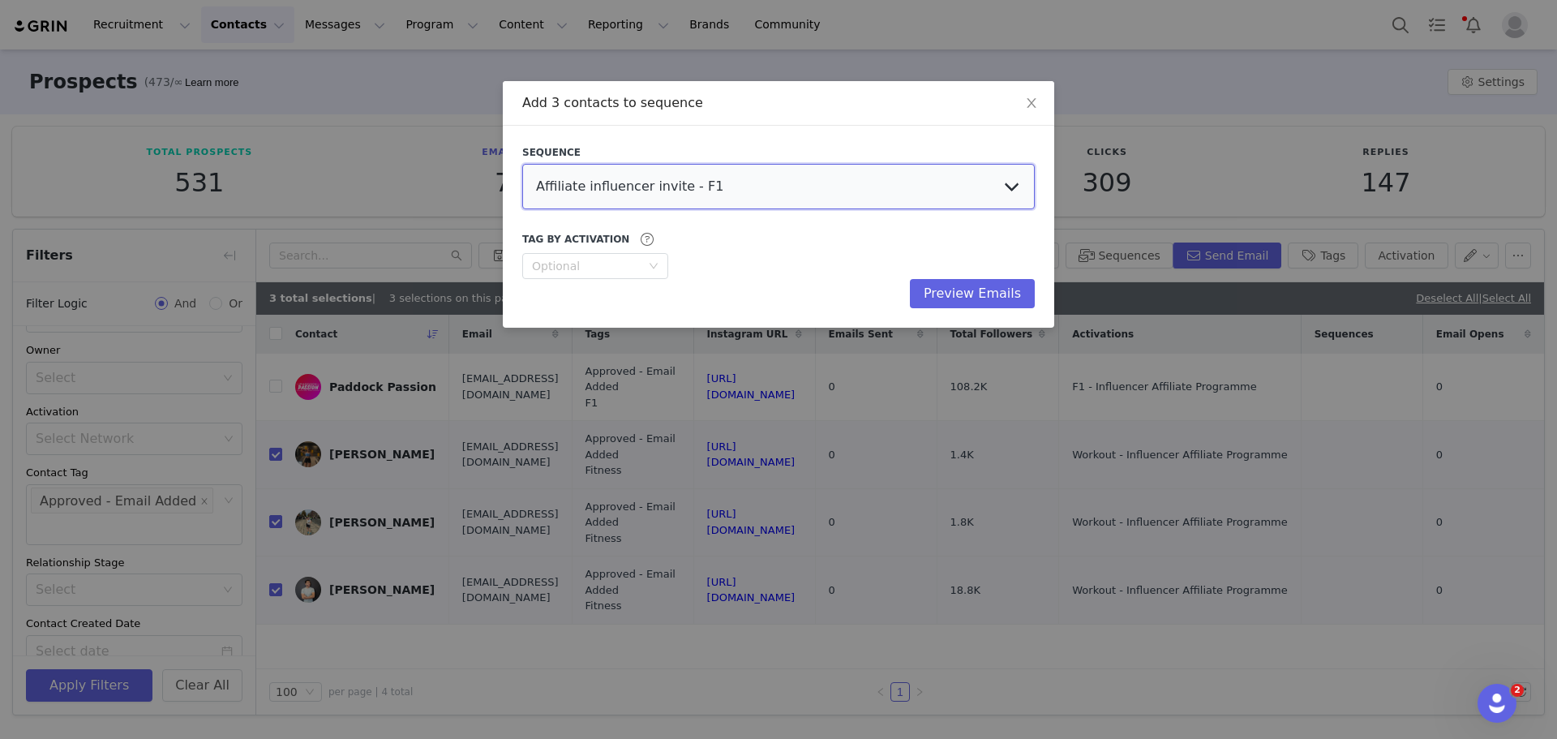
click at [942, 190] on select "Affiliate influencer invite - F1 Landing page application Affiliate influencer …" at bounding box center [778, 186] width 513 height 45
select select "61edccd6-4fc4-46fb-acf2-8145b56c9359"
click at [522, 164] on select "Affiliate influencer invite - F1 Landing page application Affiliate influencer …" at bounding box center [778, 186] width 513 height 45
click at [968, 290] on button "Preview Emails" at bounding box center [972, 293] width 125 height 29
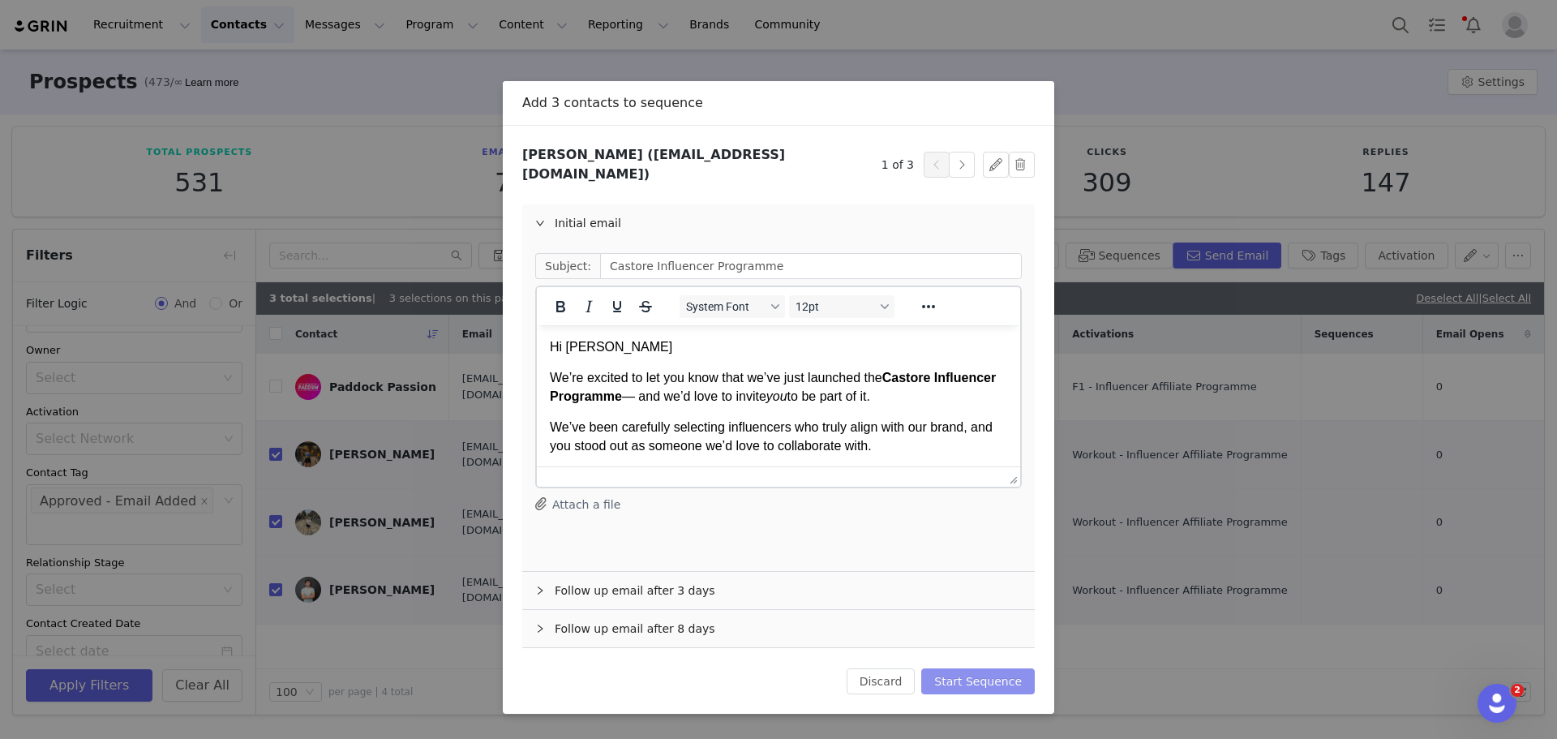
click at [999, 668] on button "Start Sequence" at bounding box center [978, 681] width 114 height 26
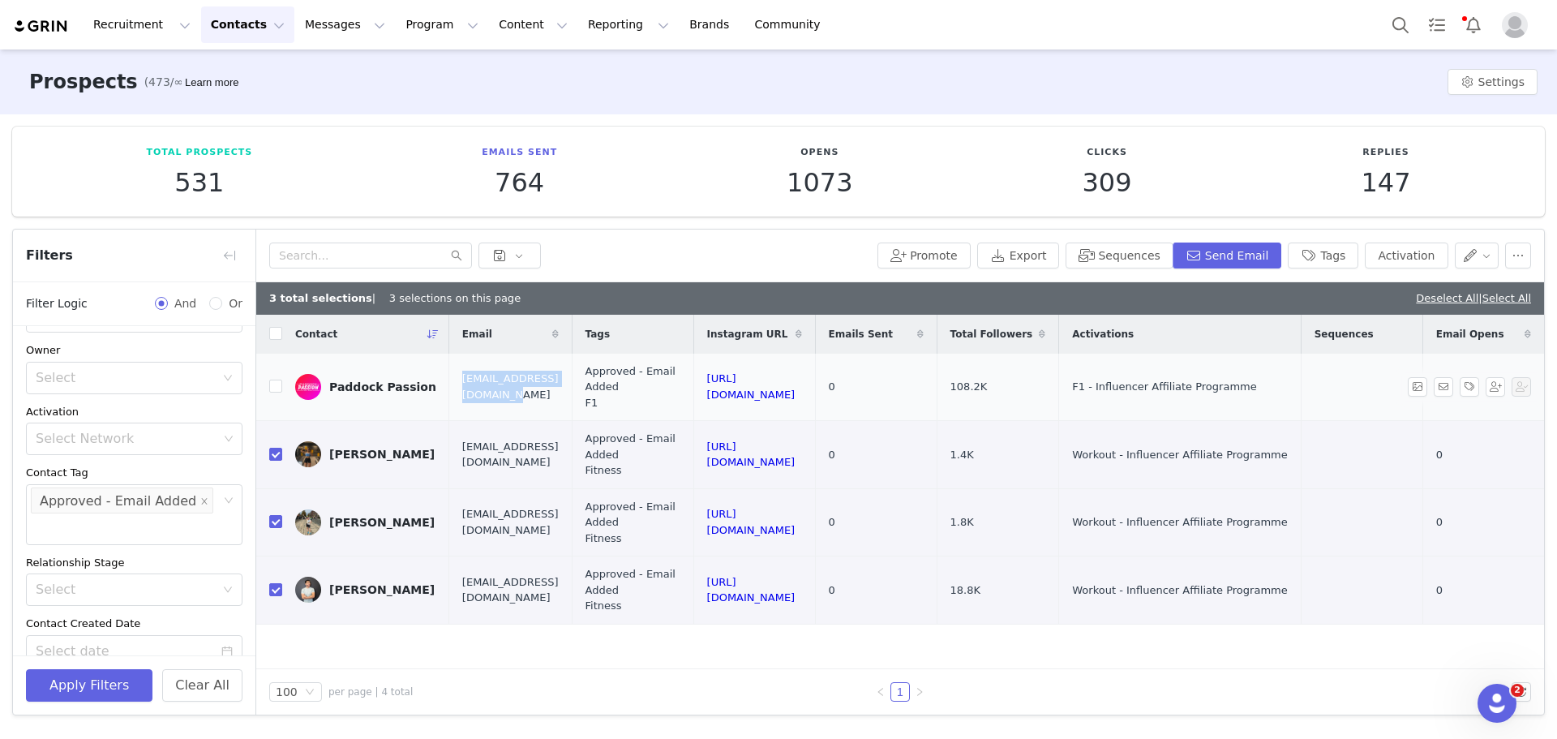
drag, startPoint x: 581, startPoint y: 388, endPoint x: 439, endPoint y: 393, distance: 142.0
click at [449, 393] on td "[EMAIL_ADDRESS][DOMAIN_NAME]" at bounding box center [510, 387] width 122 height 67
copy span "[EMAIL_ADDRESS][DOMAIN_NAME]"
click at [1249, 259] on button "Tags" at bounding box center [1323, 256] width 71 height 26
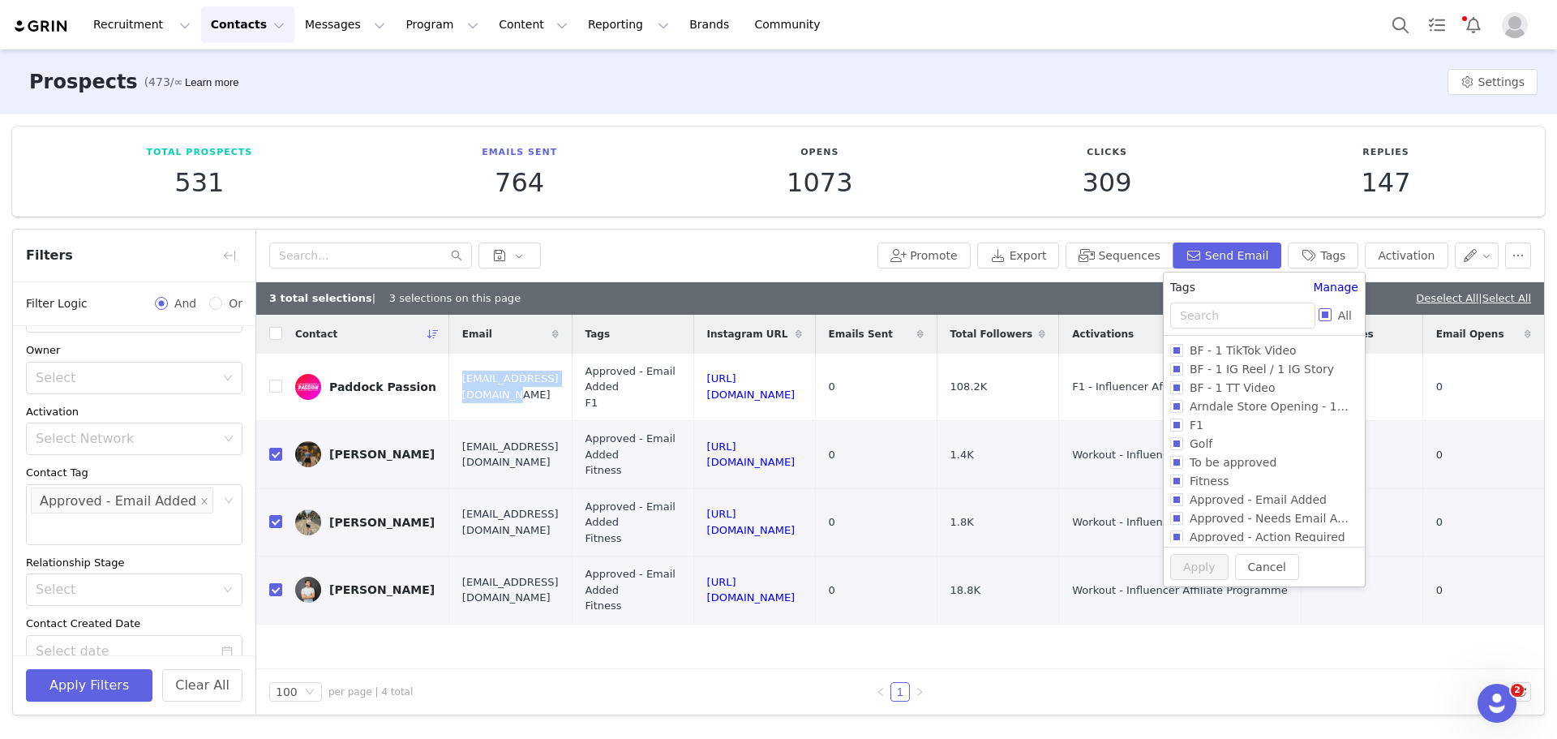
click at [1249, 315] on input "All" at bounding box center [1325, 314] width 13 height 13
checkbox input "true"
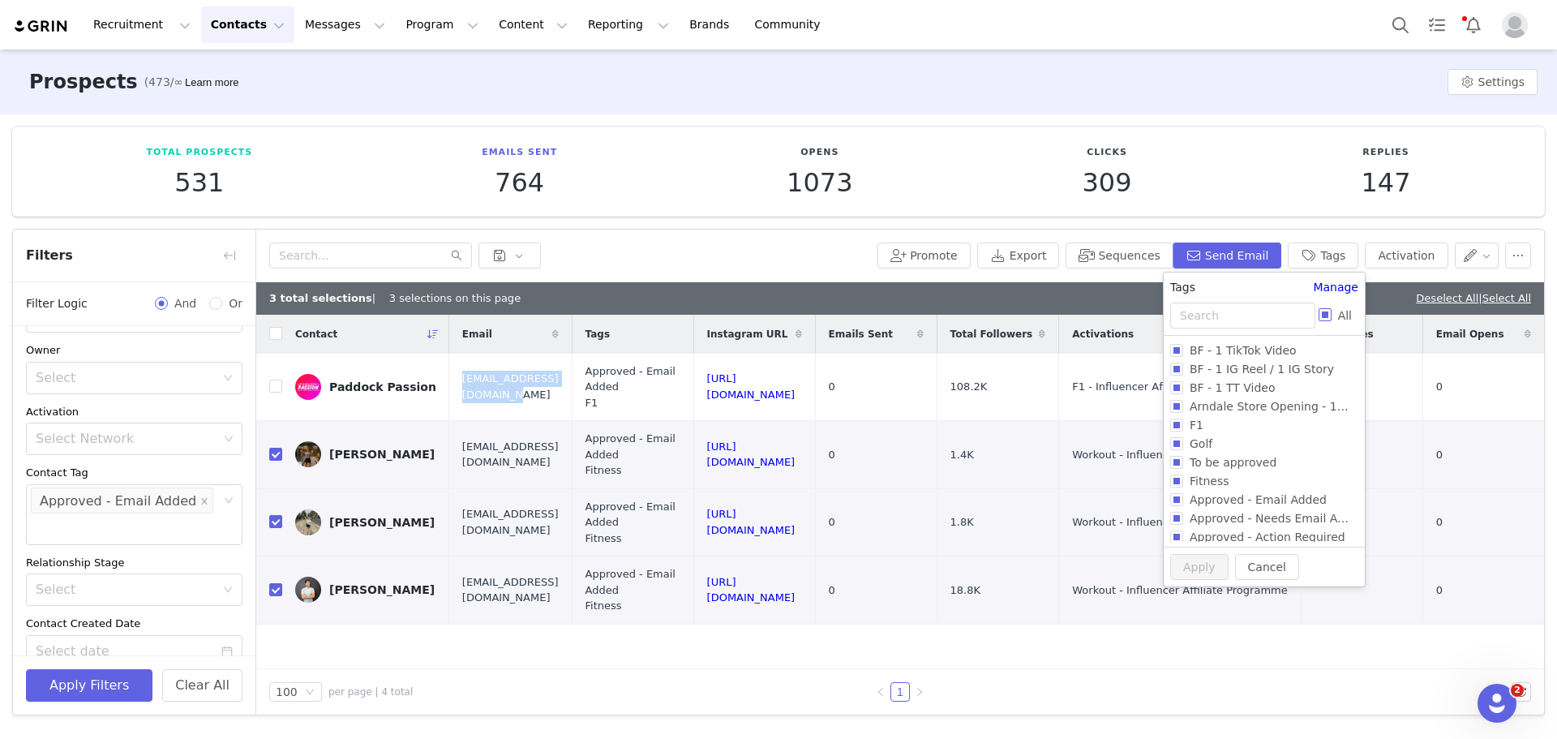
checkbox input "true"
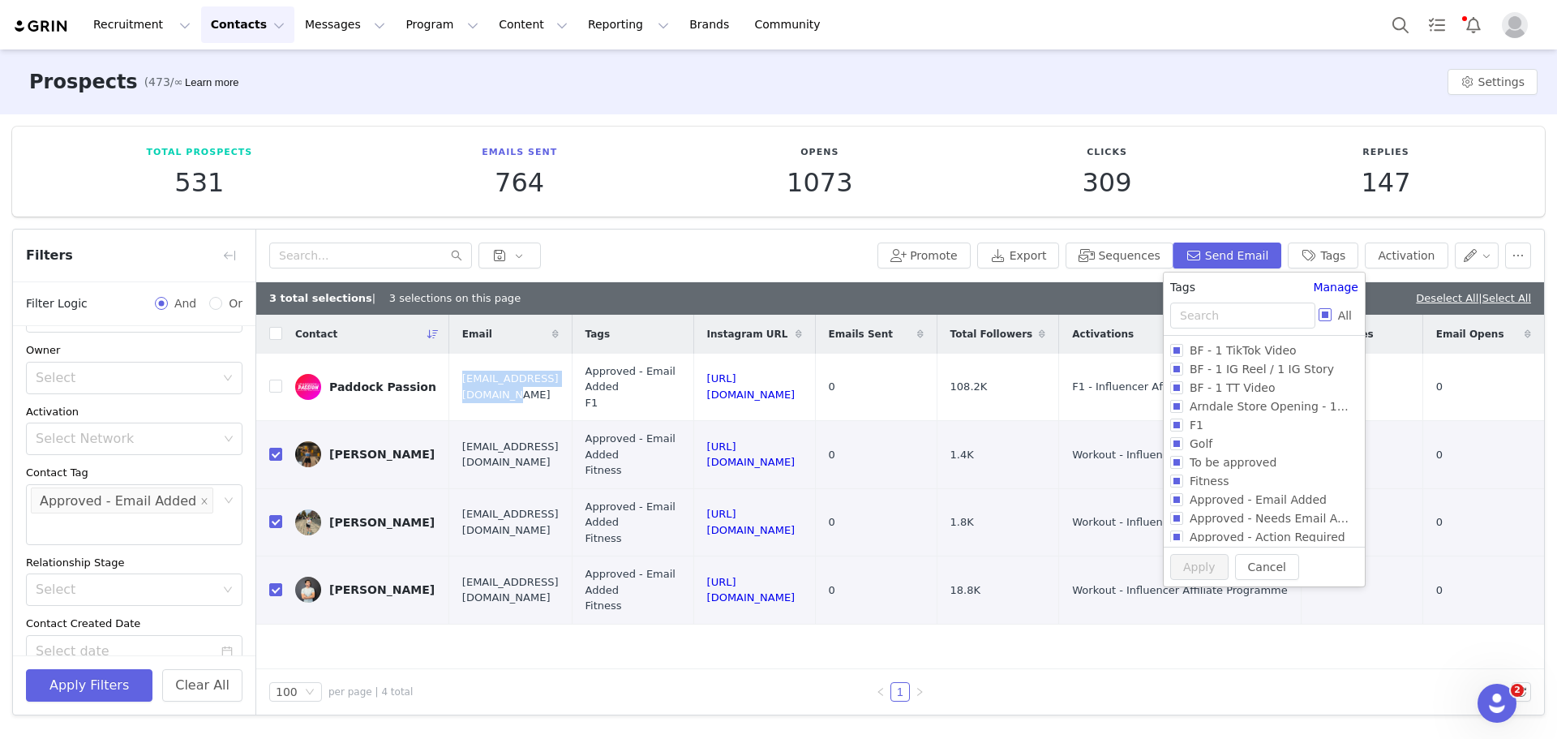
checkbox input "true"
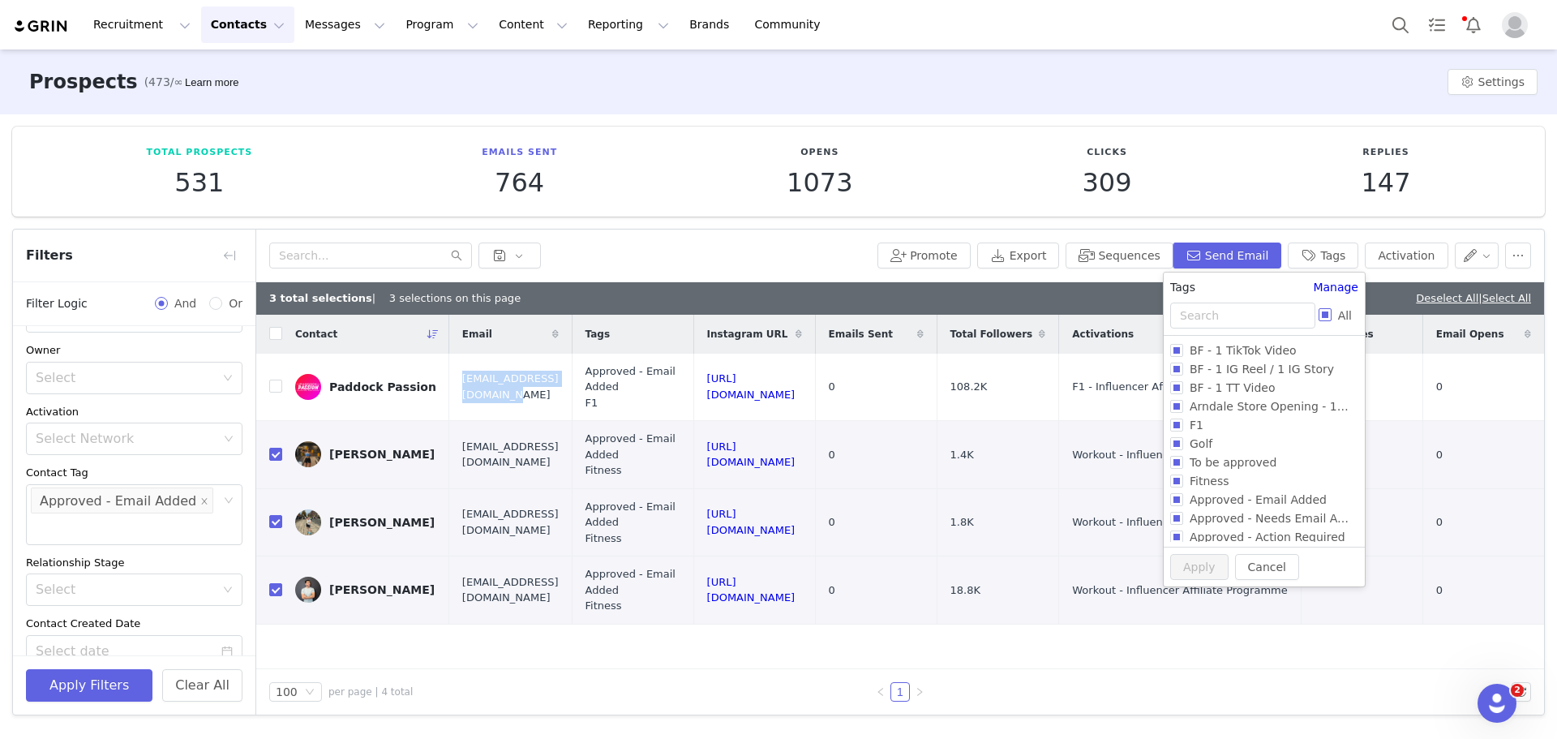
checkbox input "true"
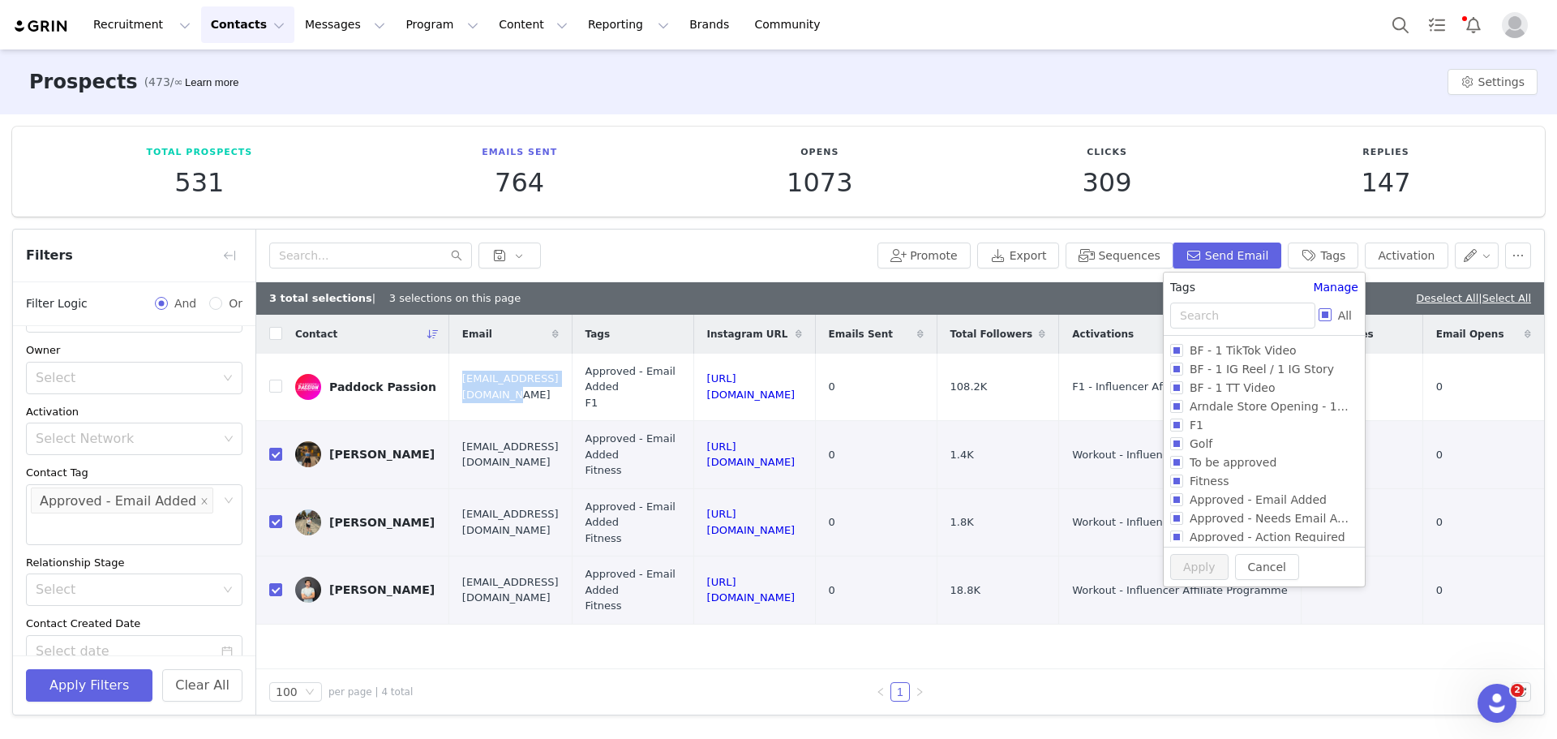
checkbox input "true"
click at [1249, 316] on input "All" at bounding box center [1325, 314] width 13 height 13
checkbox input "false"
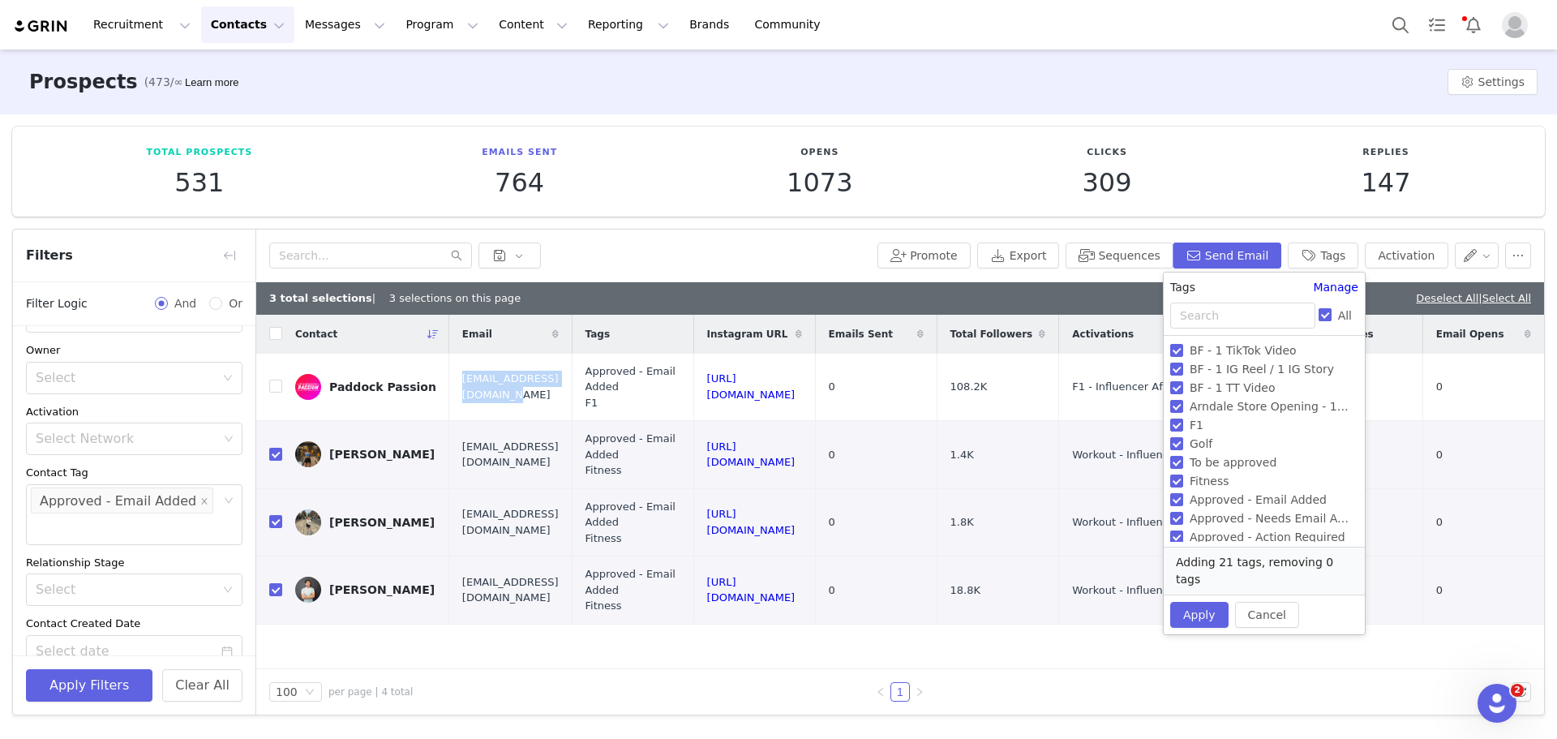
checkbox input "false"
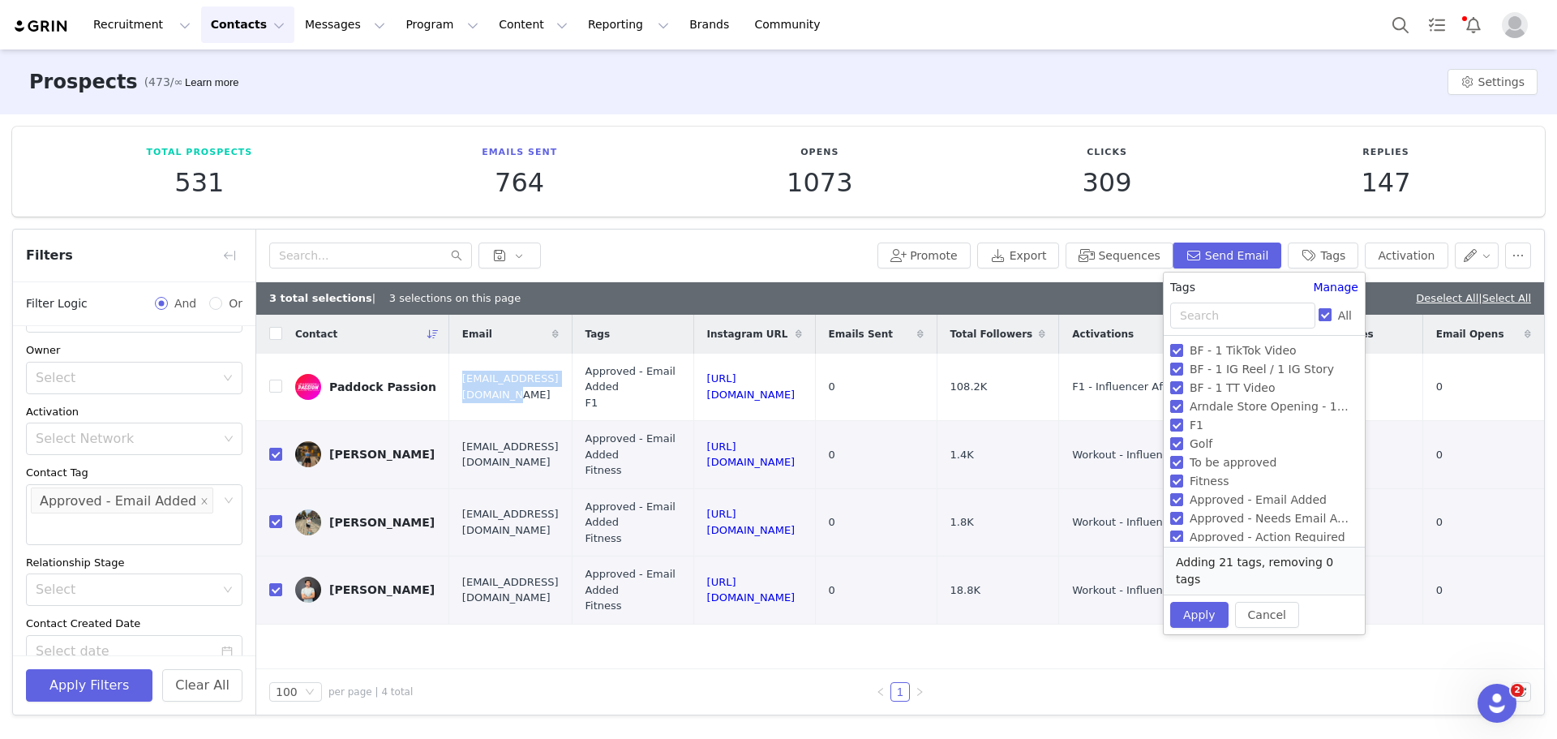
checkbox input "false"
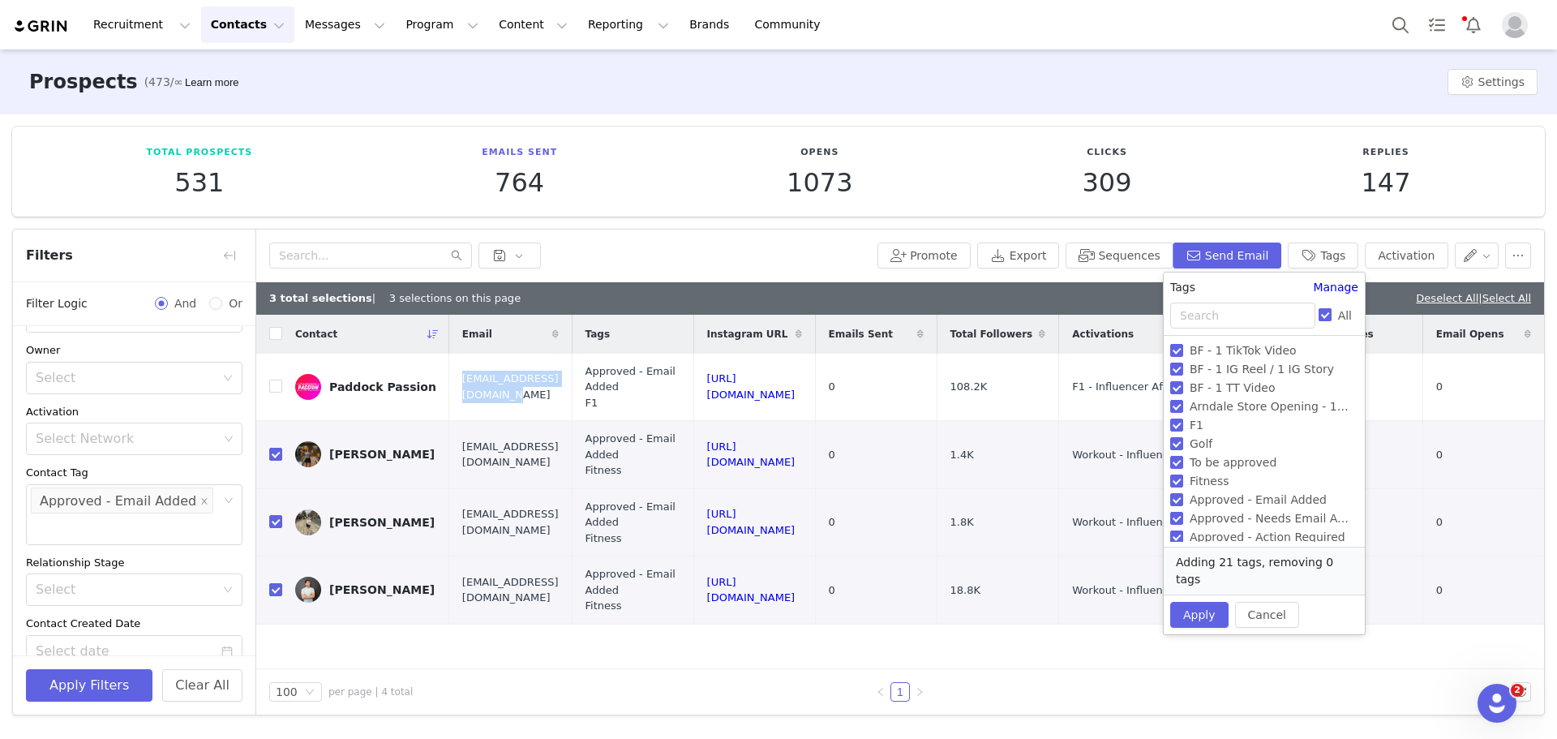
checkbox input "false"
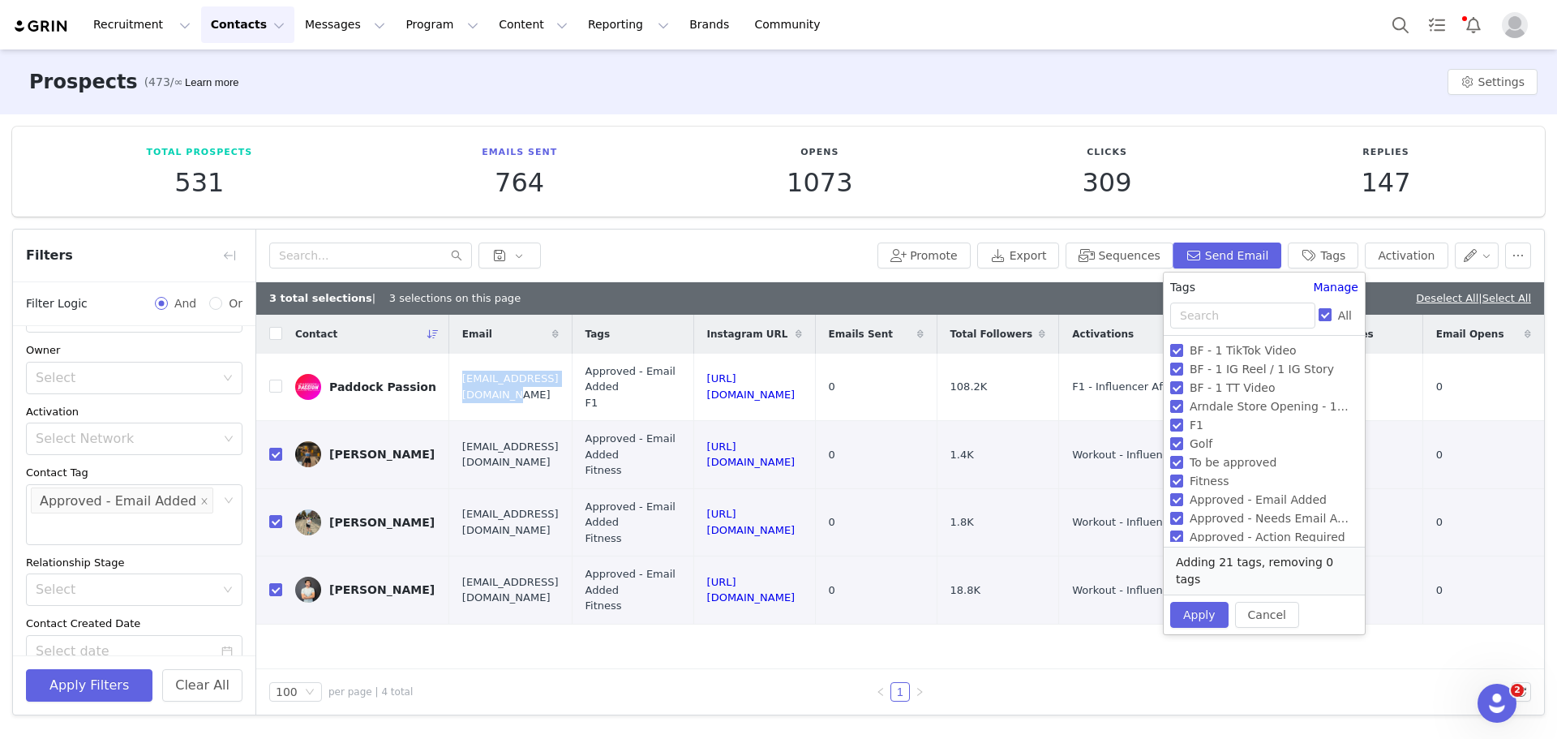
checkbox input "false"
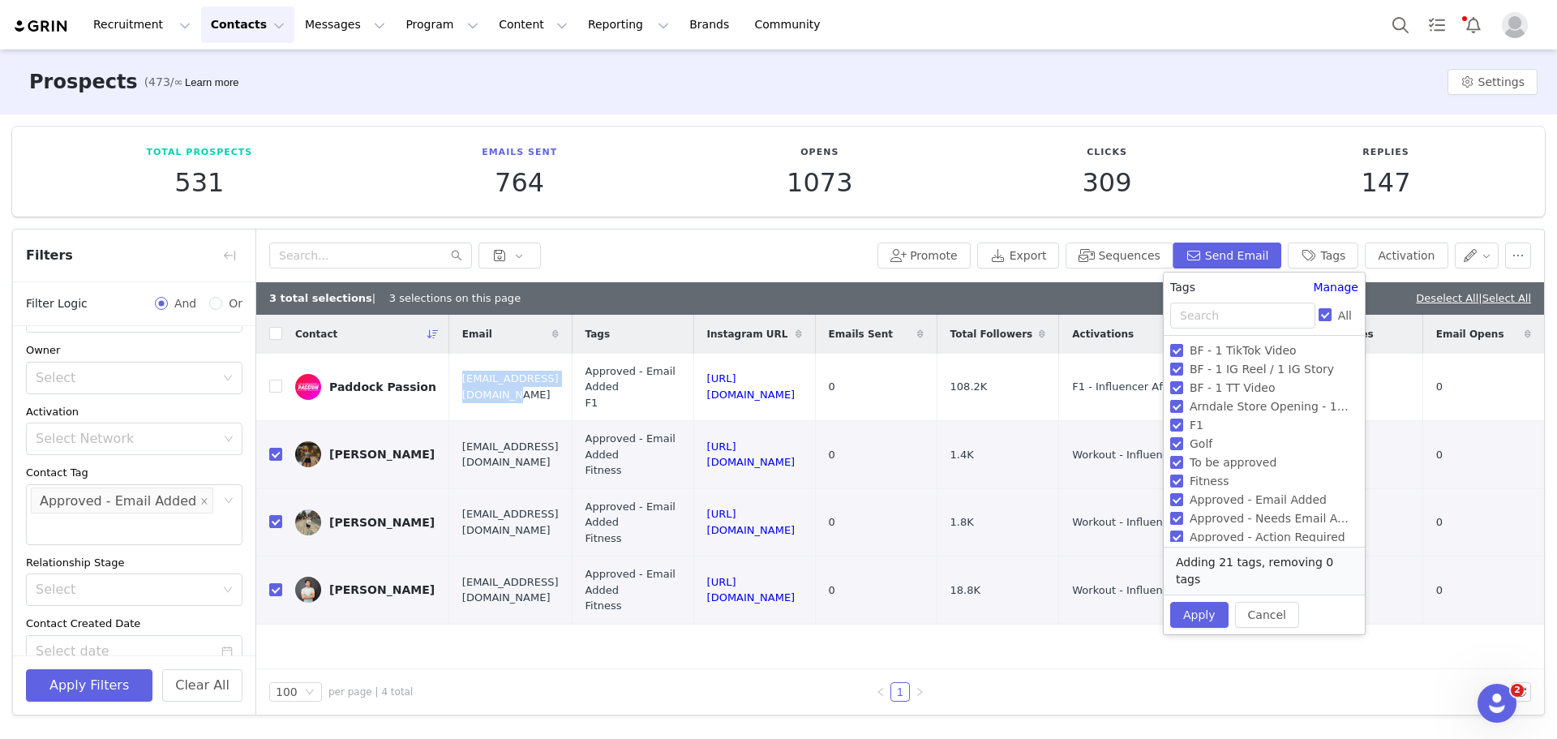
checkbox input "false"
click at [1183, 478] on input "Fitness" at bounding box center [1176, 481] width 13 height 13
click at [1182, 484] on input "Fitness" at bounding box center [1176, 481] width 13 height 13
checkbox input "true"
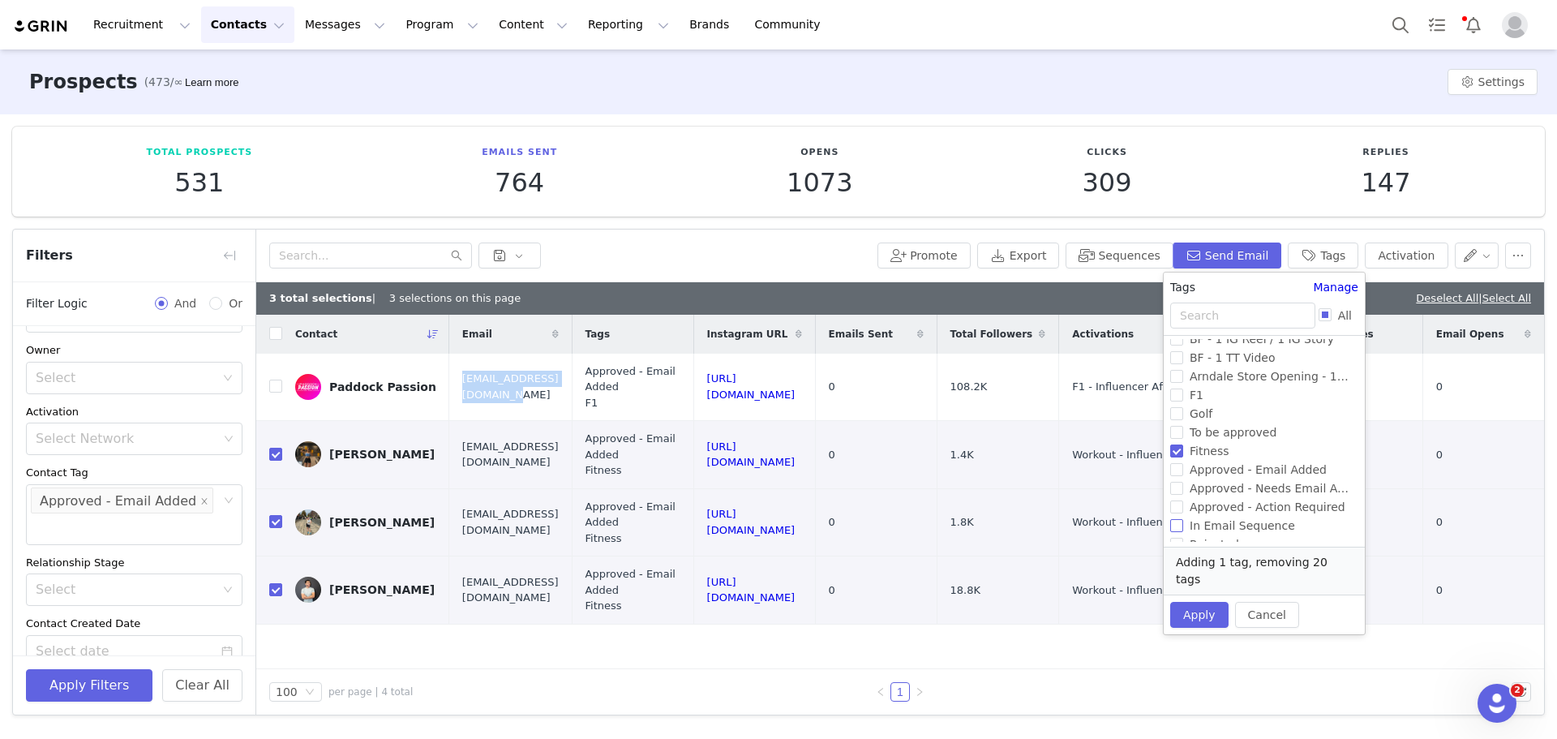
scroll to position [111, 0]
click at [1175, 447] on input "In Email Sequence" at bounding box center [1176, 444] width 13 height 13
checkbox input "true"
click at [1196, 602] on button "Apply" at bounding box center [1199, 615] width 58 height 26
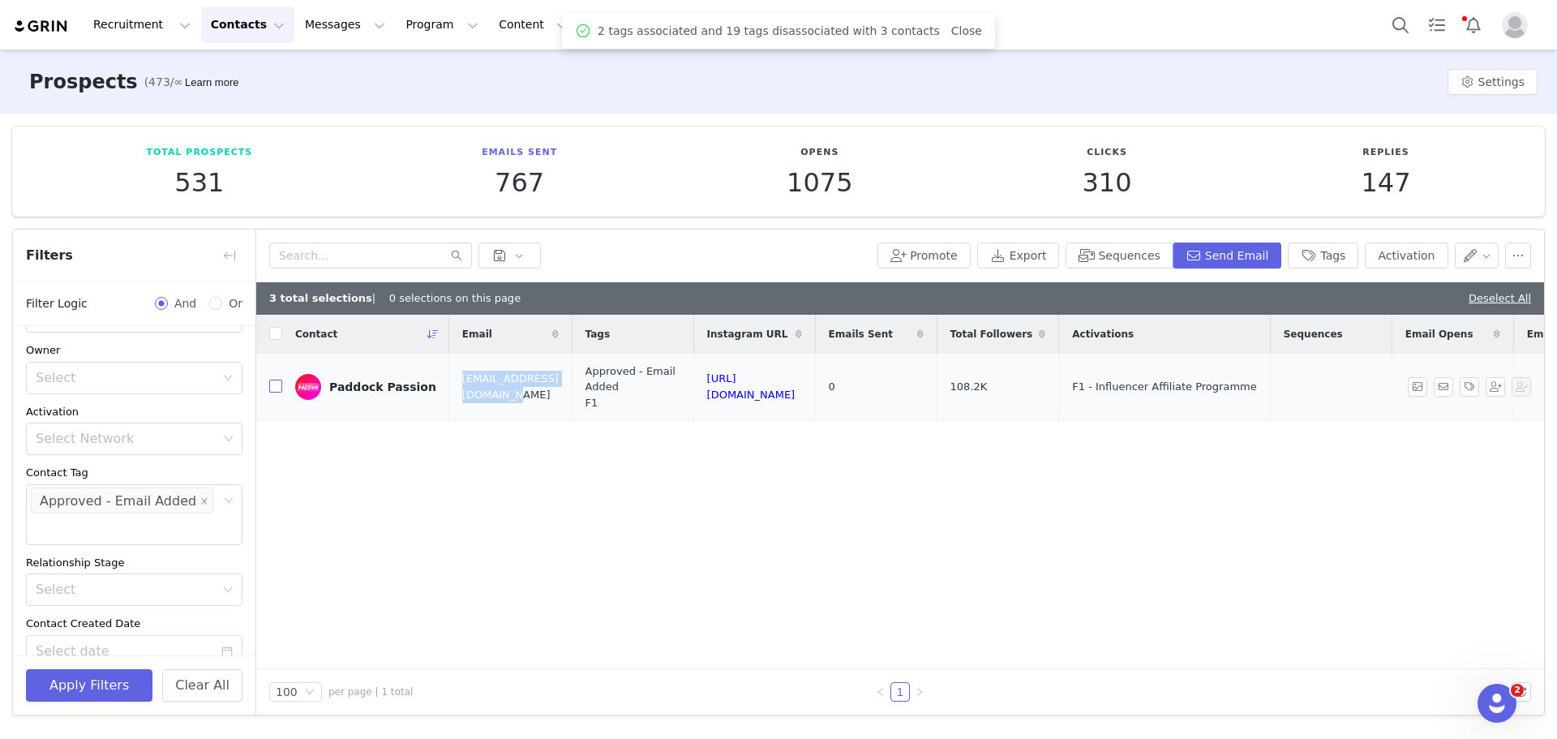
click at [276, 389] on input "checkbox" at bounding box center [275, 386] width 13 height 13
checkbox input "true"
click at [1158, 256] on button "Sequences" at bounding box center [1119, 256] width 107 height 26
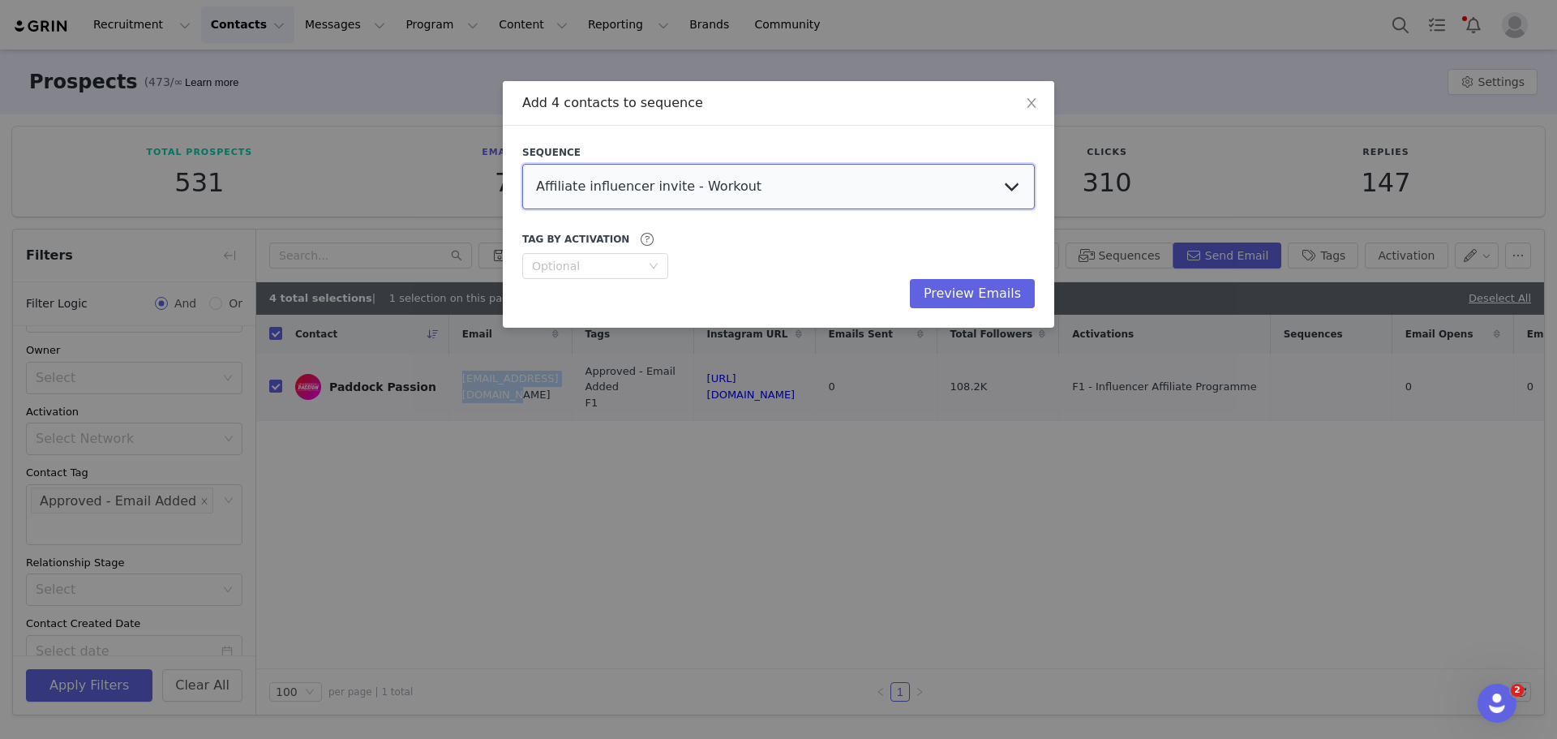
drag, startPoint x: 857, startPoint y: 206, endPoint x: 858, endPoint y: 195, distance: 11.5
click at [857, 204] on select "Affiliate influencer invite - F1 Landing page application Affiliate influencer …" at bounding box center [778, 186] width 513 height 45
select select "cd516506-bc79-40b9-8c26-042932ea3432"
click at [522, 164] on select "Affiliate influencer invite - F1 Landing page application Affiliate influencer …" at bounding box center [778, 186] width 513 height 45
click at [961, 286] on button "Preview Emails" at bounding box center [972, 293] width 125 height 29
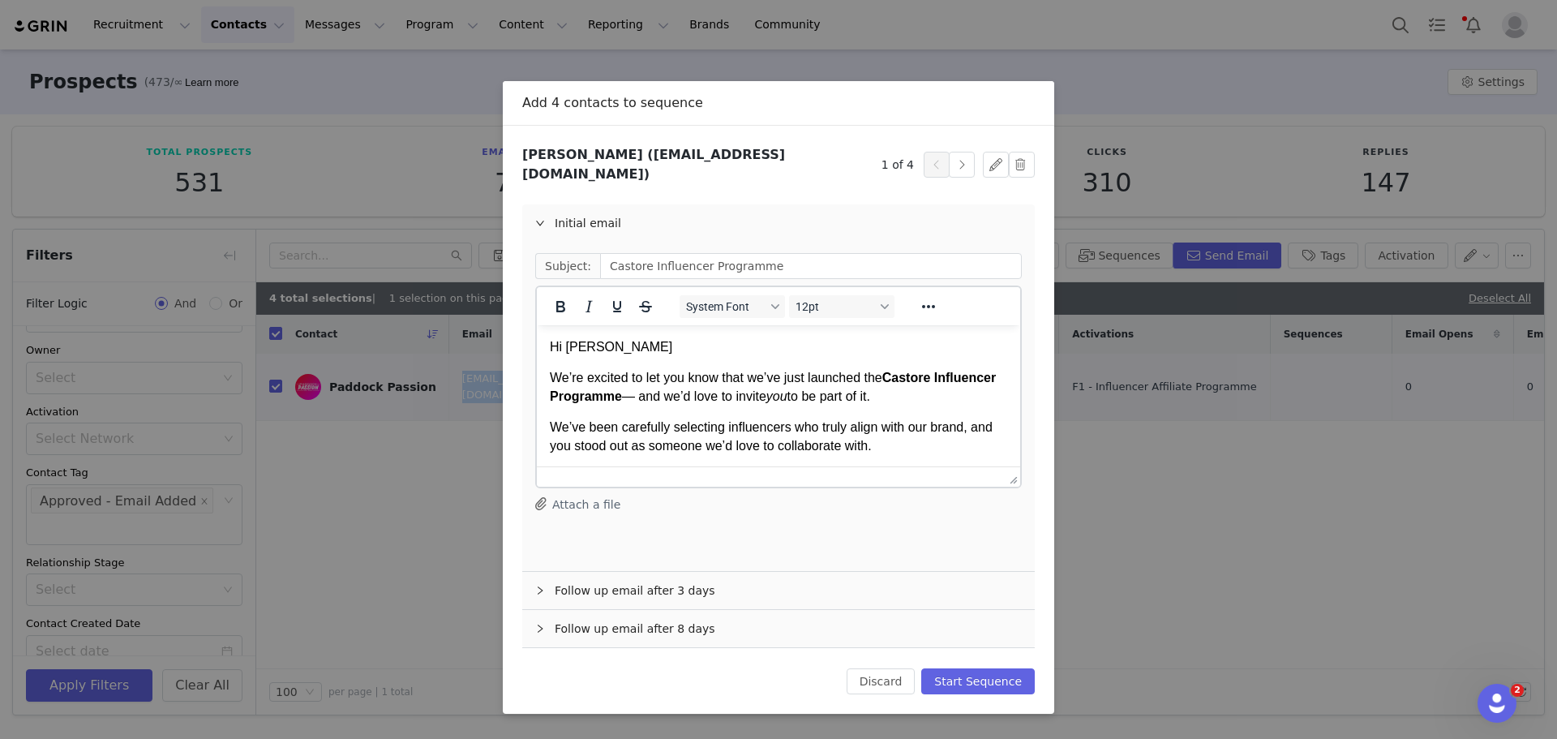
scroll to position [0, 0]
drag, startPoint x: 979, startPoint y: 666, endPoint x: 1034, endPoint y: 621, distance: 71.5
click at [982, 668] on button "Start Sequence" at bounding box center [978, 681] width 114 height 26
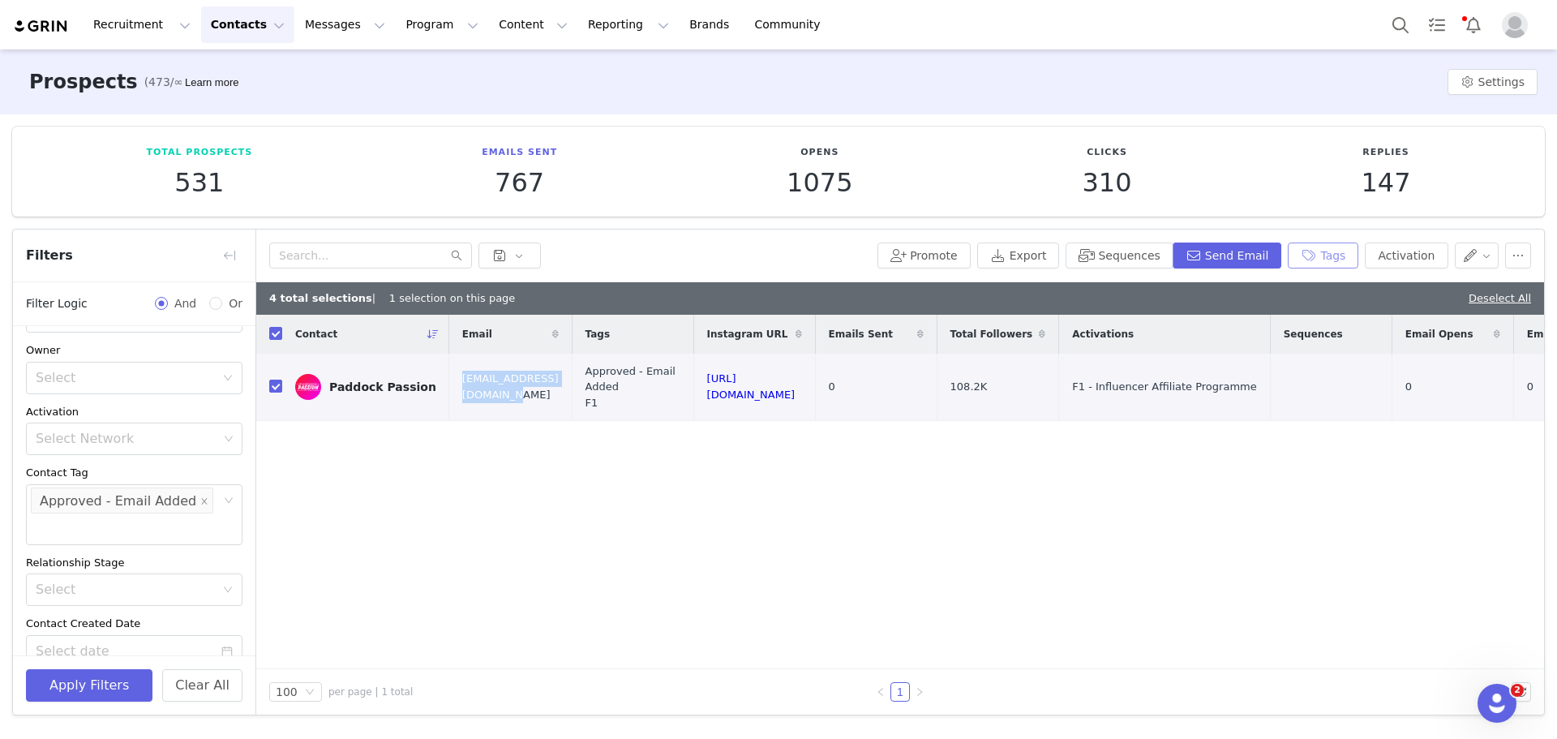
click at [1249, 265] on button "Tags" at bounding box center [1323, 256] width 71 height 26
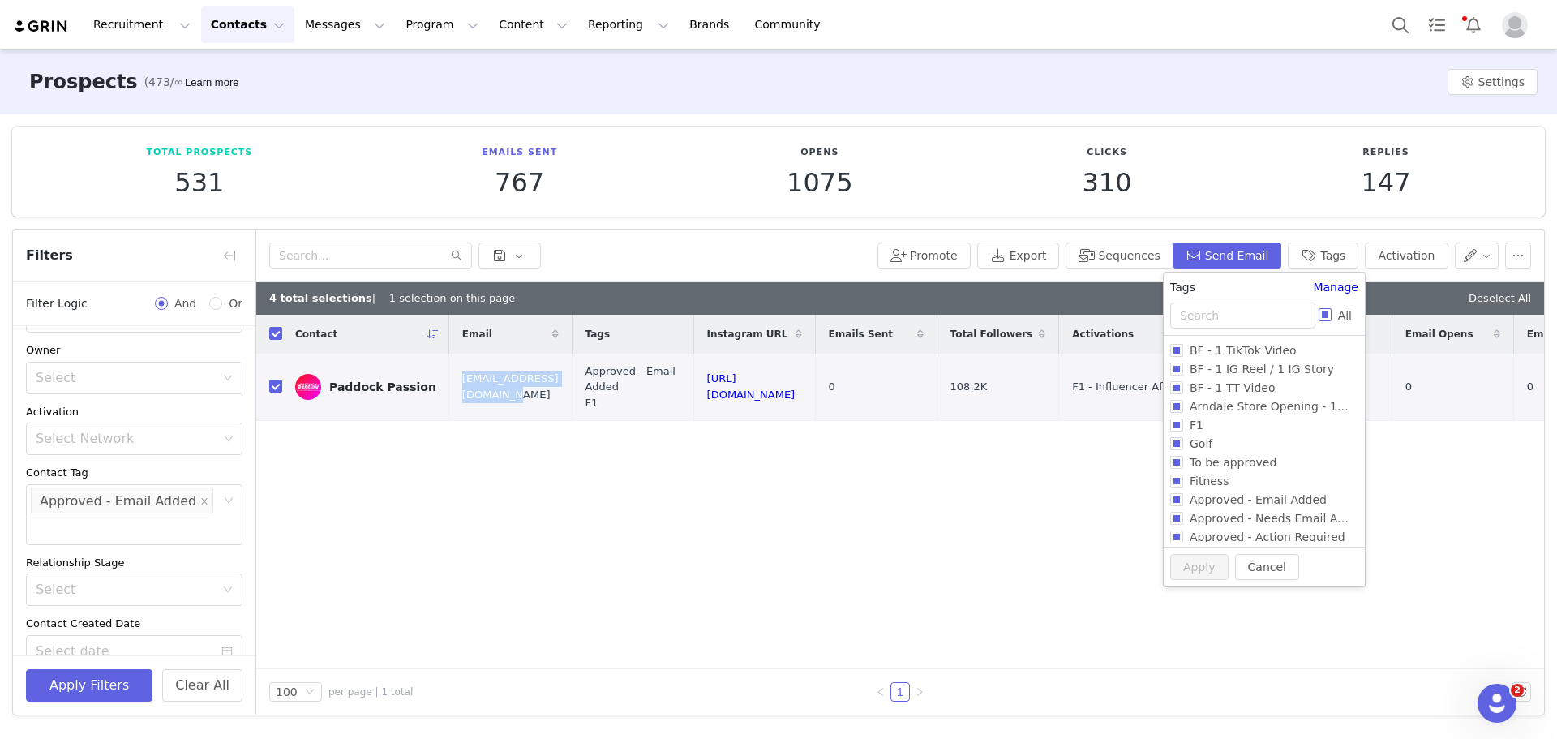
click at [1249, 321] on input "All" at bounding box center [1325, 314] width 13 height 13
checkbox input "true"
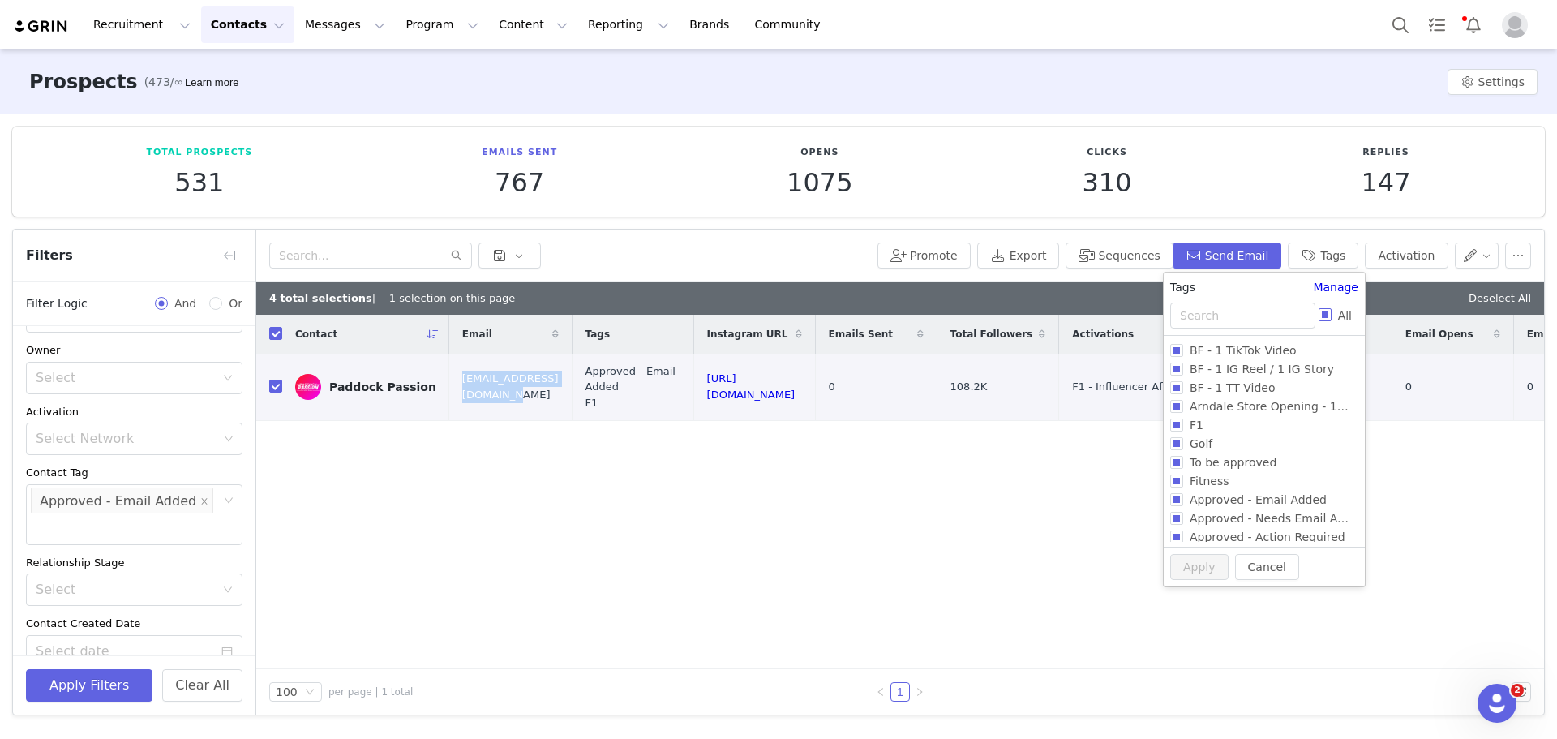
checkbox input "true"
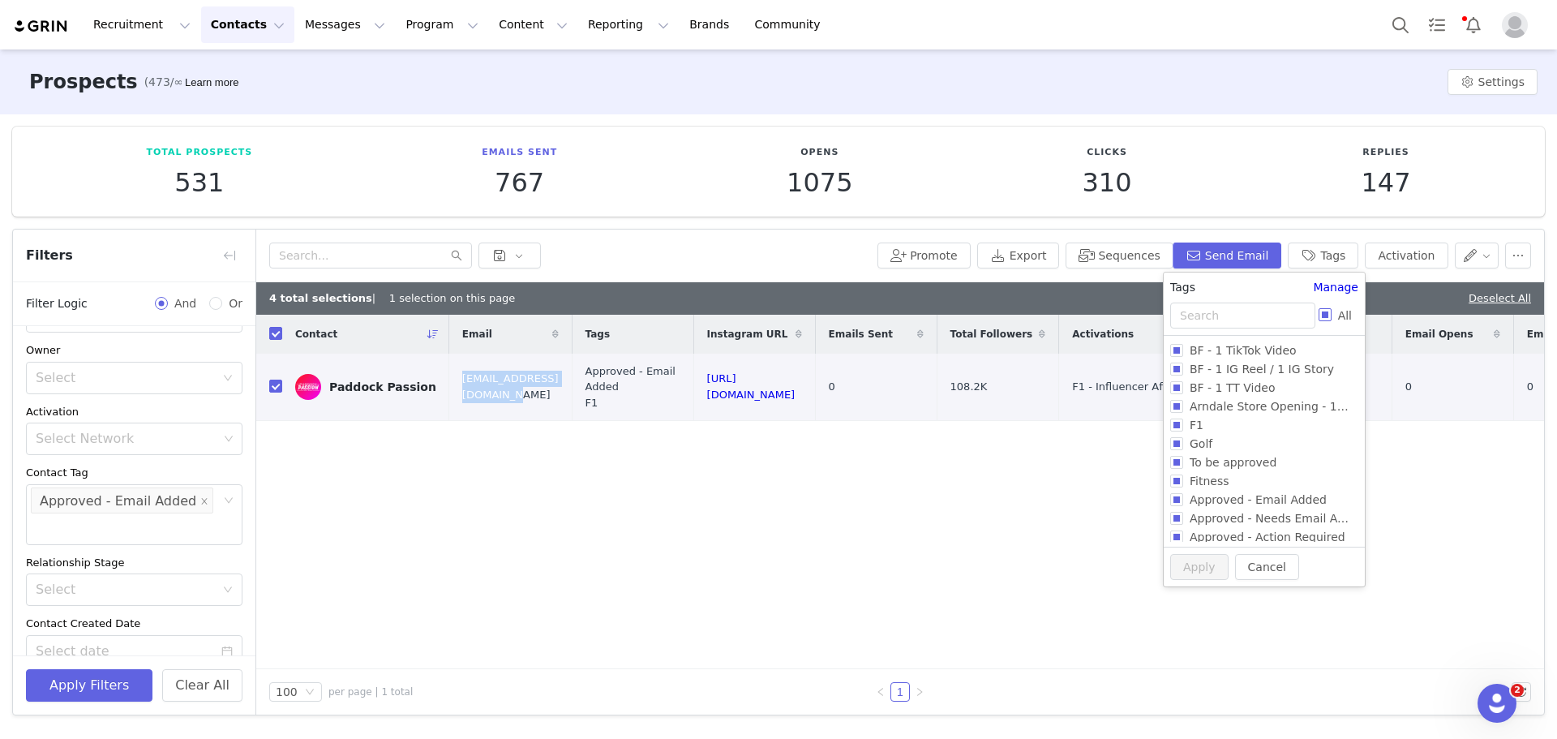
checkbox input "true"
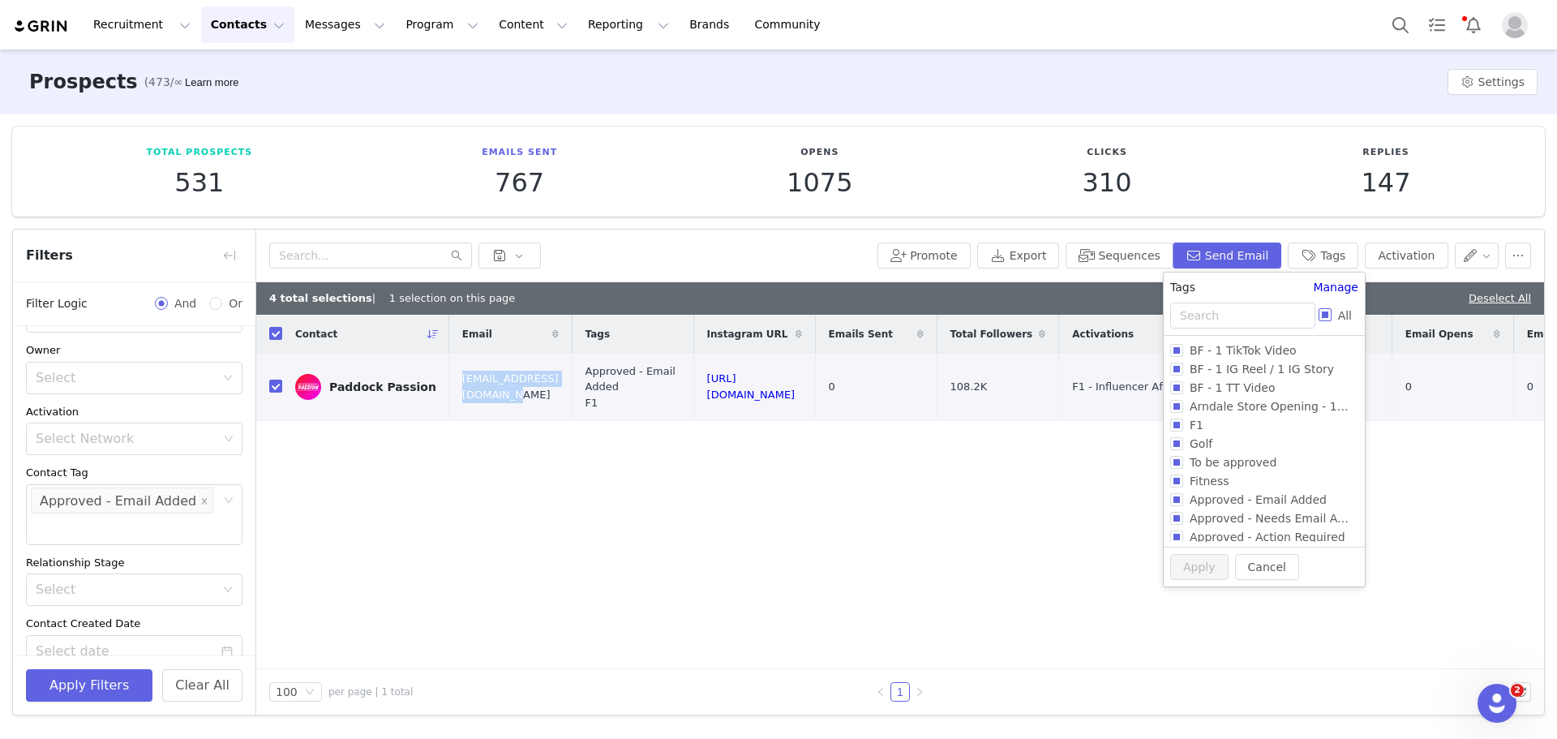
checkbox input "true"
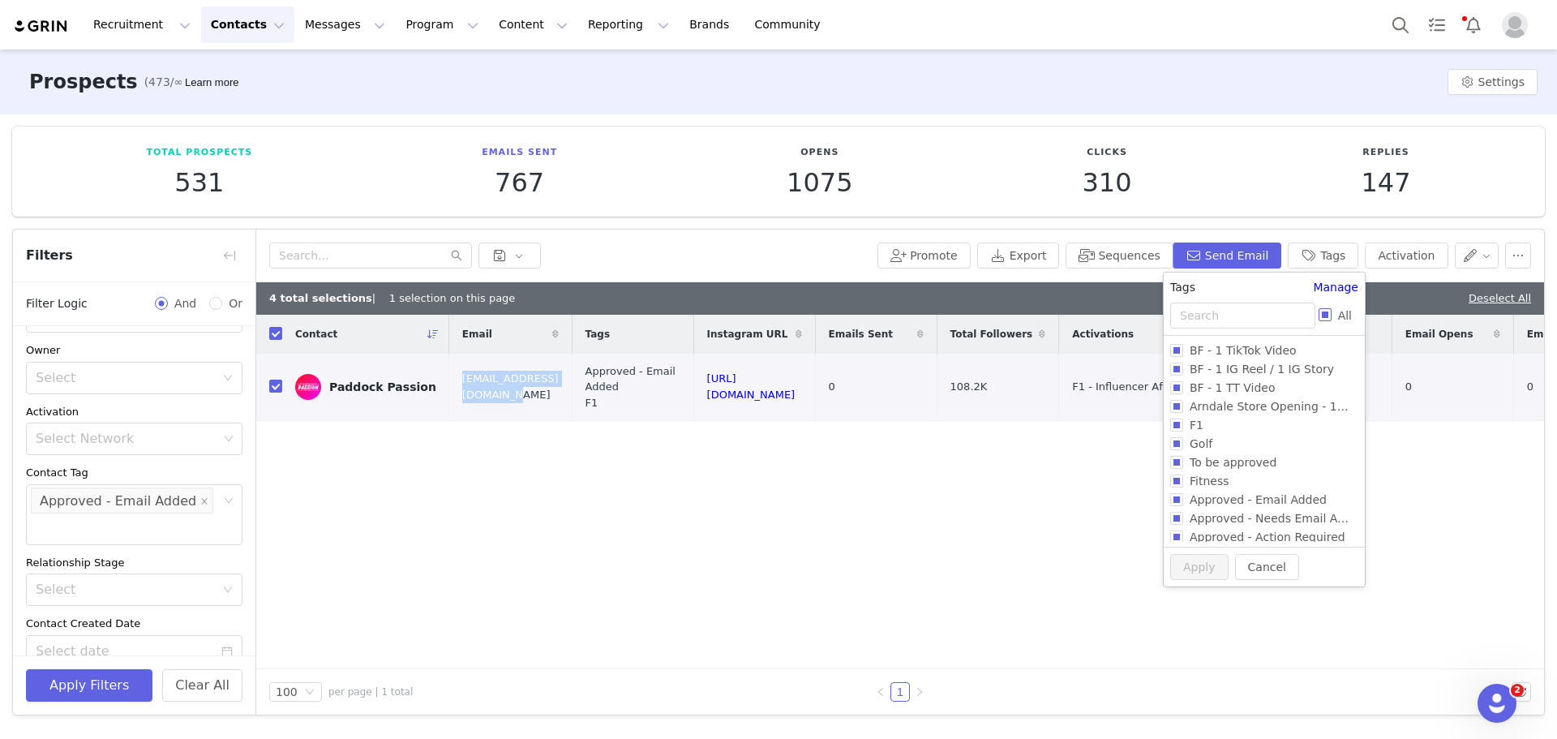
checkbox input "true"
click at [1249, 321] on input "All" at bounding box center [1325, 314] width 13 height 13
checkbox input "false"
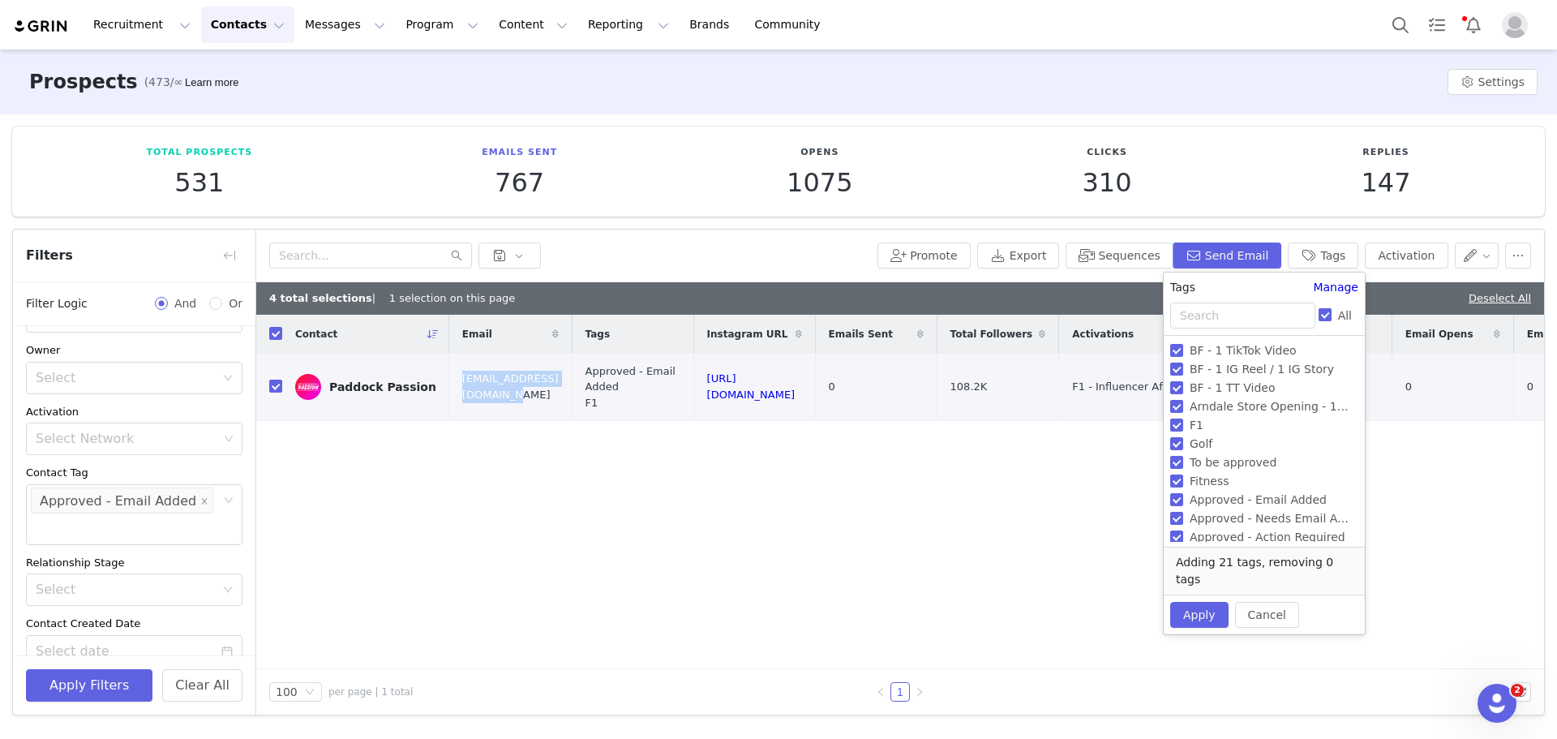
checkbox input "false"
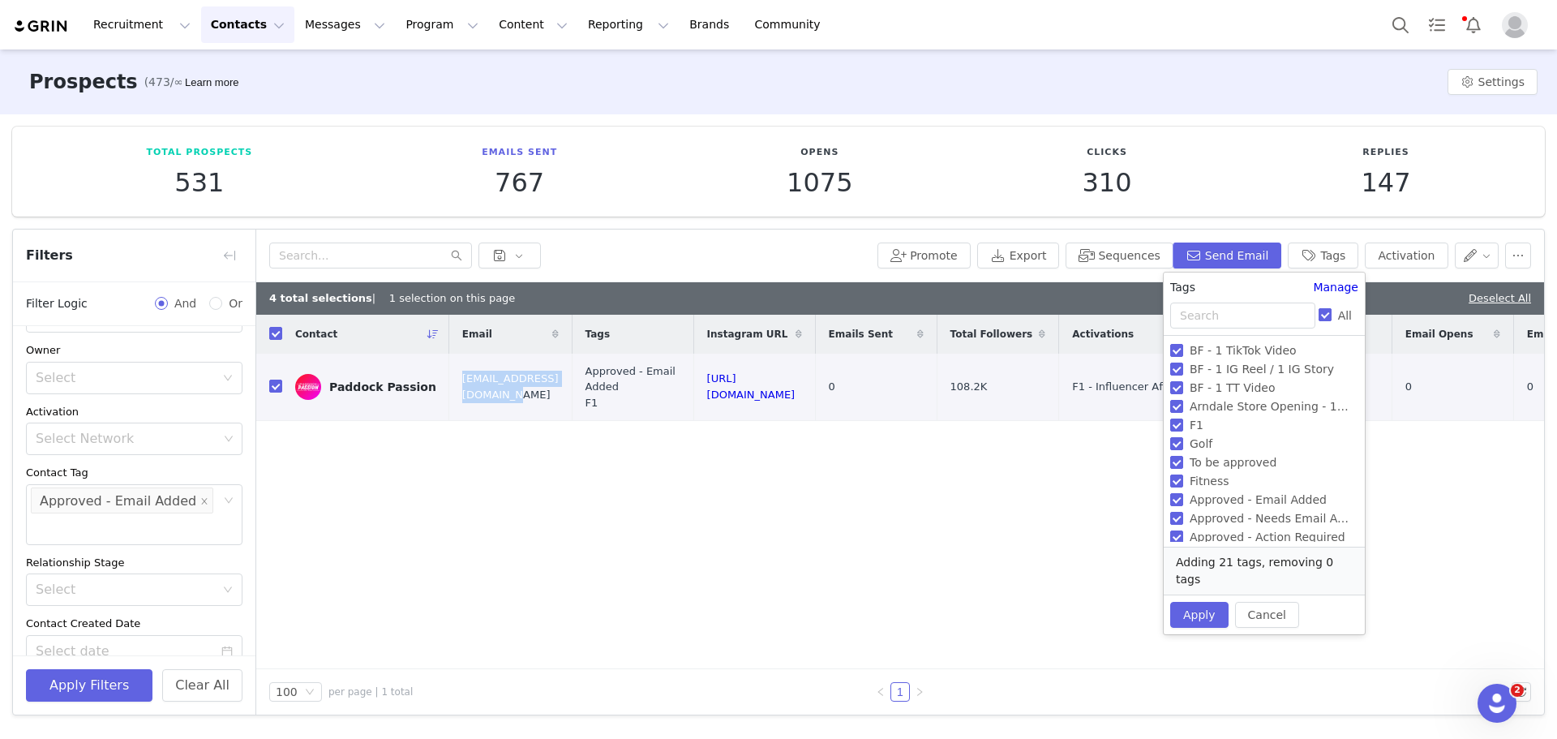
checkbox input "false"
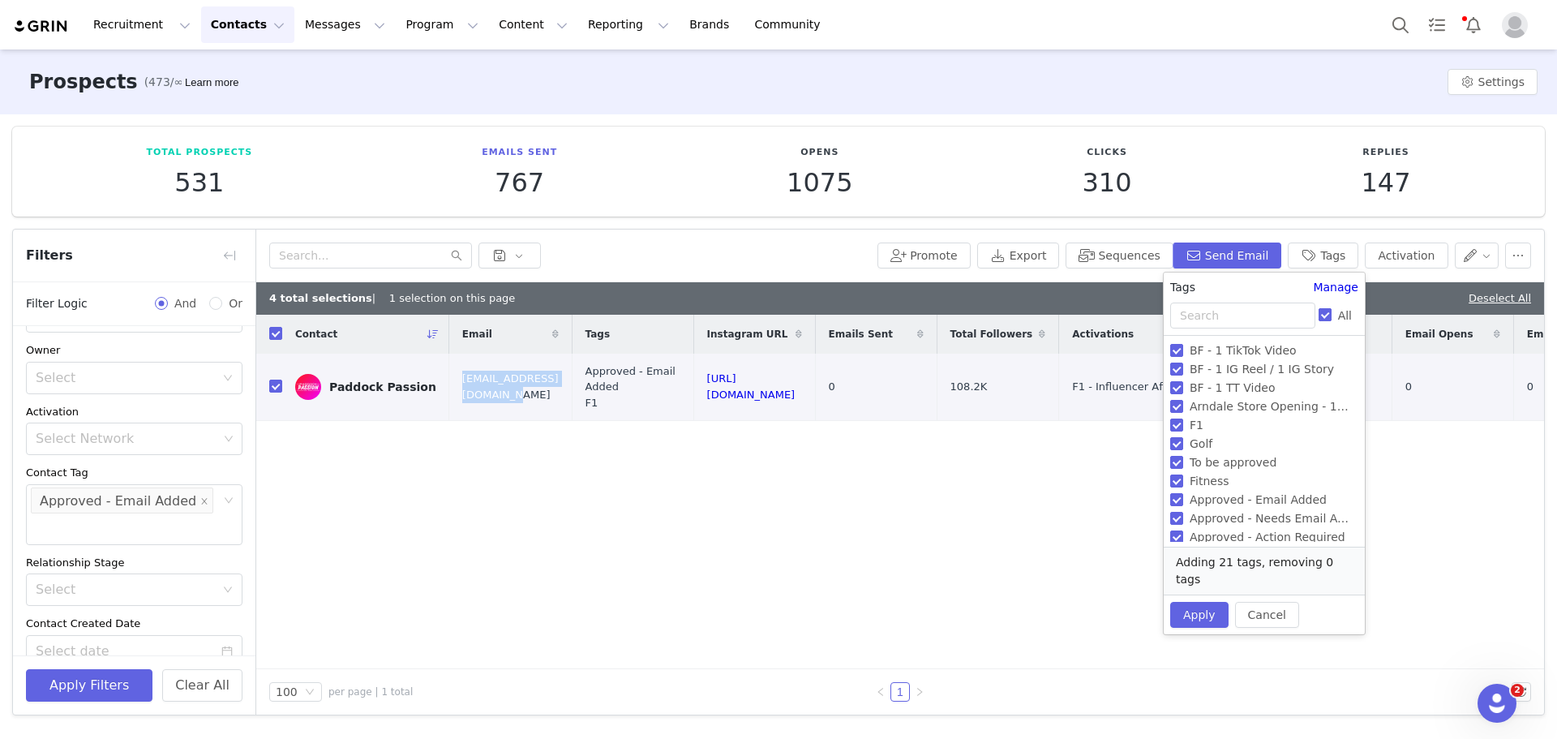
checkbox input "false"
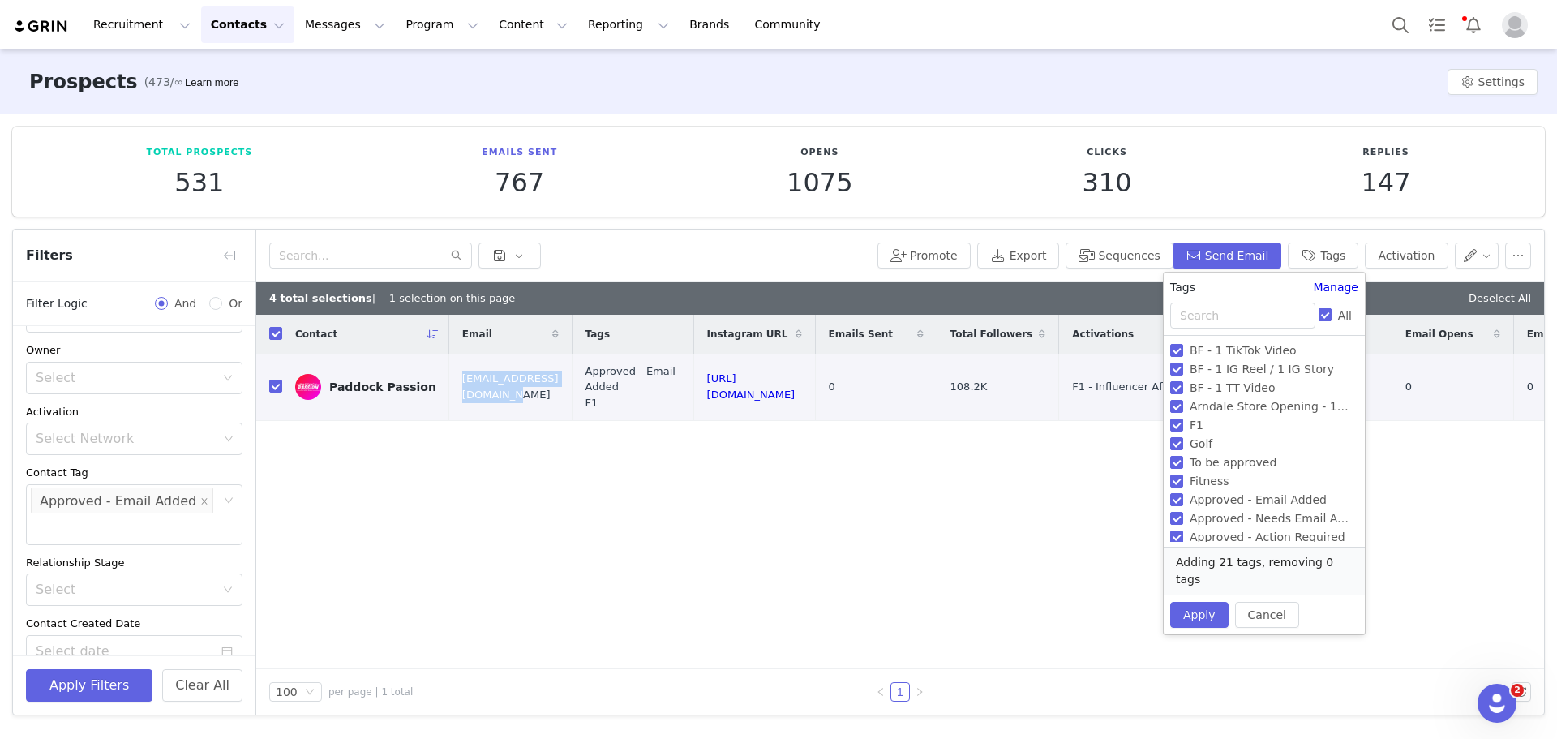
checkbox input "false"
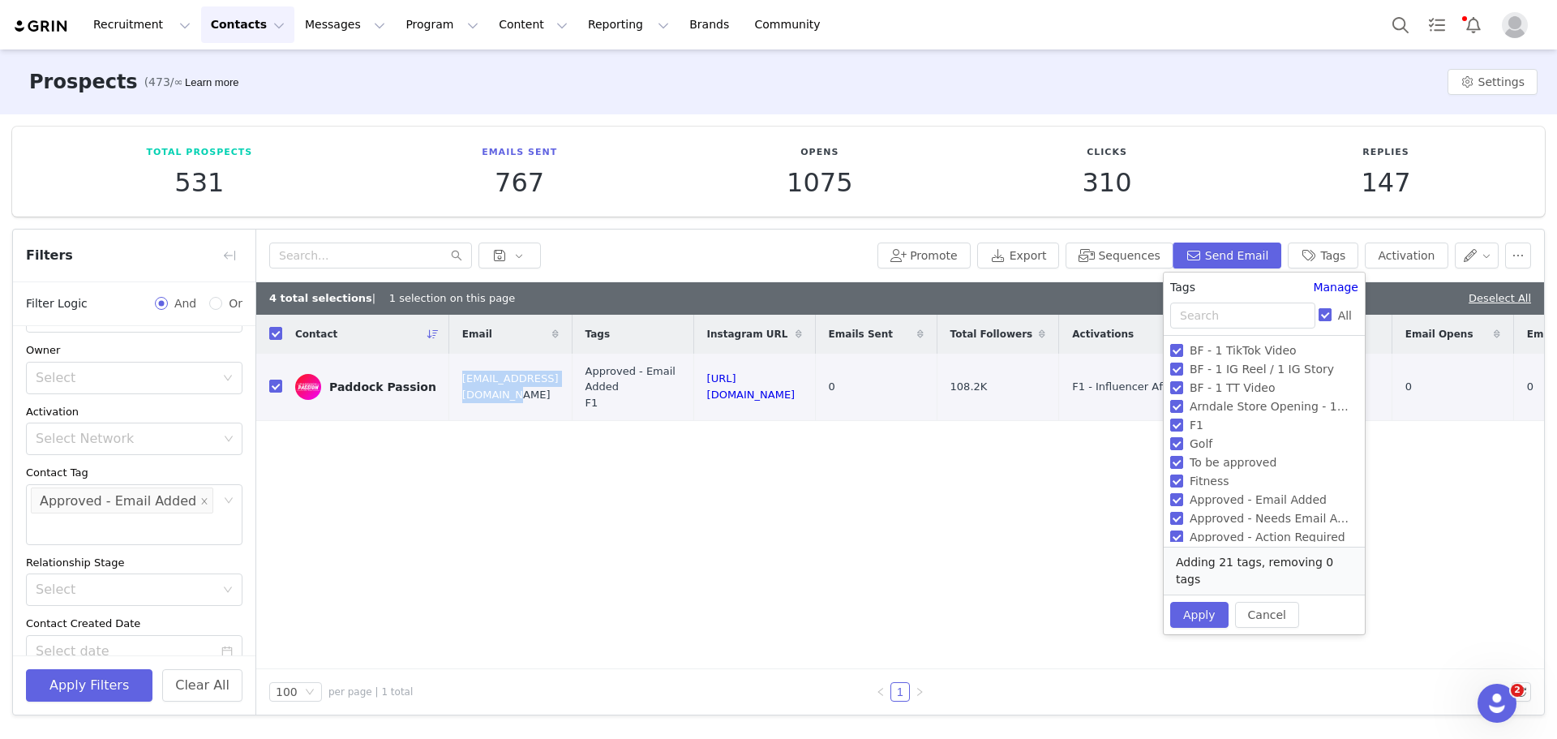
checkbox input "false"
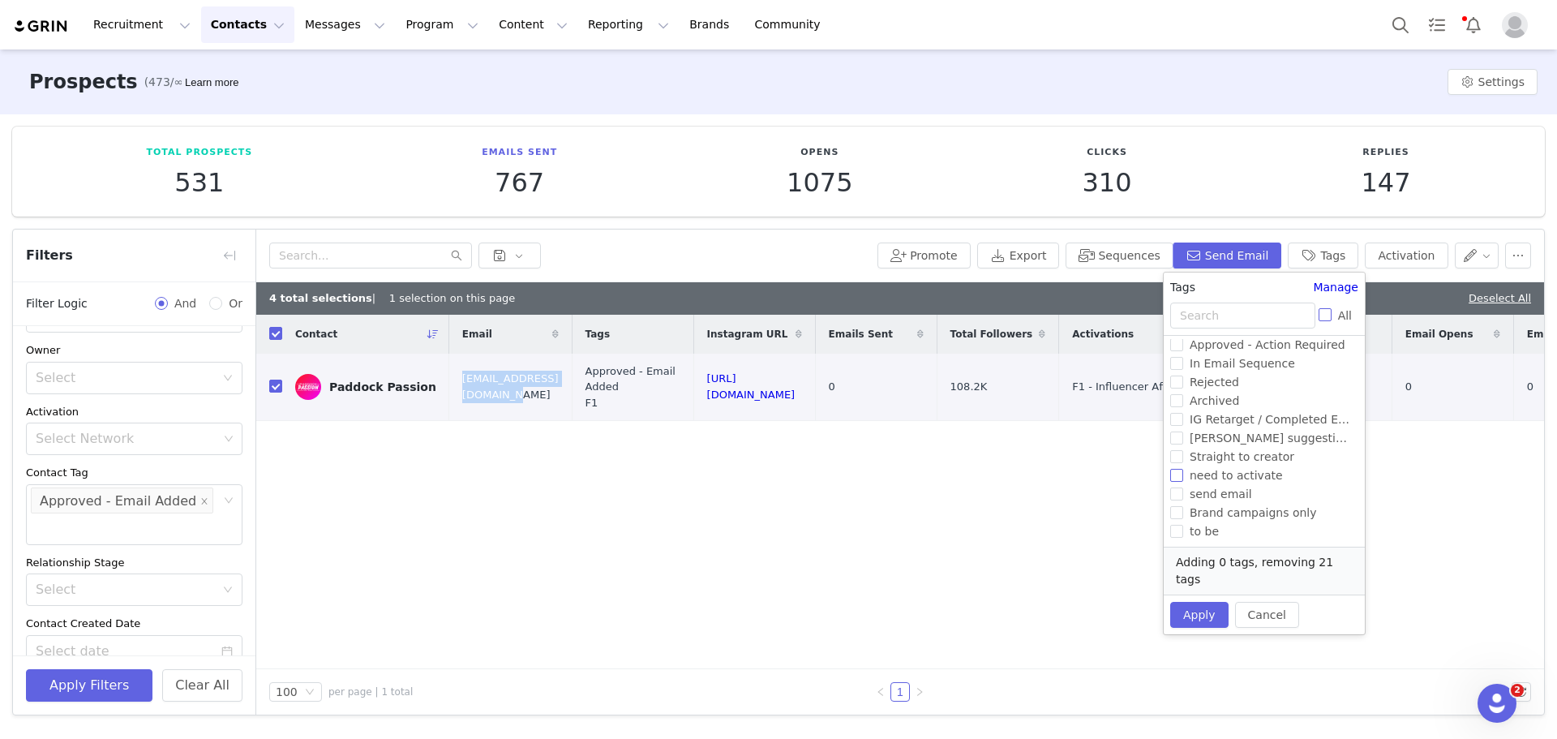
scroll to position [30, 0]
click at [1177, 397] on input "F1" at bounding box center [1176, 395] width 13 height 13
checkbox input "true"
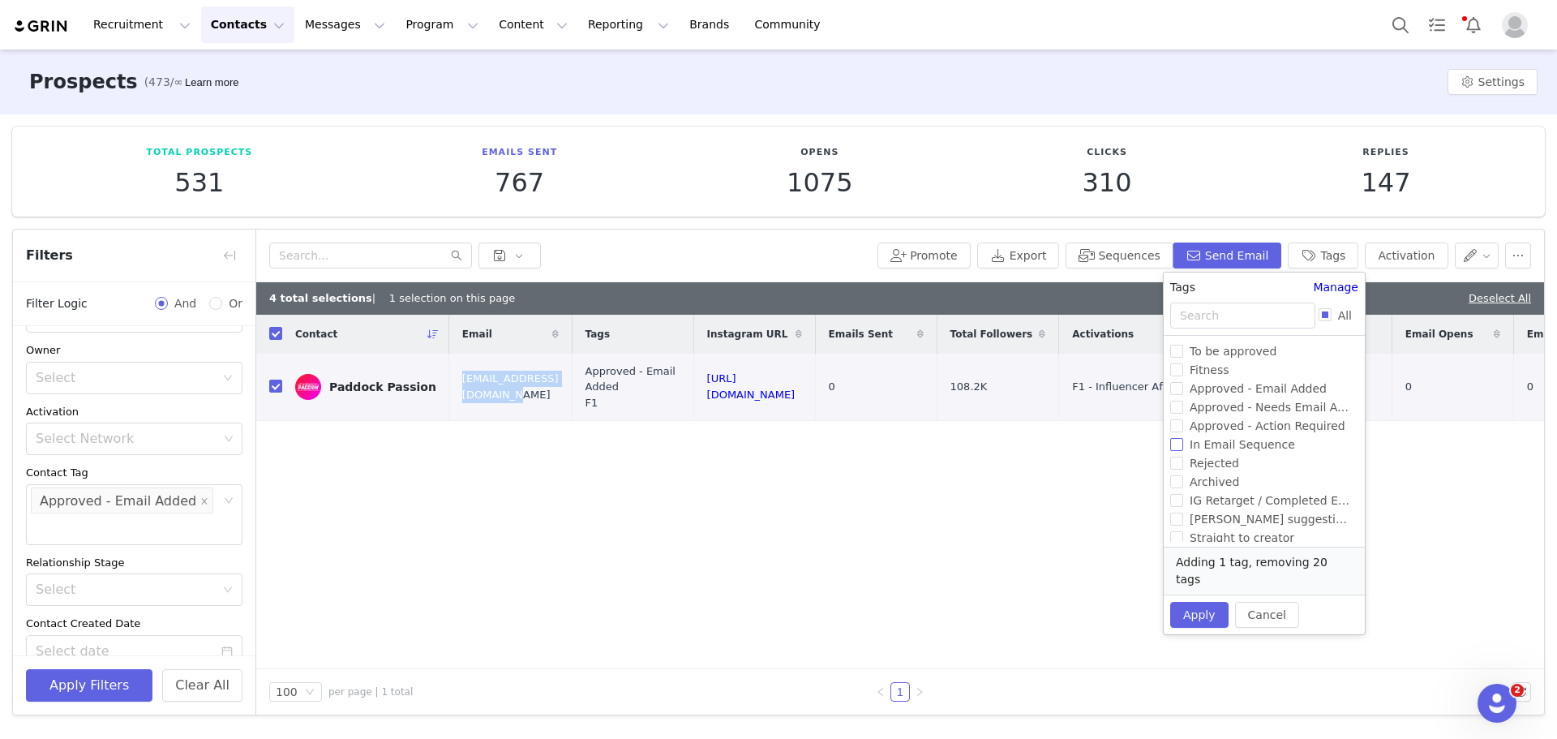
click at [1174, 444] on input "In Email Sequence" at bounding box center [1176, 444] width 13 height 13
checkbox input "false"
click at [1200, 602] on button "Apply" at bounding box center [1199, 615] width 58 height 26
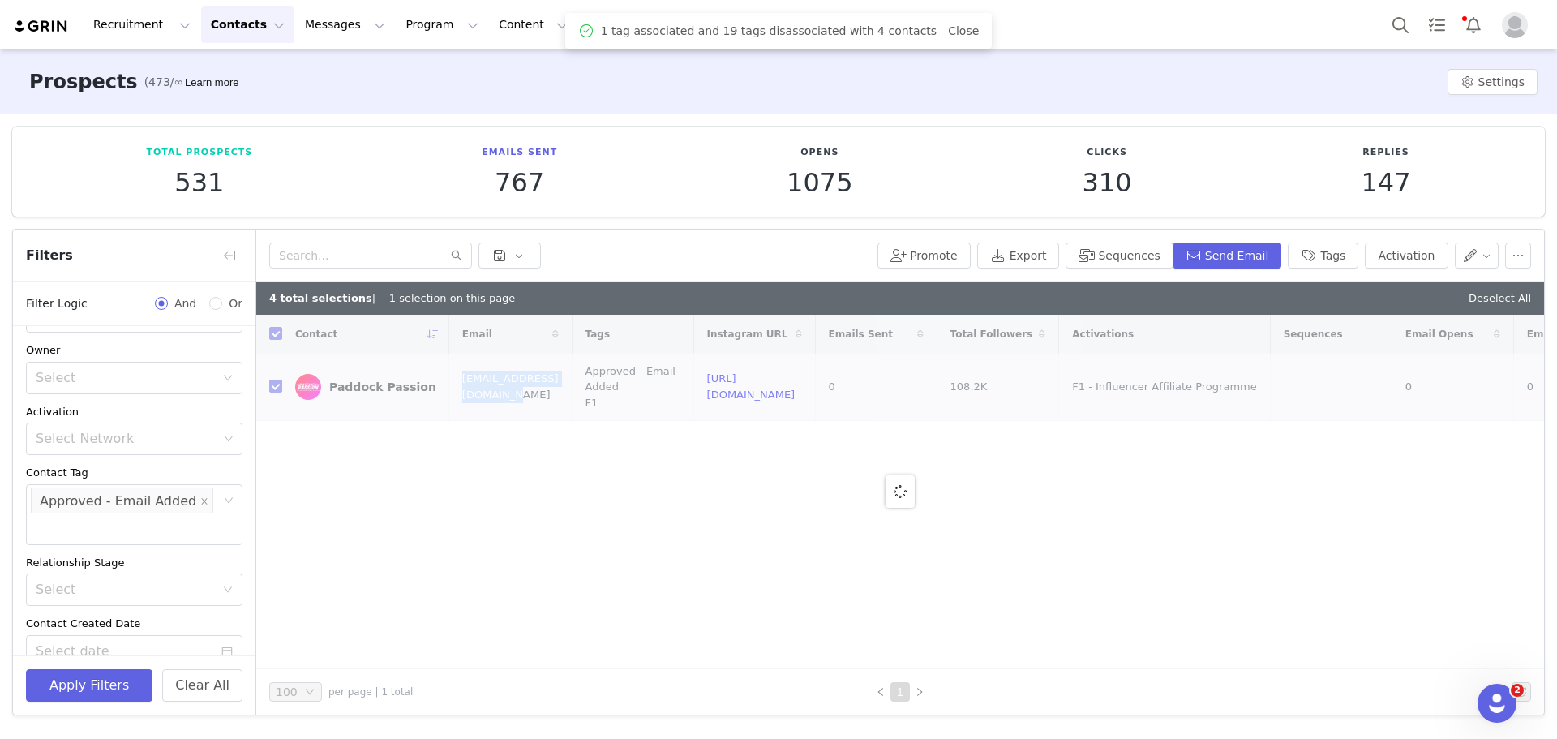
checkbox input "false"
